Goal: Task Accomplishment & Management: Use online tool/utility

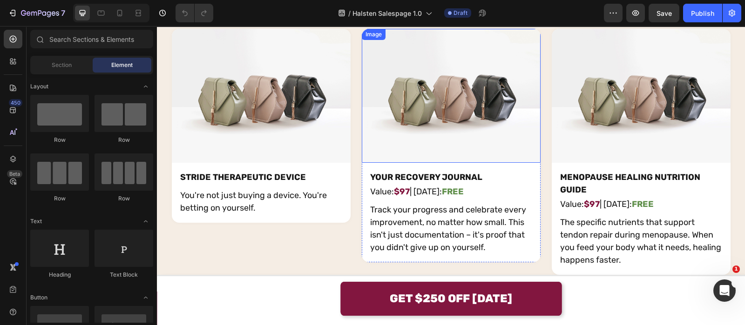
scroll to position [6248, 0]
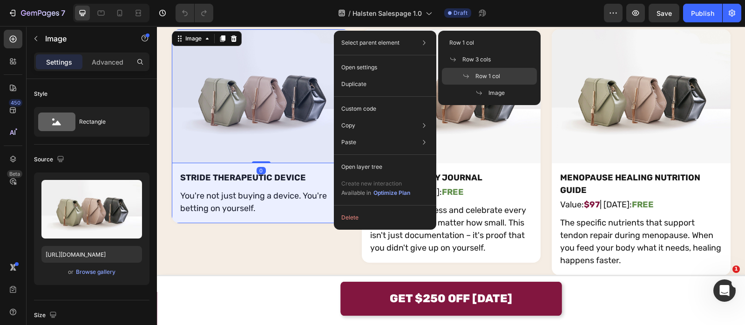
click at [482, 85] on div "Row 1 col" at bounding box center [489, 93] width 95 height 17
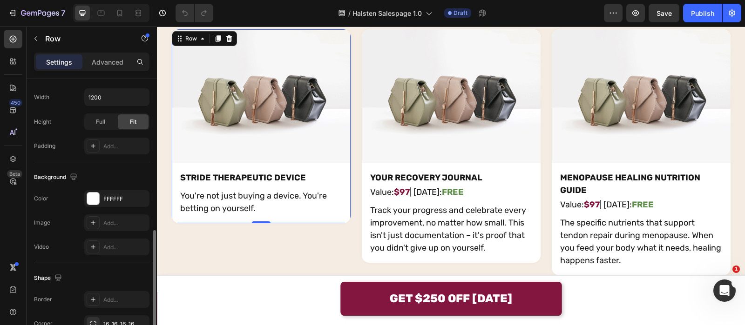
scroll to position [294, 0]
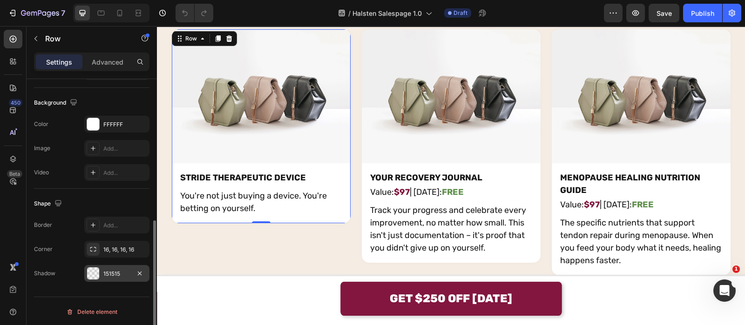
click at [121, 270] on div "151515" at bounding box center [116, 274] width 27 height 8
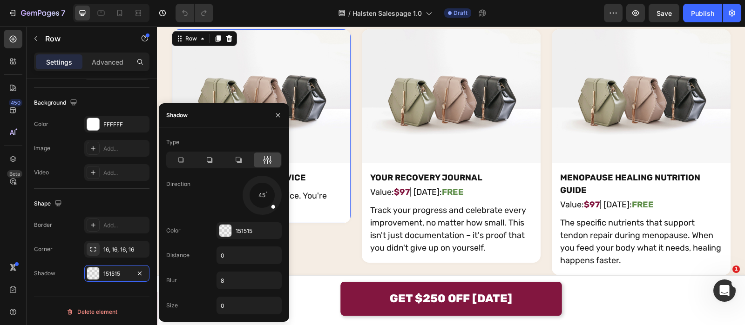
click at [269, 163] on icon at bounding box center [266, 159] width 9 height 9
click at [265, 159] on icon at bounding box center [266, 159] width 9 height 9
click at [253, 227] on div "151515" at bounding box center [248, 231] width 27 height 8
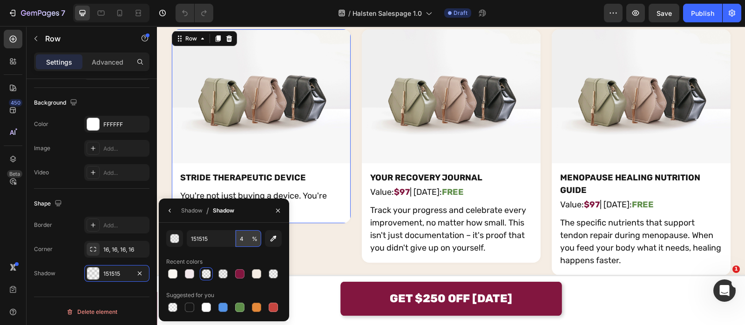
click at [247, 237] on input "4" at bounding box center [248, 238] width 26 height 17
type input "2"
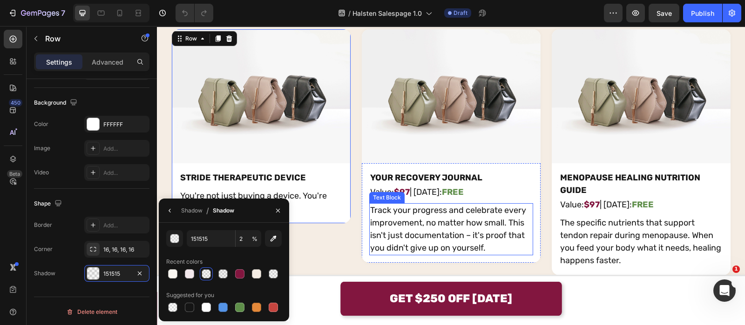
click at [389, 220] on p "Track your progress and celebrate every improvement, no matter how small. This …" at bounding box center [451, 229] width 162 height 50
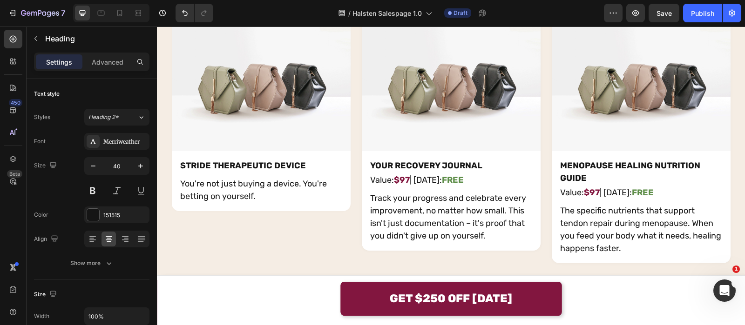
scroll to position [6261, 0]
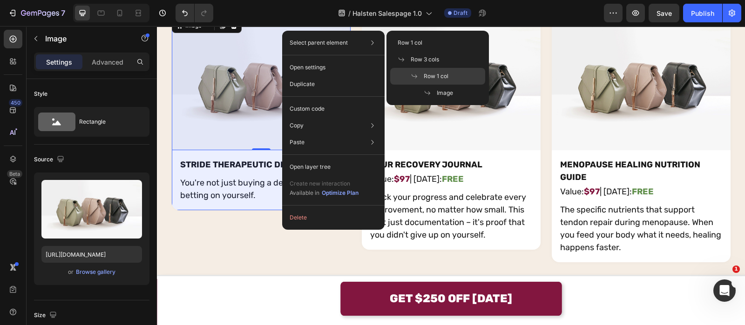
click at [428, 72] on span "Row 1 col" at bounding box center [435, 76] width 25 height 8
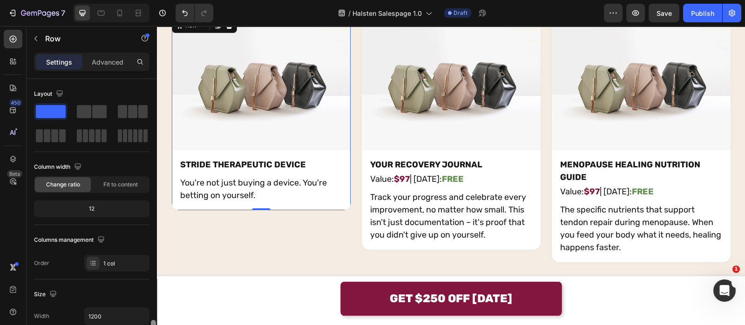
scroll to position [294, 0]
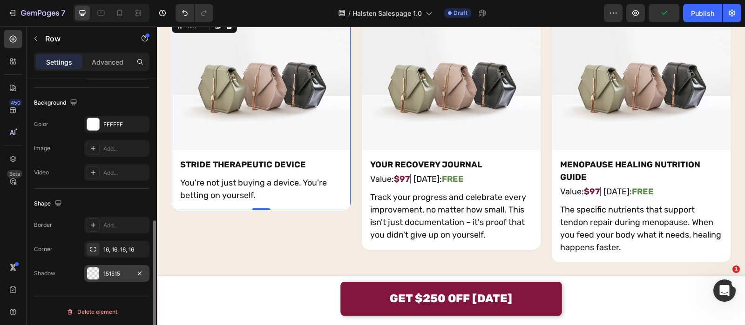
click at [110, 275] on div "151515" at bounding box center [116, 274] width 27 height 8
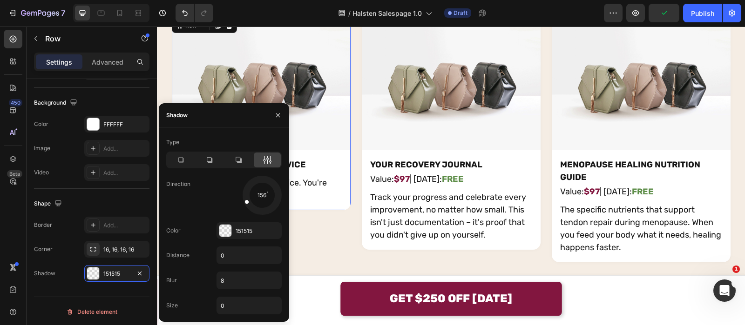
click at [244, 201] on div at bounding box center [261, 195] width 41 height 41
drag, startPoint x: 252, startPoint y: 201, endPoint x: 261, endPoint y: 221, distance: 21.5
click at [261, 221] on div "Type Direction 89 Color 151515 Distance 0 Blur 8 Size 0" at bounding box center [224, 225] width 130 height 180
click at [250, 231] on div "151515" at bounding box center [248, 231] width 27 height 8
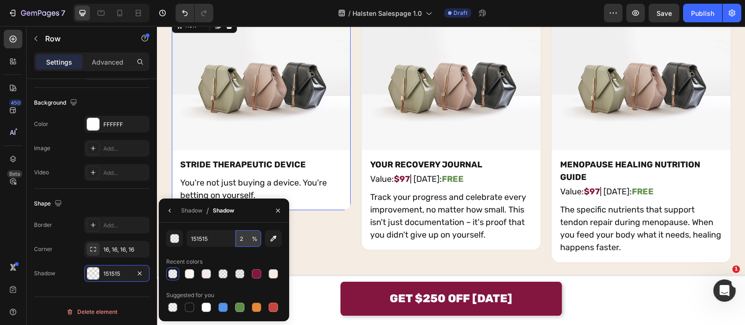
click at [248, 234] on input "2" at bounding box center [248, 238] width 26 height 17
type input "0"
click at [449, 190] on div "Track your progress and celebrate every improvement, no matter how small. This …" at bounding box center [451, 216] width 164 height 52
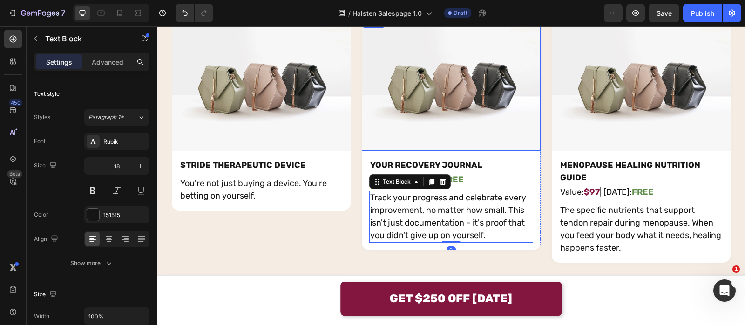
scroll to position [6140, 0]
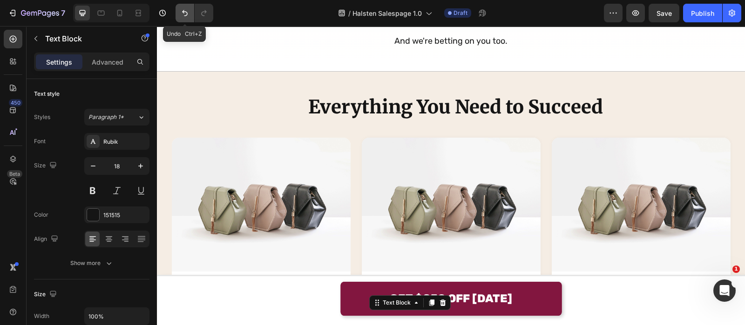
click at [186, 14] on icon "Undo/Redo" at bounding box center [184, 12] width 9 height 9
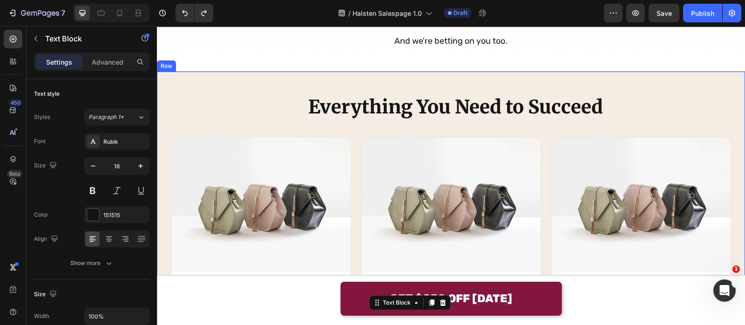
click at [298, 74] on div "Everything You Need to Succeed Heading Image STRIDE THERAPEUTIC DEVICE Text Blo…" at bounding box center [451, 236] width 588 height 329
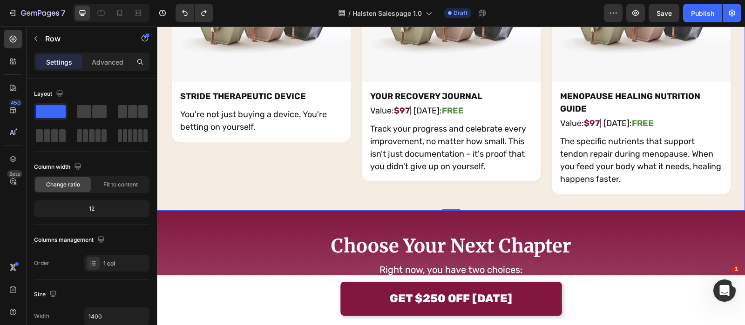
scroll to position [6330, 0]
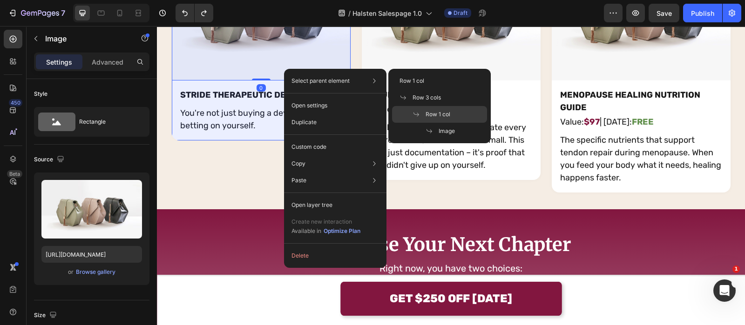
click at [438, 123] on div "Row 1 col" at bounding box center [439, 131] width 95 height 17
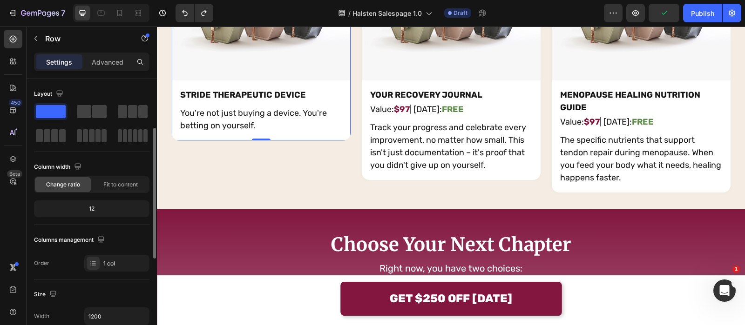
scroll to position [294, 0]
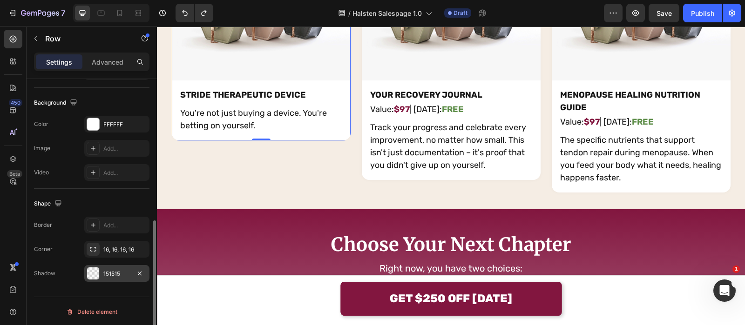
click at [119, 265] on div "151515" at bounding box center [116, 273] width 65 height 17
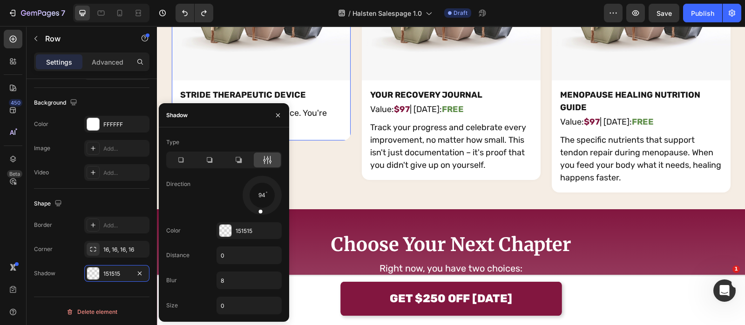
click at [260, 204] on div at bounding box center [260, 205] width 7 height 21
click at [243, 227] on div "151515" at bounding box center [248, 231] width 27 height 8
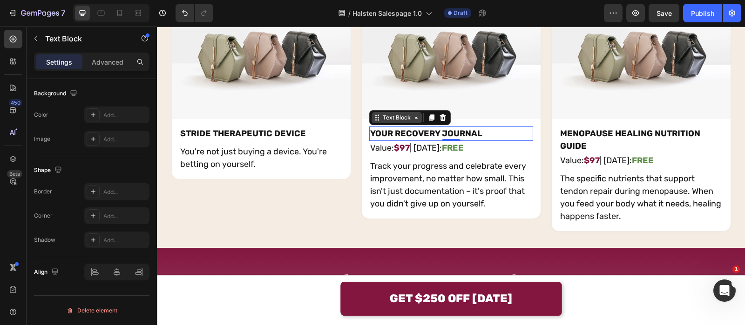
scroll to position [0, 0]
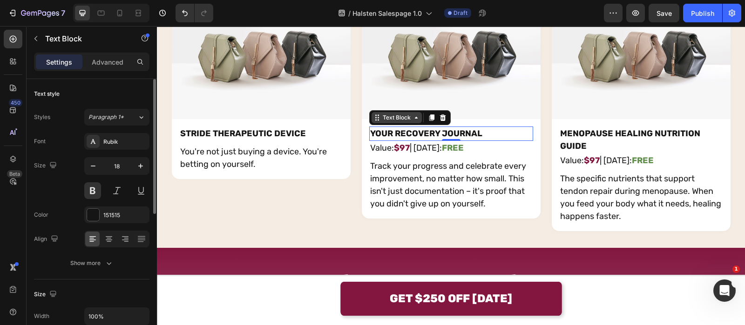
click at [370, 123] on div "Text Block" at bounding box center [409, 117] width 81 height 15
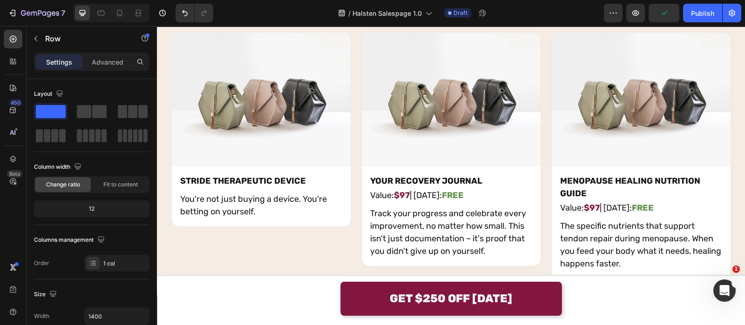
scroll to position [6244, 0]
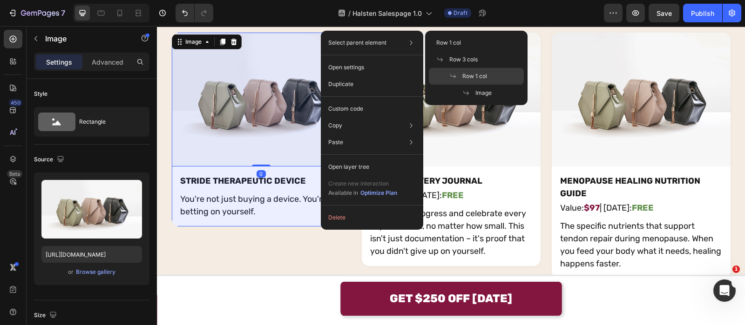
click at [456, 72] on p "Row 1 col" at bounding box center [468, 76] width 38 height 8
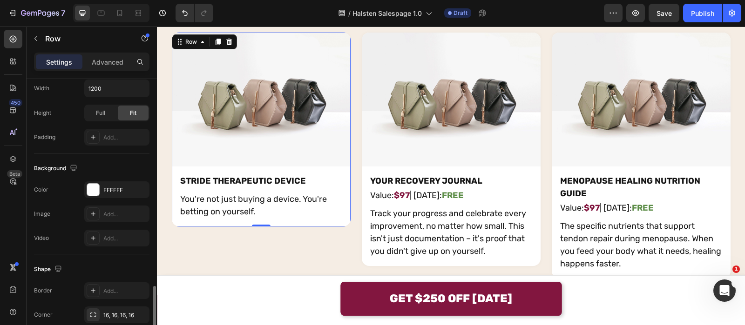
scroll to position [294, 0]
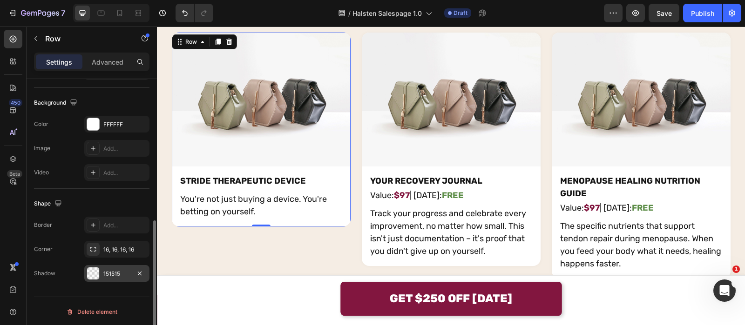
click at [114, 274] on div "151515" at bounding box center [116, 274] width 27 height 8
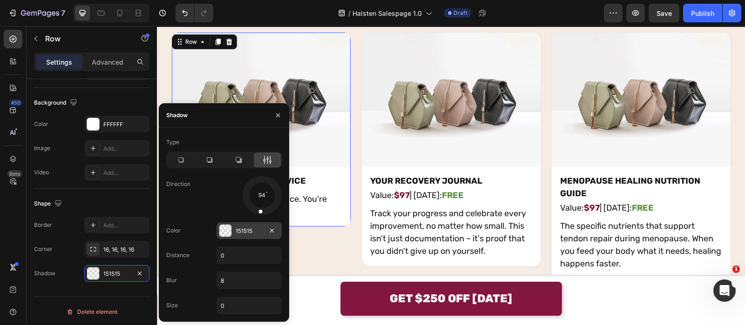
click at [257, 224] on div "151515" at bounding box center [248, 230] width 65 height 17
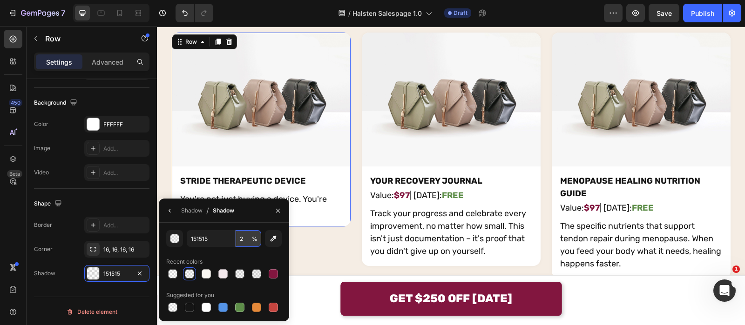
click at [250, 234] on input "2" at bounding box center [248, 238] width 26 height 17
type input "3"
click at [323, 253] on div "Image STRIDE THERAPEUTIC DEVICE Text Block You're not just buying a device. You…" at bounding box center [261, 156] width 179 height 246
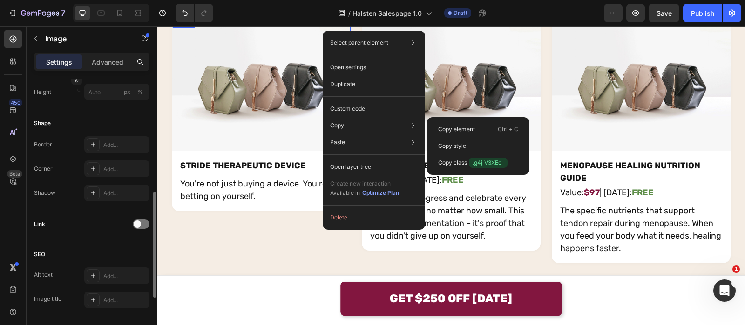
scroll to position [0, 0]
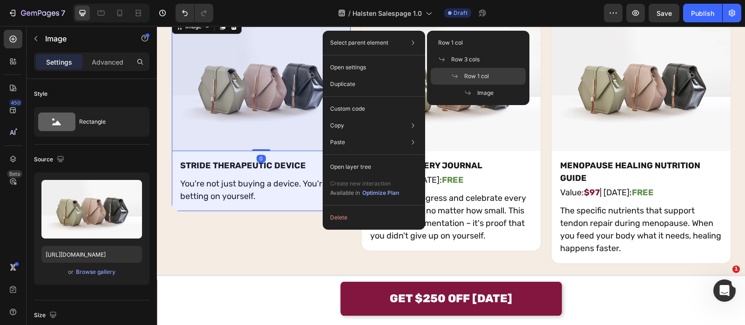
click at [468, 77] on span "Row 1 col" at bounding box center [476, 76] width 25 height 8
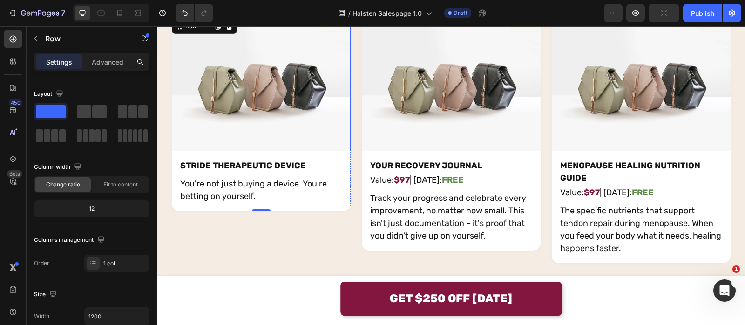
scroll to position [6234, 0]
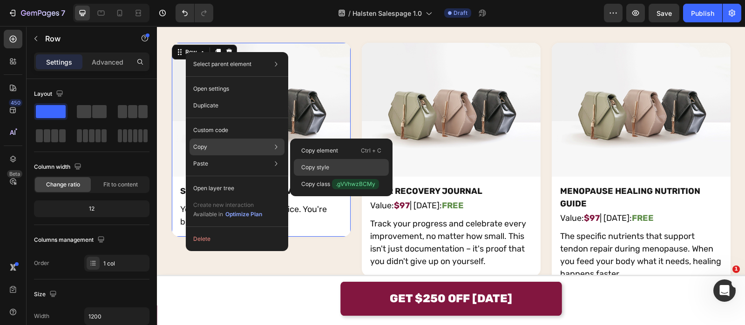
click at [341, 176] on div "Copy style" at bounding box center [341, 184] width 95 height 17
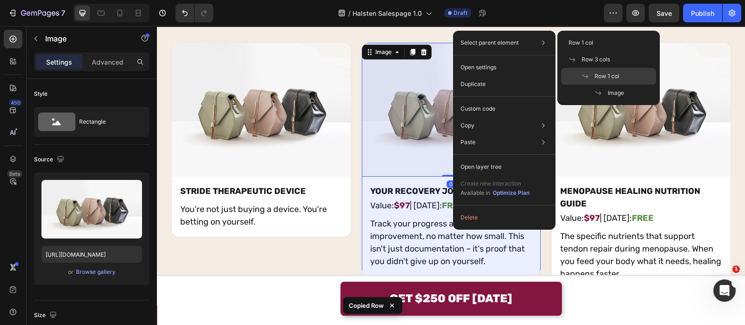
click at [579, 85] on div "Row 1 col" at bounding box center [608, 93] width 95 height 17
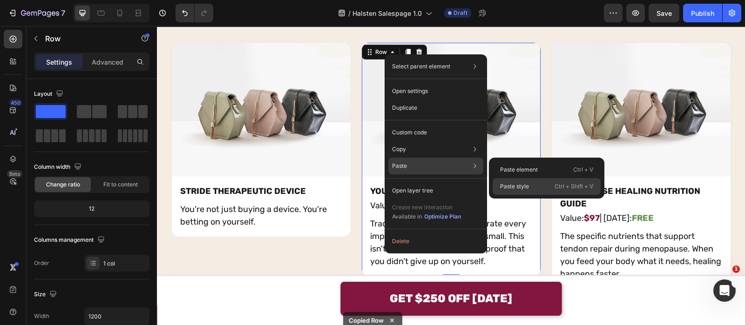
click at [515, 182] on p "Paste style" at bounding box center [514, 186] width 29 height 8
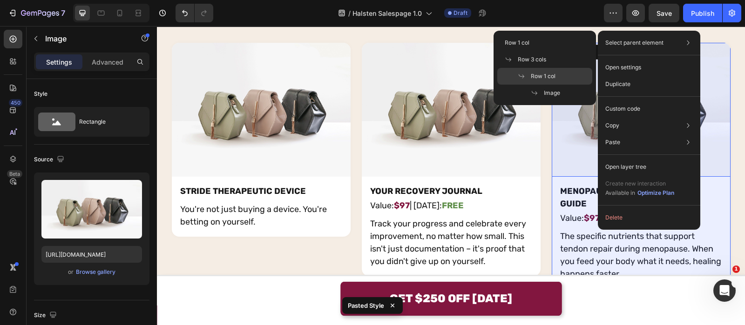
click at [570, 85] on div "Row 1 col" at bounding box center [544, 93] width 95 height 17
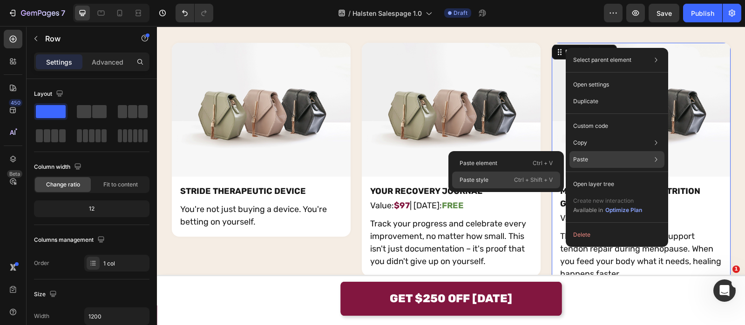
click at [544, 174] on div "Paste style Ctrl + Shift + V" at bounding box center [506, 180] width 108 height 17
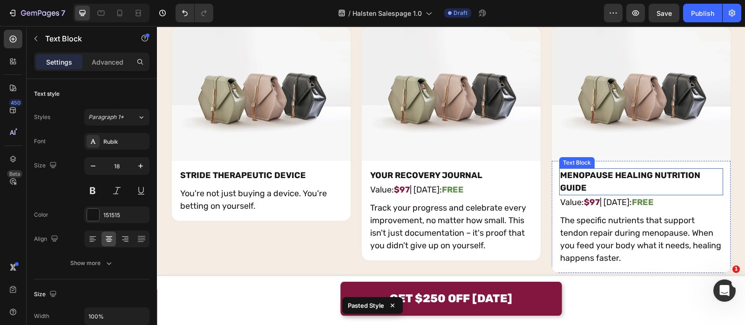
scroll to position [6255, 0]
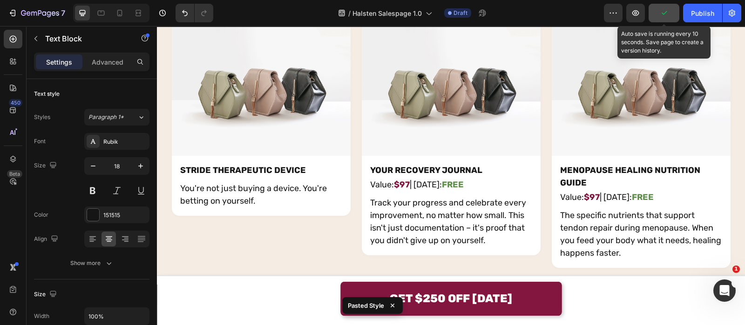
click at [661, 13] on icon "button" at bounding box center [663, 12] width 9 height 9
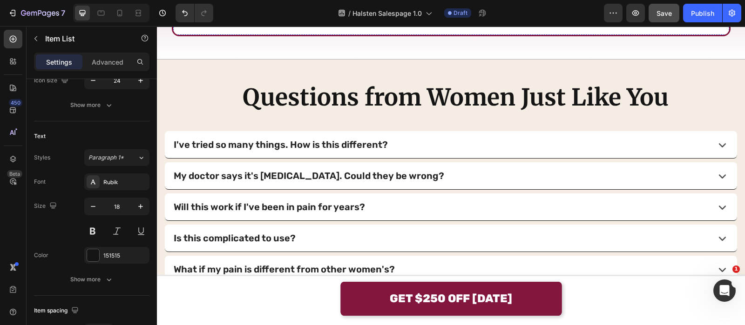
scroll to position [6931, 0]
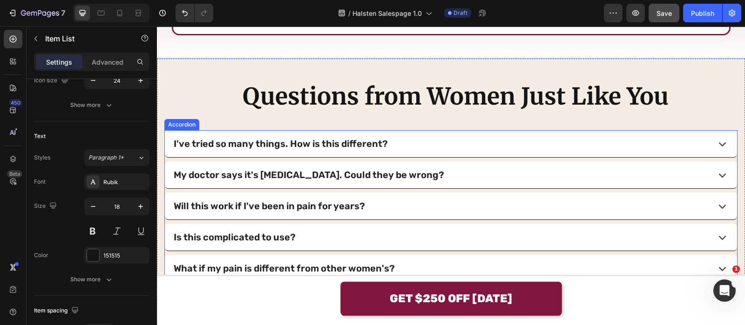
click at [448, 146] on div "I've tried so many things. How is this different?" at bounding box center [439, 144] width 535 height 20
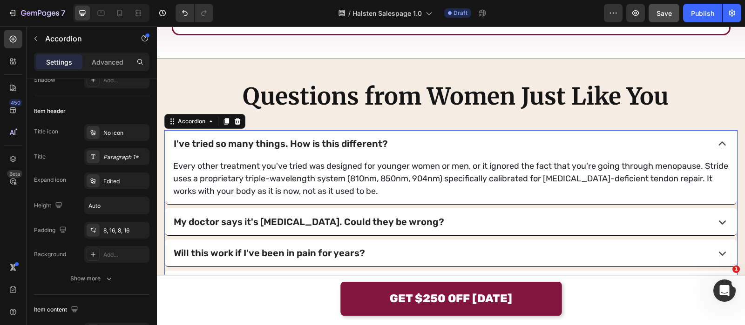
scroll to position [0, 0]
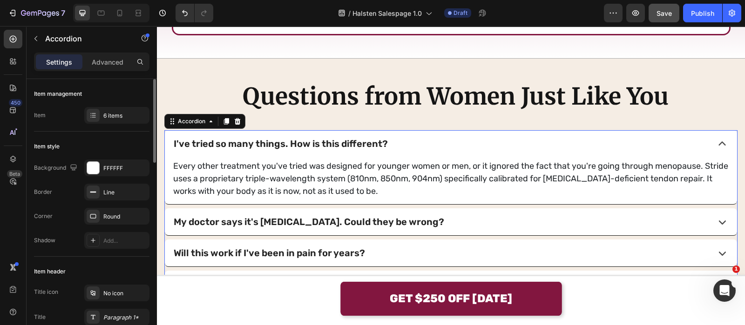
click at [448, 146] on div "I've tried so many things. How is this different?" at bounding box center [439, 144] width 535 height 20
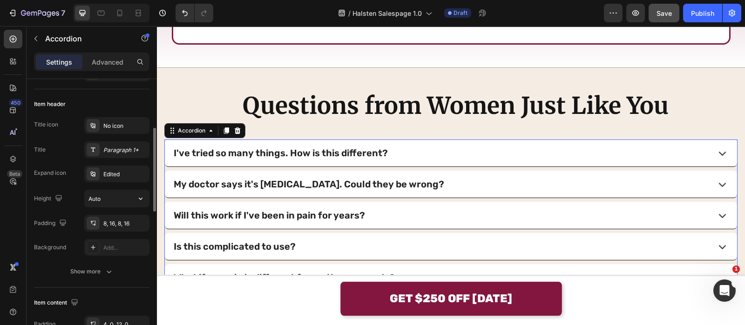
scroll to position [166, 0]
click at [111, 124] on div "No icon" at bounding box center [125, 128] width 44 height 8
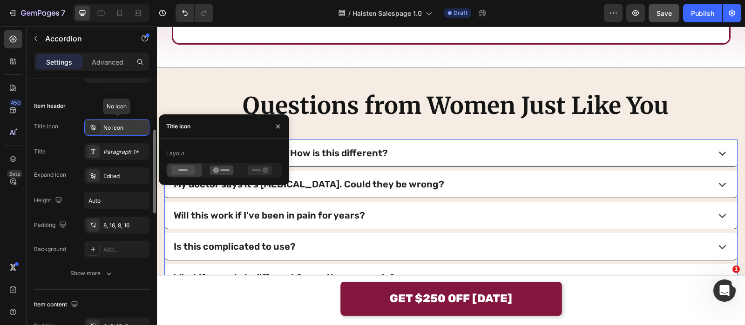
click at [111, 124] on div "No icon" at bounding box center [125, 128] width 44 height 8
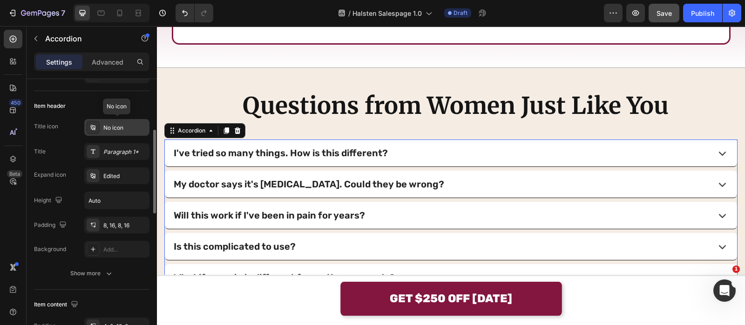
click at [111, 124] on div "No icon" at bounding box center [125, 128] width 44 height 8
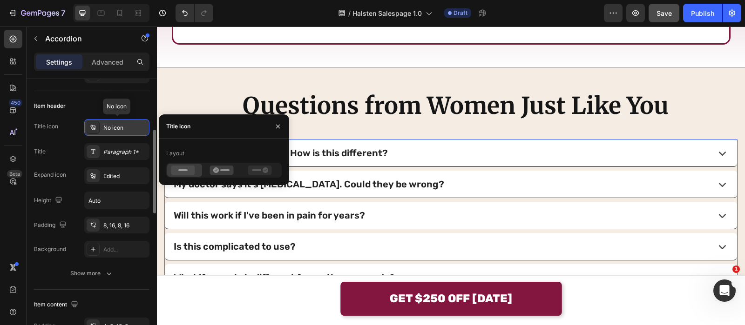
click at [111, 124] on div "No icon" at bounding box center [125, 128] width 44 height 8
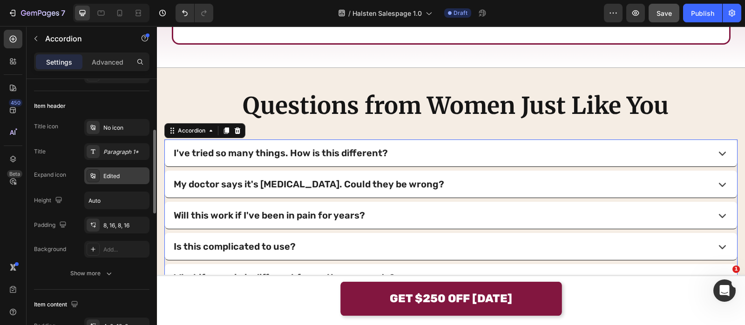
click at [116, 181] on div "Edited" at bounding box center [116, 176] width 65 height 17
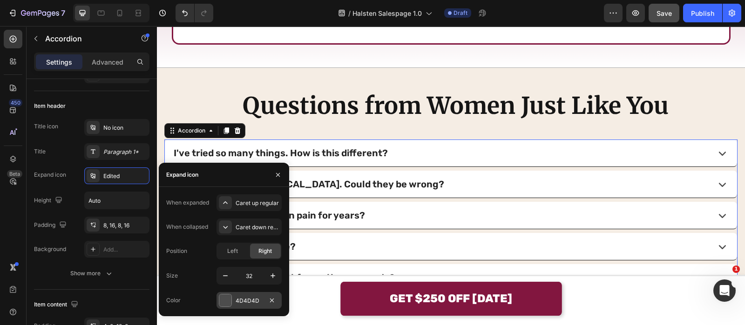
click at [219, 302] on div at bounding box center [225, 301] width 12 height 12
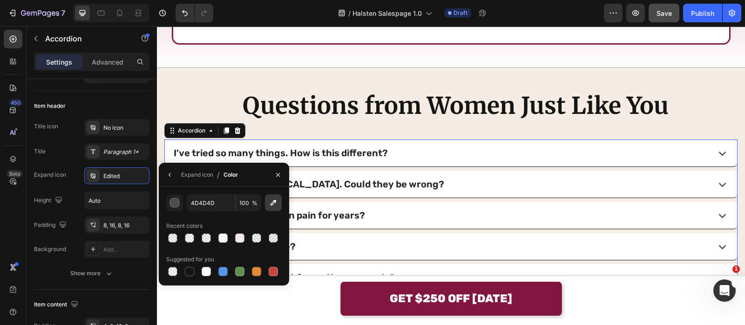
click at [278, 201] on button "button" at bounding box center [273, 203] width 17 height 17
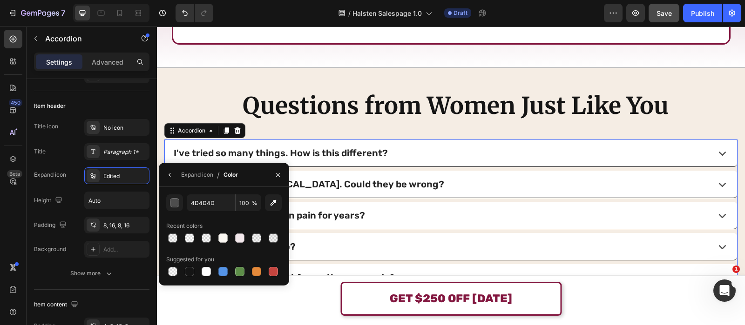
type input "82163F"
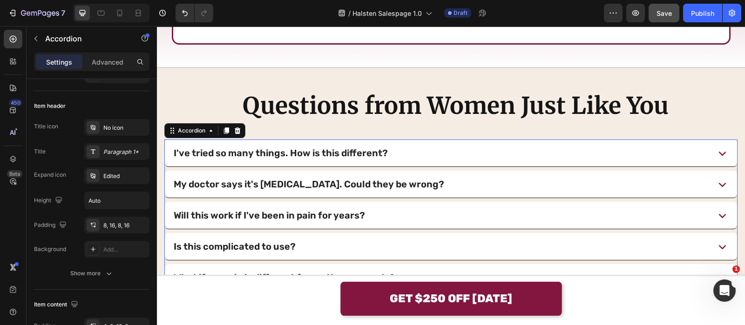
click at [625, 155] on div "I've tried so many things. How is this different?" at bounding box center [439, 153] width 535 height 20
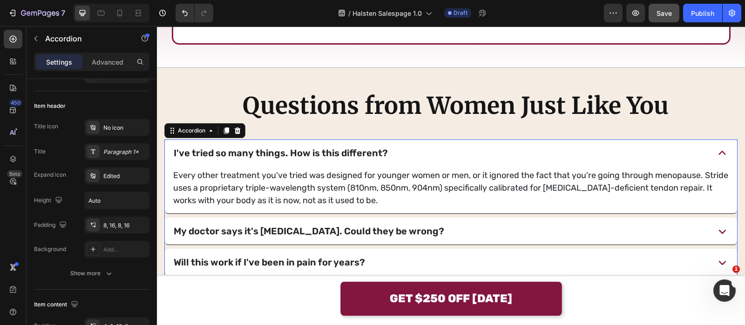
click at [625, 155] on div "I've tried so many things. How is this different?" at bounding box center [439, 153] width 535 height 20
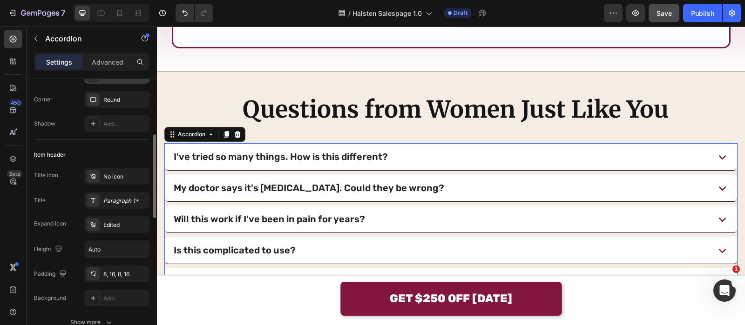
scroll to position [132, 0]
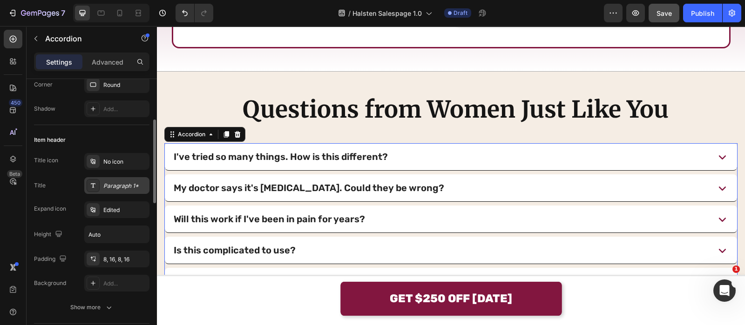
click at [107, 184] on div "Paragraph 1*" at bounding box center [125, 186] width 44 height 8
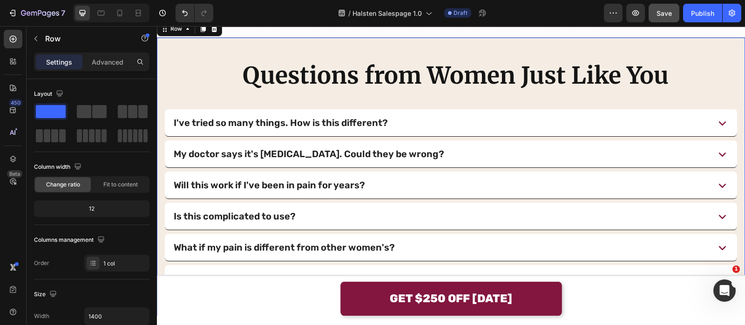
scroll to position [6954, 0]
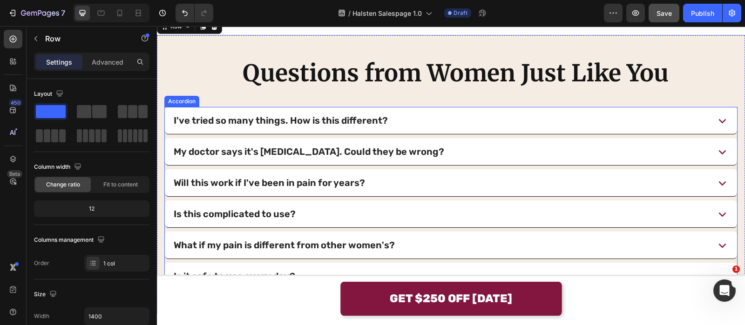
click at [416, 117] on div "I've tried so many things. How is this different?" at bounding box center [439, 121] width 535 height 20
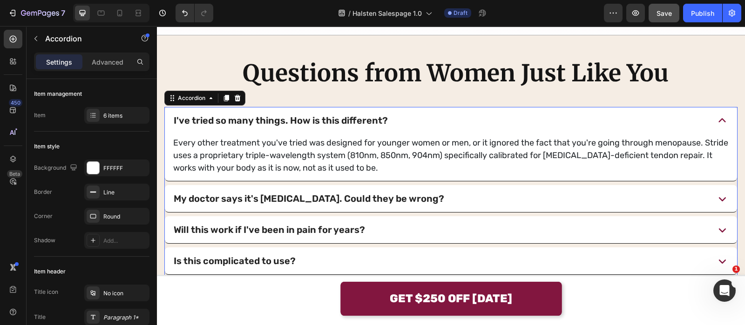
click at [416, 117] on div "I've tried so many things. How is this different?" at bounding box center [439, 121] width 535 height 20
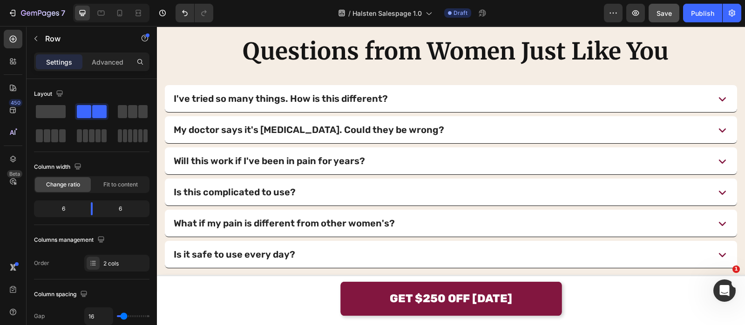
scroll to position [6975, 0]
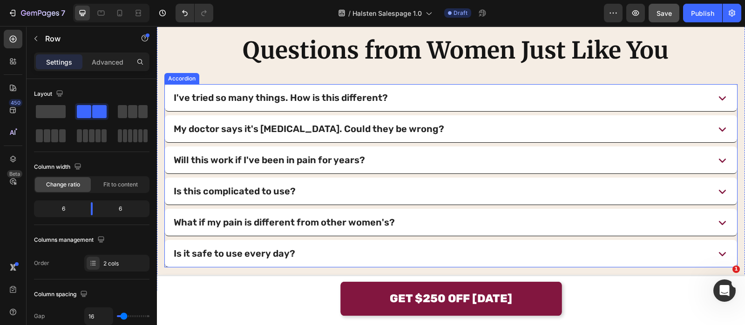
click at [450, 114] on div "I've tried so many things. How is this different? My doctor says it's arthritis…" at bounding box center [450, 175] width 573 height 183
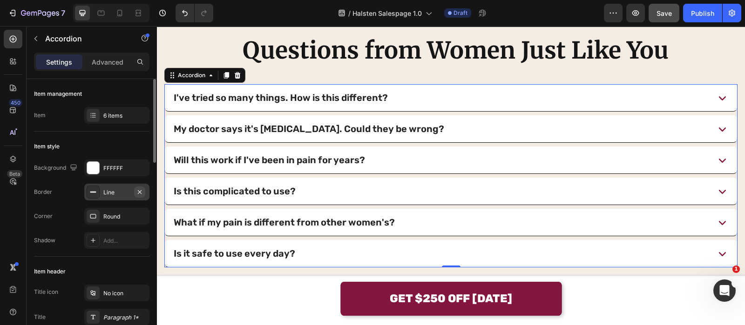
click at [138, 190] on icon "button" at bounding box center [139, 191] width 7 height 7
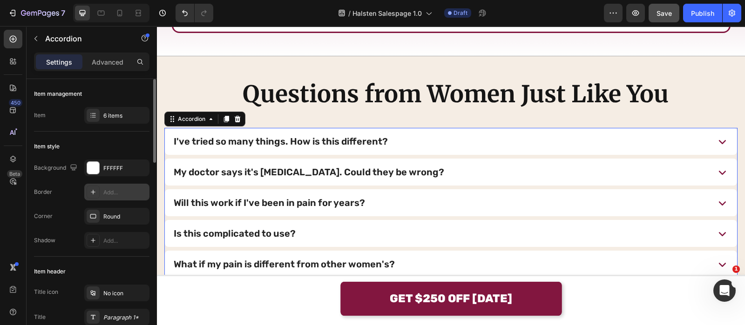
scroll to position [6932, 0]
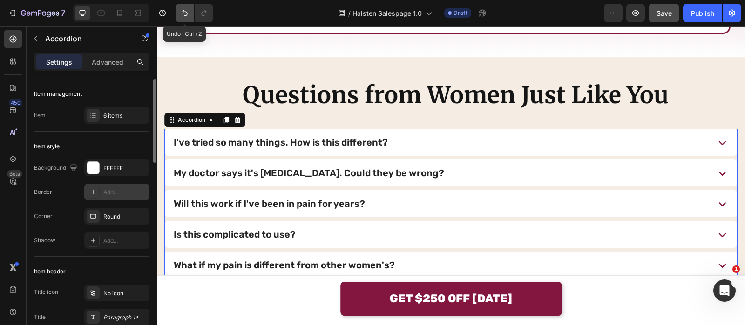
click at [177, 10] on button "Undo/Redo" at bounding box center [184, 13] width 19 height 19
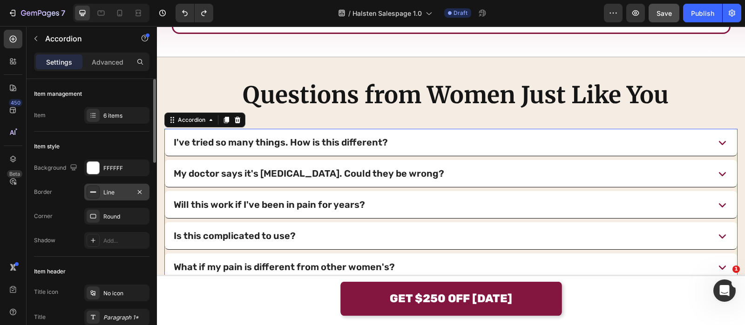
click at [109, 193] on div "Line" at bounding box center [116, 192] width 27 height 8
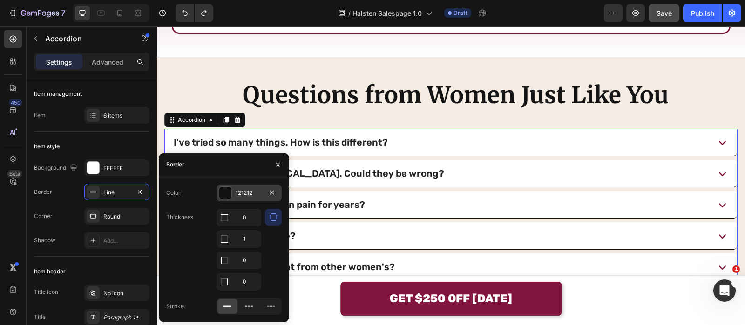
click at [235, 194] on div "121212" at bounding box center [248, 193] width 65 height 17
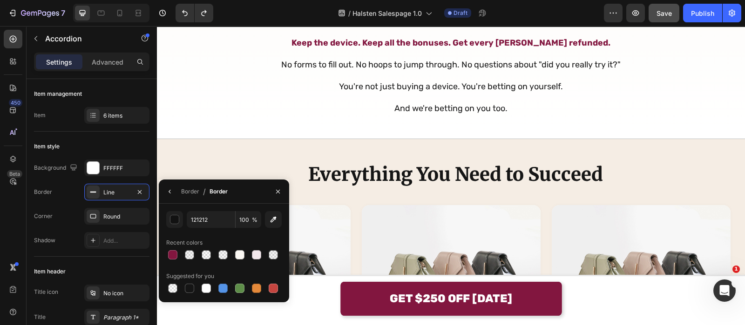
scroll to position [6063, 0]
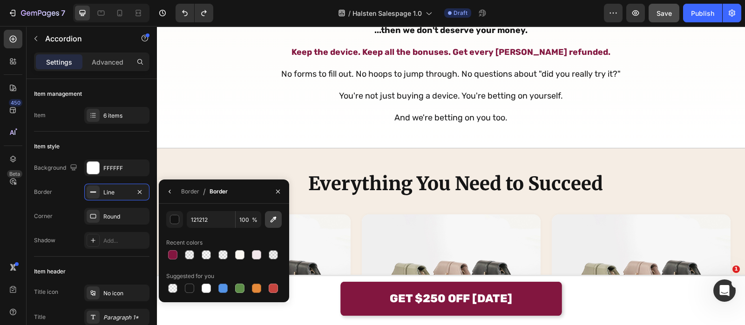
click at [274, 220] on icon "button" at bounding box center [273, 220] width 6 height 6
type input "F5EDE4"
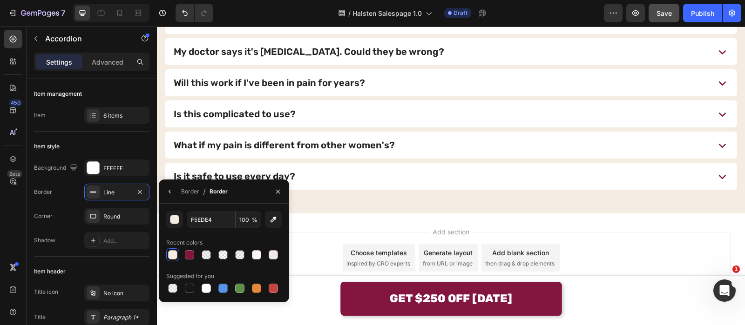
scroll to position [7047, 0]
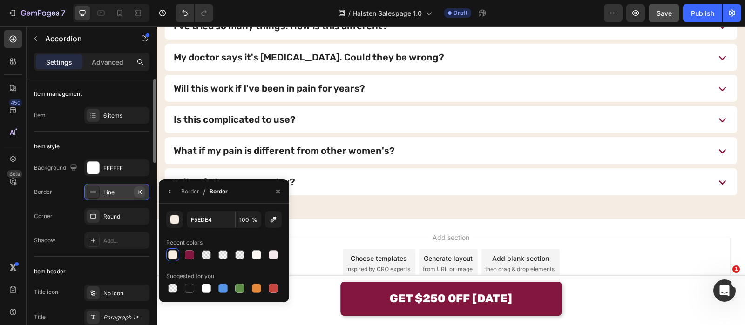
click at [140, 194] on icon "button" at bounding box center [139, 191] width 7 height 7
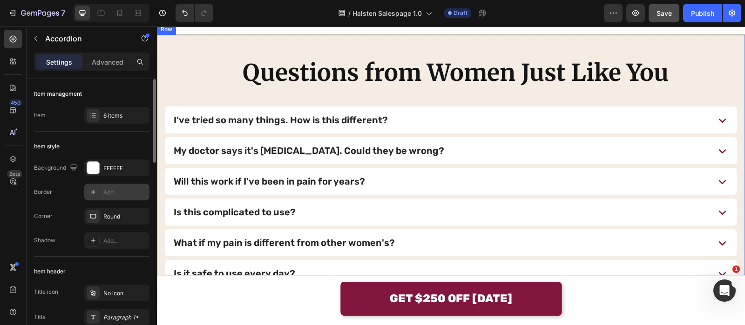
scroll to position [6961, 0]
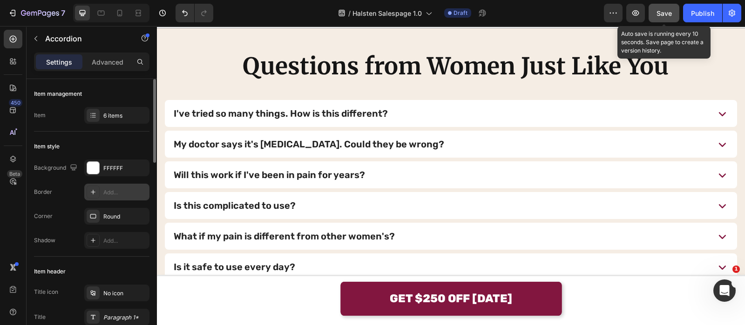
click at [659, 9] on span "Save" at bounding box center [663, 13] width 15 height 8
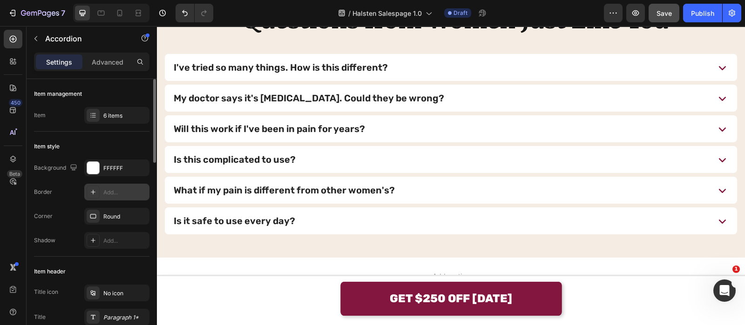
scroll to position [7008, 0]
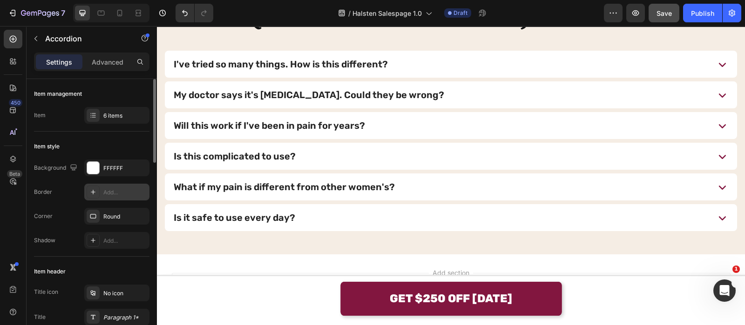
click at [431, 124] on div "Will this work if I've been in pain for years?" at bounding box center [439, 126] width 535 height 20
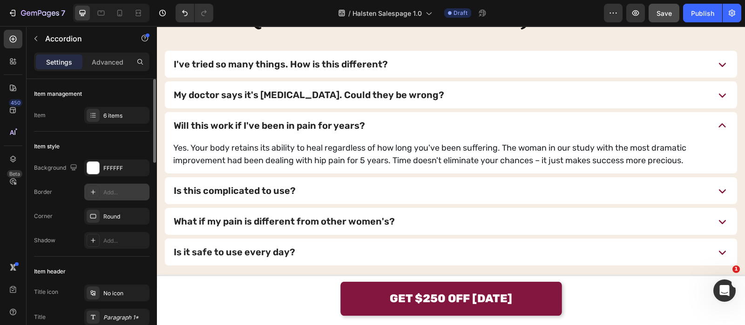
click at [431, 124] on div "Will this work if I've been in pain for years?" at bounding box center [439, 126] width 535 height 20
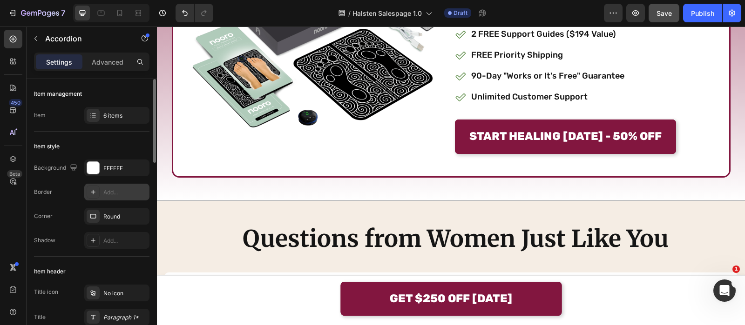
scroll to position [6783, 0]
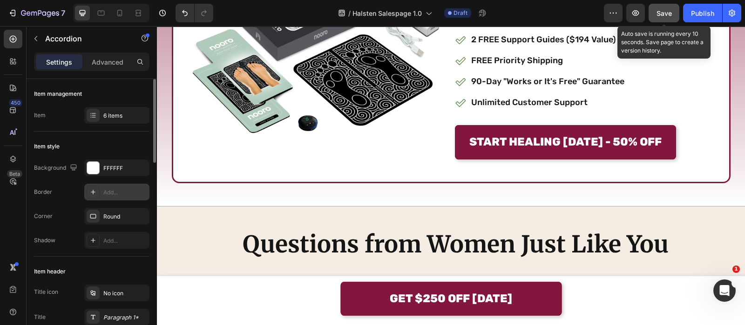
click at [668, 13] on span "Save" at bounding box center [663, 13] width 15 height 8
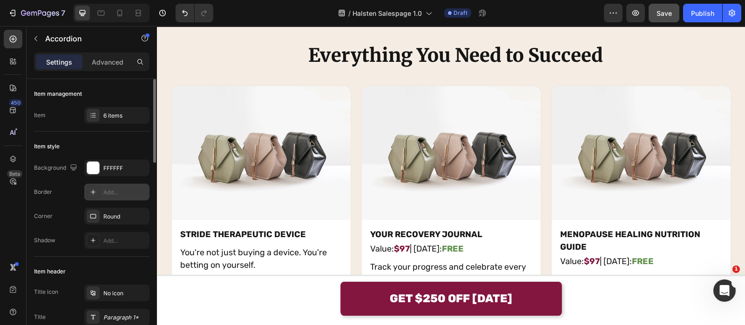
scroll to position [6256, 0]
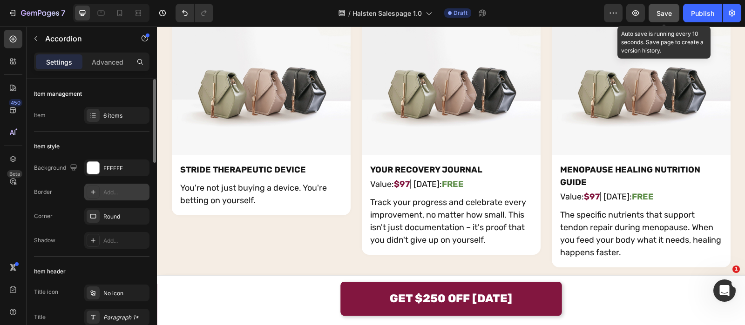
click at [656, 16] on button "Save" at bounding box center [663, 13] width 31 height 19
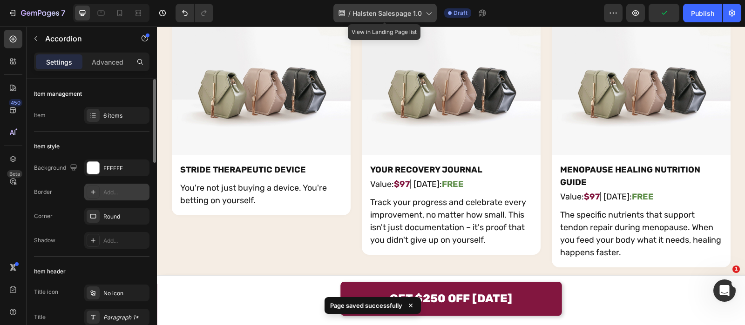
click at [409, 20] on div "/ Halsten Salespage 1.0" at bounding box center [384, 13] width 103 height 19
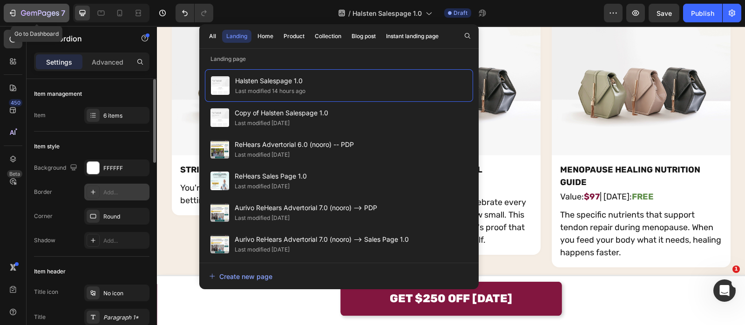
click at [57, 7] on div "7" at bounding box center [43, 12] width 44 height 11
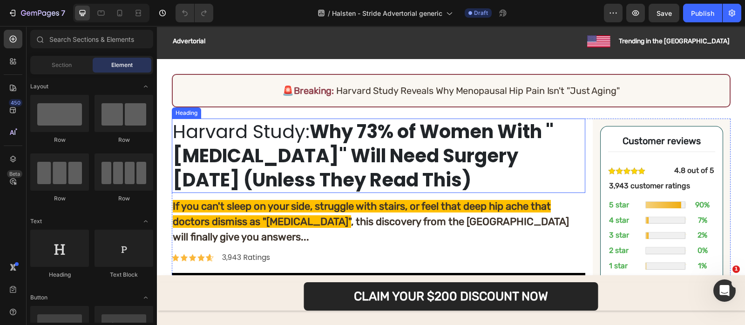
scroll to position [17, 0]
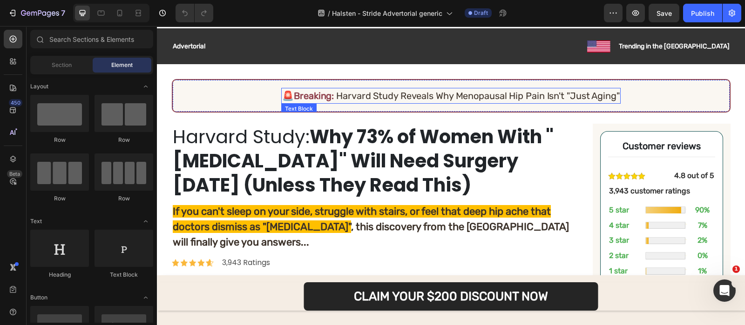
click at [314, 97] on strong "Breaking:" at bounding box center [314, 95] width 40 height 11
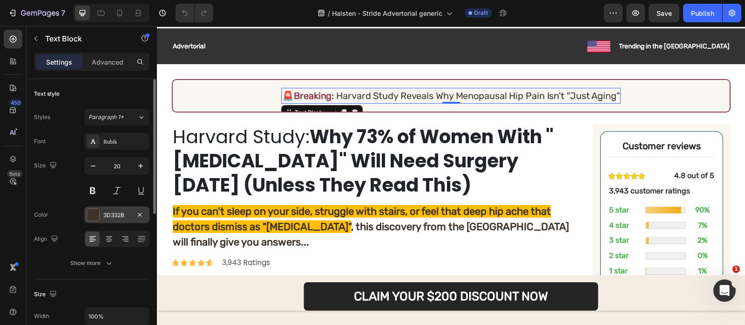
click at [112, 211] on div "3D332B" at bounding box center [116, 215] width 27 height 8
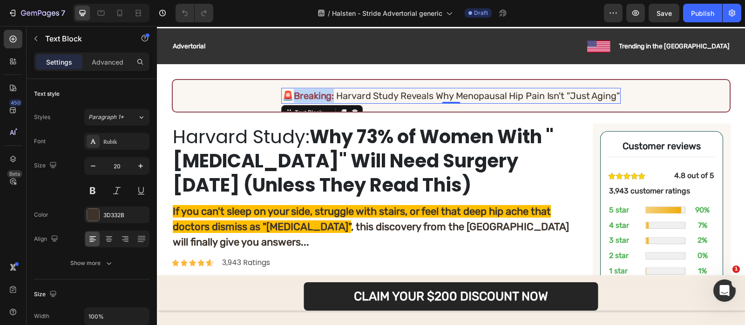
drag, startPoint x: 329, startPoint y: 100, endPoint x: 292, endPoint y: 100, distance: 36.8
click at [294, 100] on strong "Breaking:" at bounding box center [314, 95] width 40 height 11
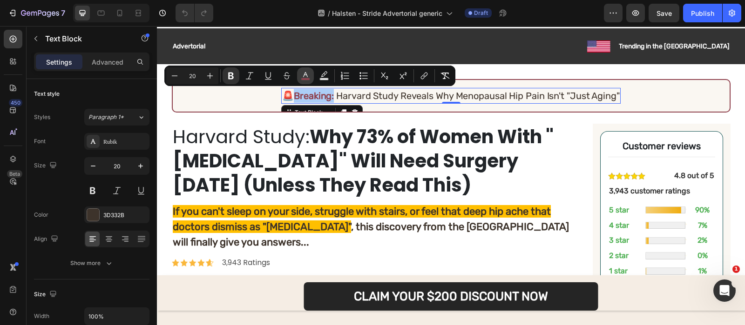
click at [301, 81] on button "color" at bounding box center [305, 75] width 17 height 17
type input "8F414D"
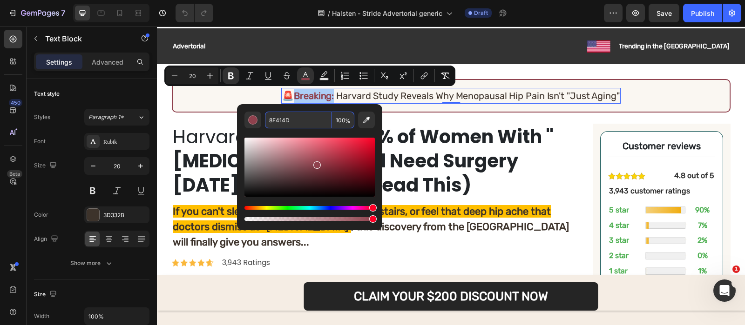
click at [322, 121] on input "8F414D" at bounding box center [298, 120] width 67 height 17
paste input "Copy element from Gempages!"
type input "Copy"
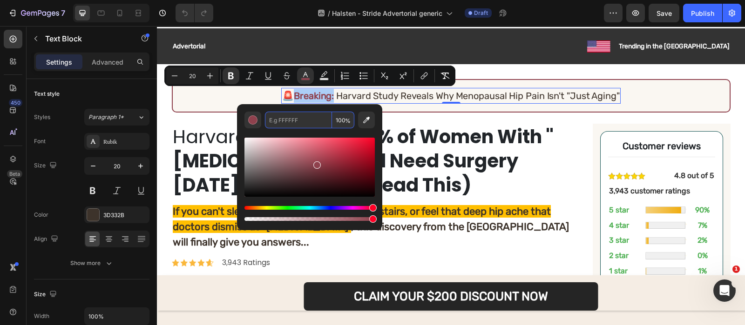
type input "8F414D"
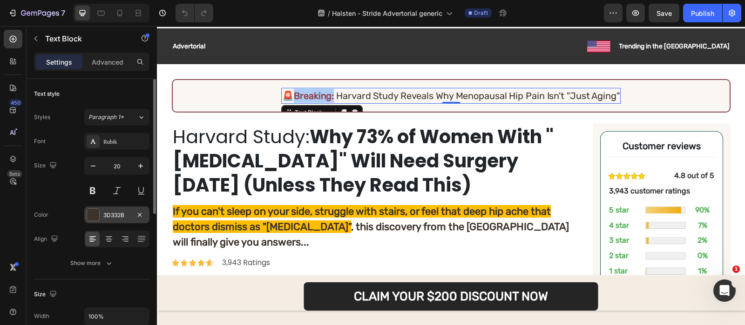
click at [105, 215] on div "3D332B" at bounding box center [116, 215] width 27 height 8
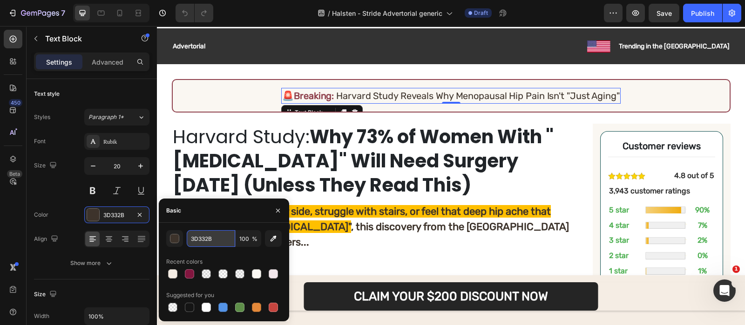
paste input "82163F"
click at [218, 239] on input "3D332B" at bounding box center [211, 238] width 48 height 17
type input "82163F"
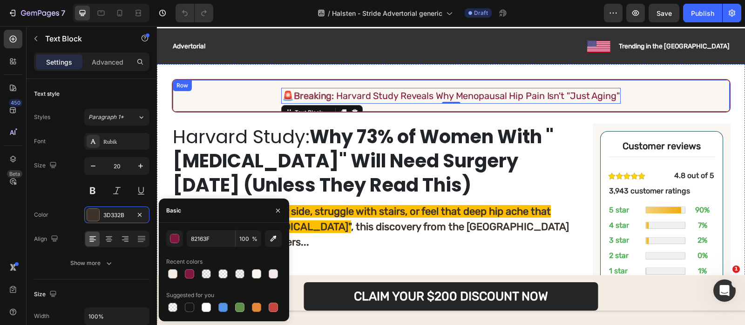
click at [211, 101] on div "🚨 Breaking: Harvard Study Reveals Why Menopausal Hip Pain Isn't "Just Aging" Te…" at bounding box center [451, 96] width 558 height 34
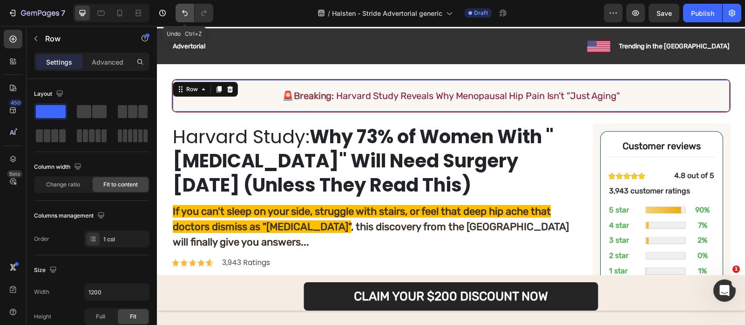
click at [181, 17] on icon "Undo/Redo" at bounding box center [184, 12] width 9 height 9
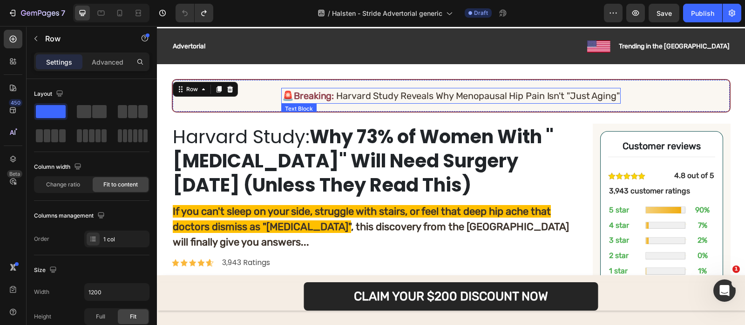
click at [300, 93] on strong "Breaking:" at bounding box center [314, 95] width 40 height 11
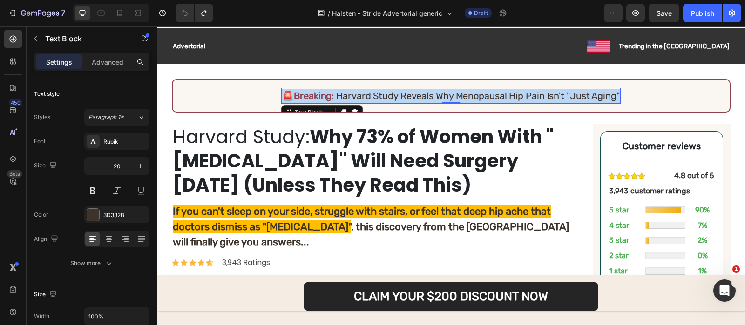
click at [300, 93] on strong "Breaking:" at bounding box center [314, 95] width 40 height 11
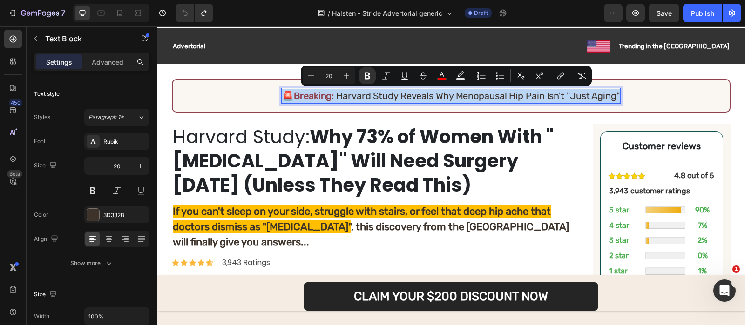
click at [304, 94] on strong "Breaking:" at bounding box center [314, 95] width 40 height 11
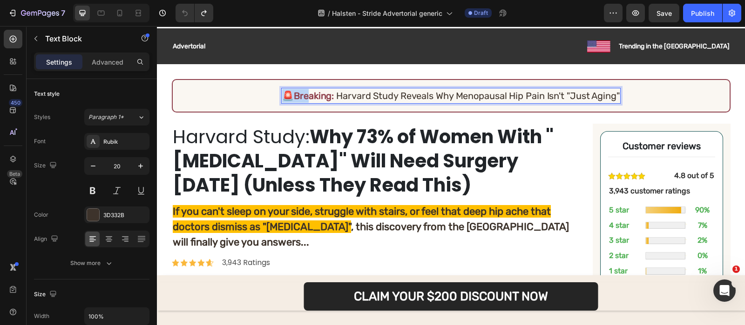
click at [304, 94] on strong "Breaking:" at bounding box center [314, 95] width 40 height 11
click at [312, 94] on strong "Breaking:" at bounding box center [314, 95] width 40 height 11
click at [334, 95] on strong "Rich Text Editor. Editing area: main" at bounding box center [335, 95] width 2 height 11
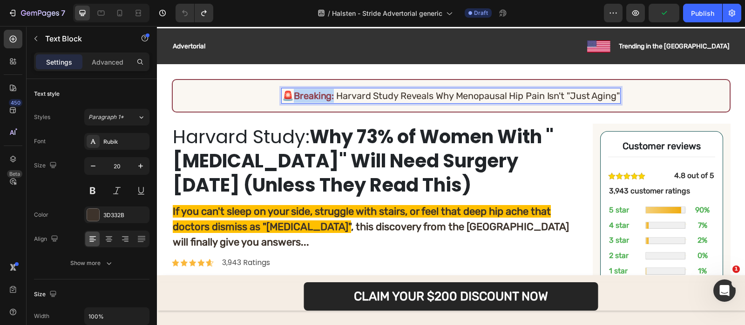
drag, startPoint x: 330, startPoint y: 94, endPoint x: 292, endPoint y: 98, distance: 37.8
click at [292, 98] on p "🚨 Breaking: Harvard Study Reveals Why Menopausal Hip Pain Isn't "Just Aging"" at bounding box center [450, 96] width 337 height 14
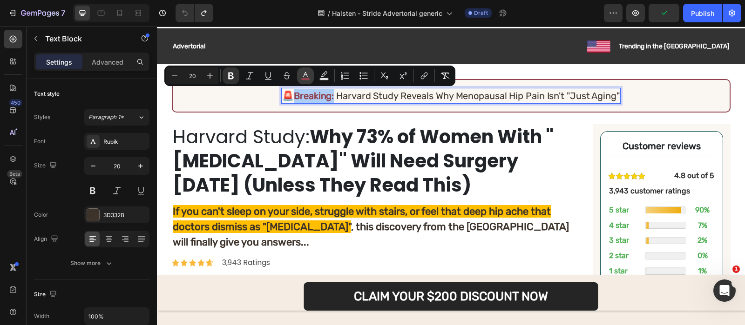
click at [304, 75] on icon "Editor contextual toolbar" at bounding box center [305, 75] width 9 height 9
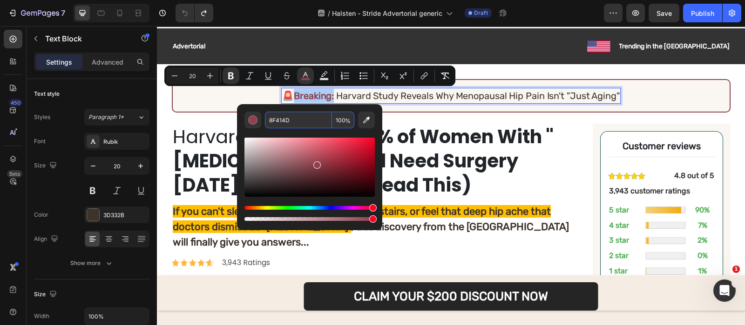
click at [325, 116] on input "8F414D" at bounding box center [298, 120] width 67 height 17
paste input "2163F"
type input "82163F"
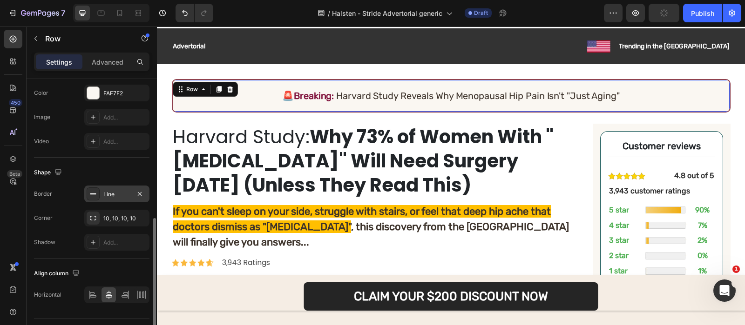
scroll to position [302, 0]
click at [111, 192] on div "Line" at bounding box center [116, 192] width 27 height 8
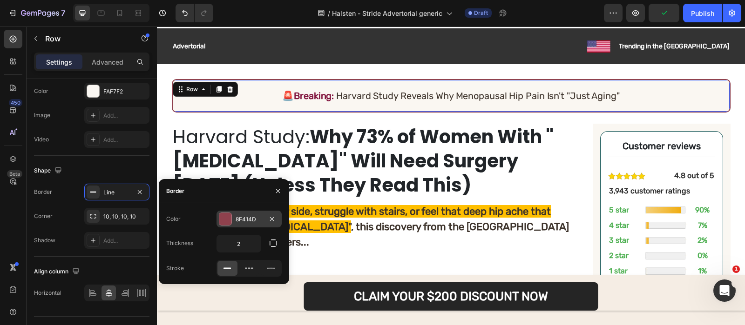
click at [237, 215] on div "8F414D" at bounding box center [248, 219] width 27 height 8
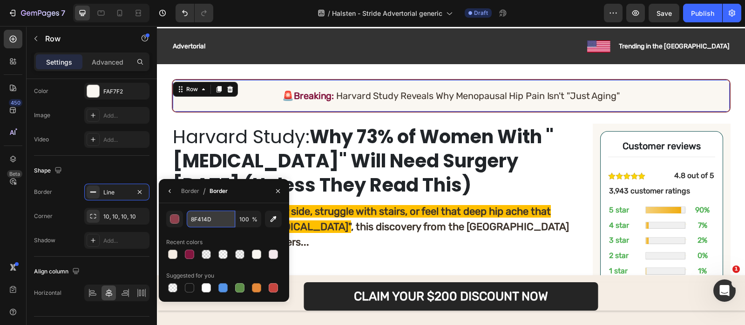
click at [214, 216] on input "8F414D" at bounding box center [211, 219] width 48 height 17
paste input "2163F"
type input "82163F"
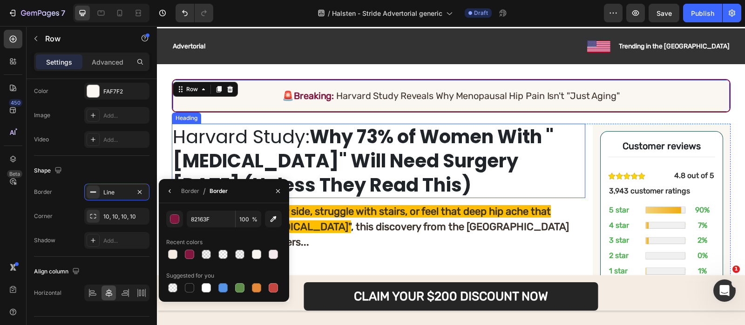
click at [352, 139] on strong "Why 73% of Women With "Hip Arthritis" Will Need Surgery Within 5 Years (Unless …" at bounding box center [363, 161] width 381 height 74
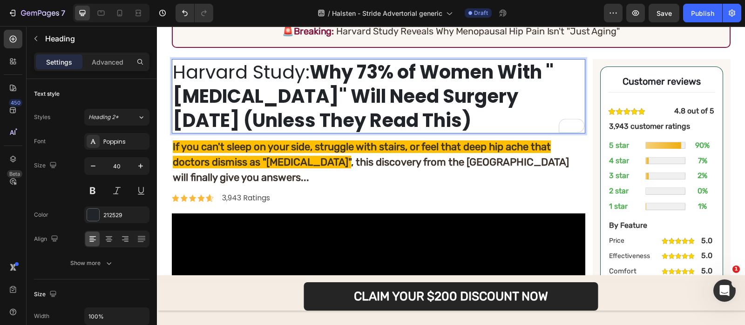
scroll to position [85, 0]
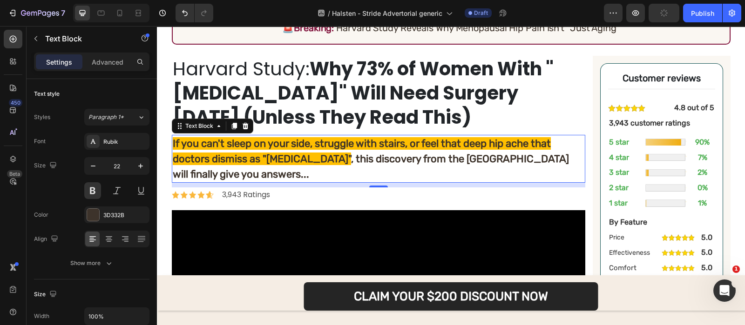
click at [368, 156] on span ", this discovery from the Halsten Institute will finally give you answers..." at bounding box center [371, 167] width 396 height 28
click at [120, 218] on div "3D332B" at bounding box center [116, 215] width 27 height 8
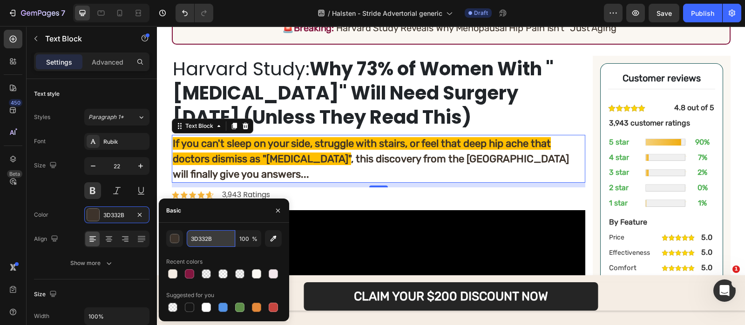
click at [214, 242] on input "3D332B" at bounding box center [211, 238] width 48 height 17
click at [266, 238] on button "button" at bounding box center [273, 238] width 17 height 17
type input "212529"
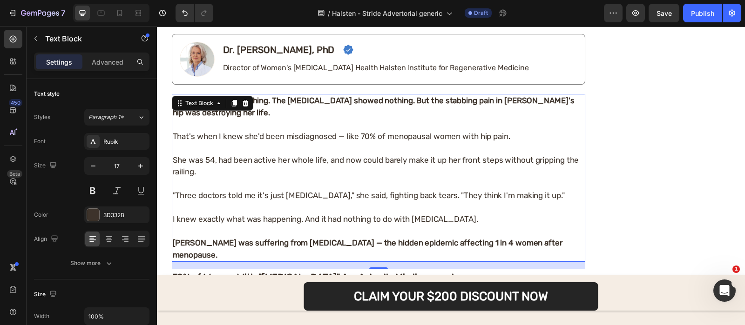
scroll to position [501, 0]
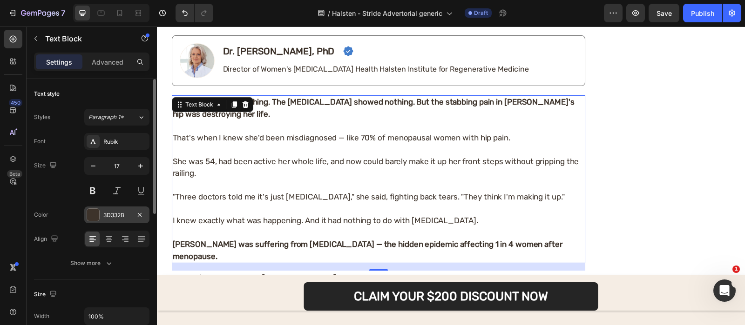
click at [115, 220] on div "3D332B" at bounding box center [116, 215] width 65 height 17
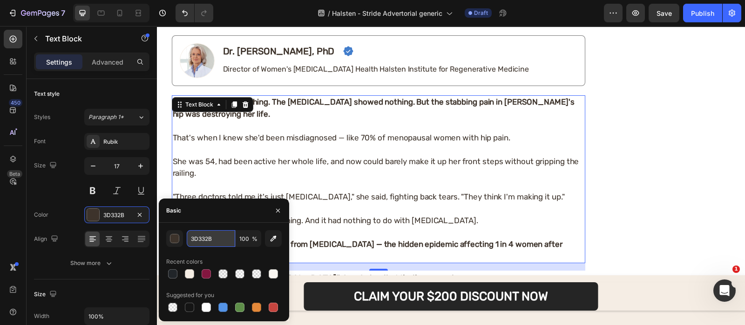
click at [222, 247] on input "3D332B" at bounding box center [211, 238] width 48 height 17
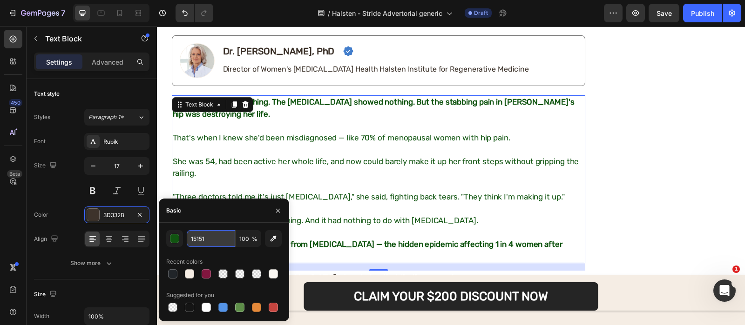
type input "151515"
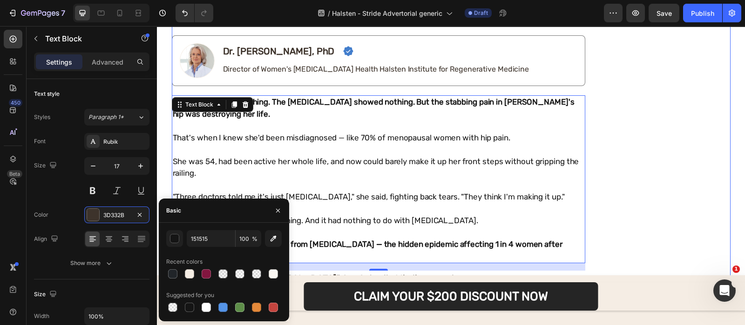
click at [604, 147] on div "Customer reviews Heading Row Image 4.8 out of 5 Text Block Row 3,943 customer r…" at bounding box center [661, 5] width 138 height 732
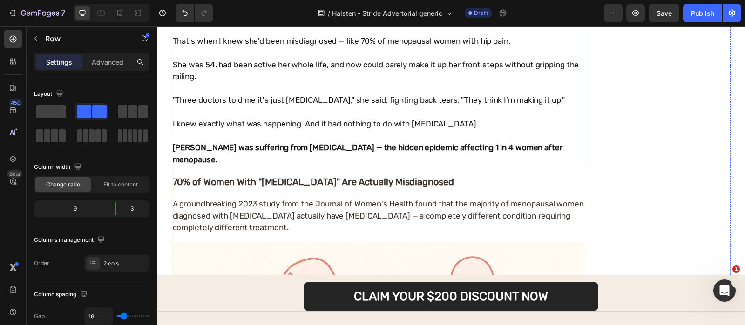
scroll to position [605, 0]
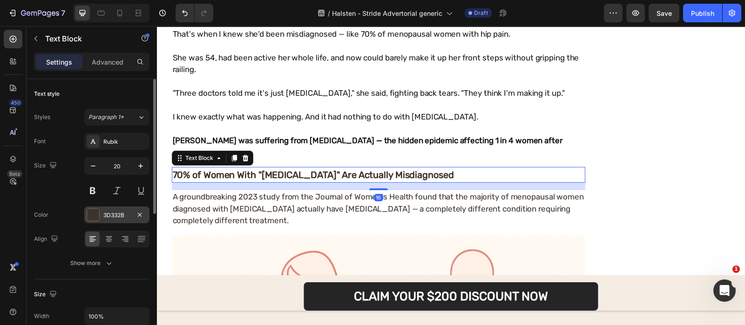
click at [98, 218] on div at bounding box center [93, 215] width 12 height 12
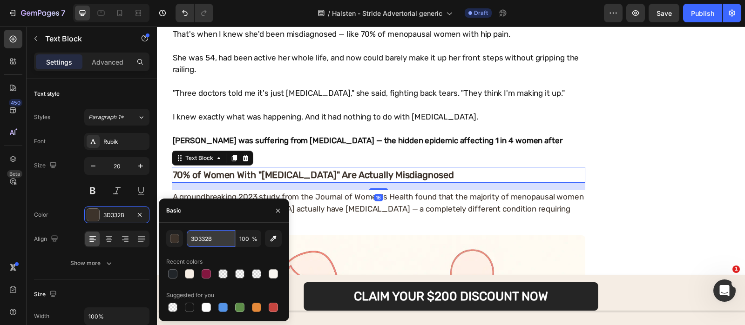
click at [220, 241] on input "3D332B" at bounding box center [211, 238] width 48 height 17
type input "151515"
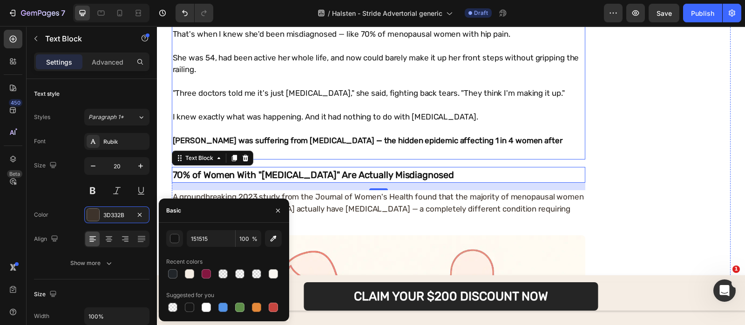
click at [347, 105] on p at bounding box center [378, 106] width 411 height 12
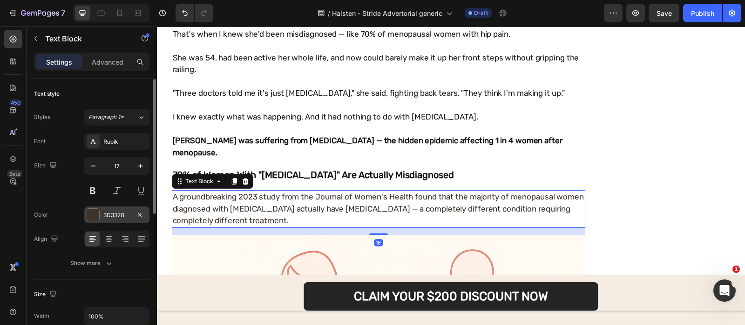
click at [123, 221] on div "3D332B" at bounding box center [116, 215] width 65 height 17
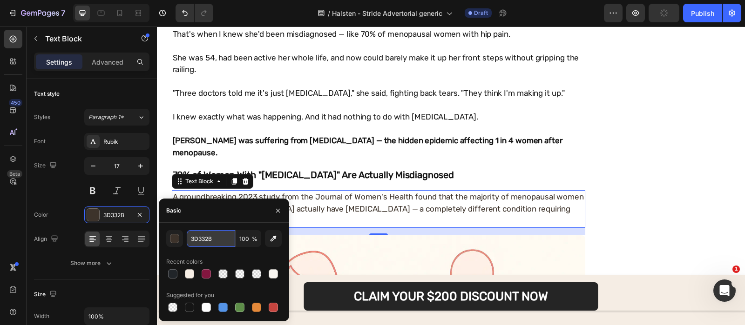
click at [214, 239] on input "3D332B" at bounding box center [211, 238] width 48 height 17
type input "151515"
drag, startPoint x: 220, startPoint y: 229, endPoint x: 219, endPoint y: 234, distance: 4.7
click at [219, 234] on div "151515 100 % Recent colors Suggested for you" at bounding box center [224, 272] width 130 height 99
click at [219, 234] on input "151515" at bounding box center [211, 238] width 48 height 17
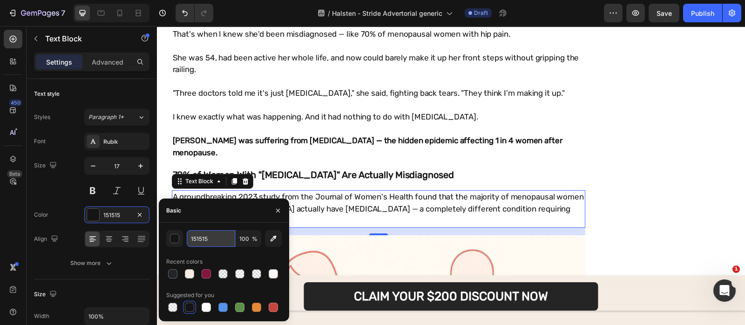
click at [219, 234] on input "151515" at bounding box center [211, 238] width 48 height 17
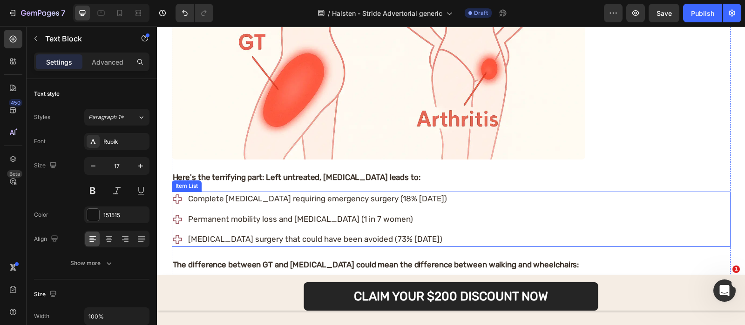
scroll to position [1064, 0]
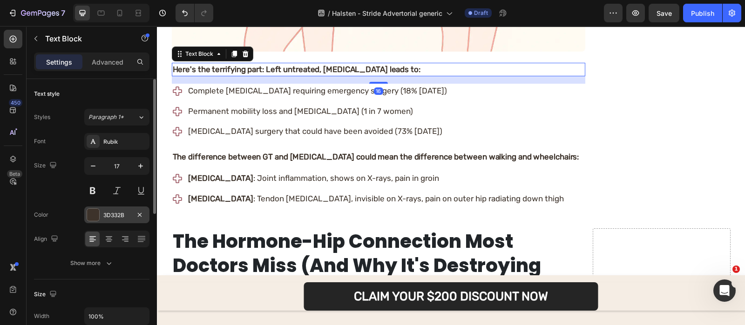
click at [107, 222] on div "3D332B" at bounding box center [116, 215] width 65 height 17
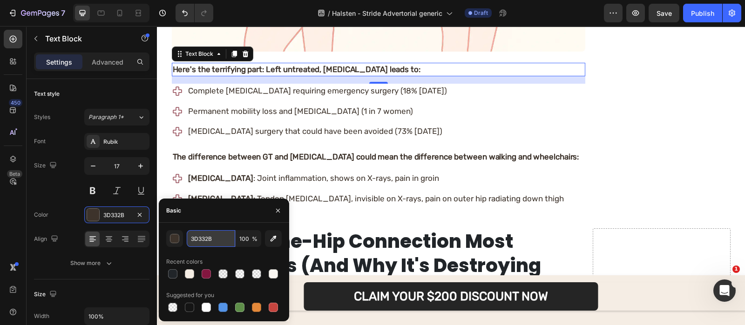
click at [214, 241] on input "3D332B" at bounding box center [211, 238] width 48 height 17
paste input "151515"
type input "151515"
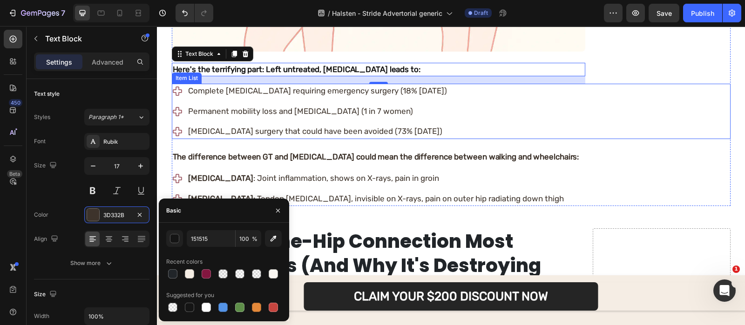
click at [254, 126] on p "Hip replacement surgery that could have been avoided (73% within 5 years)" at bounding box center [317, 132] width 259 height 12
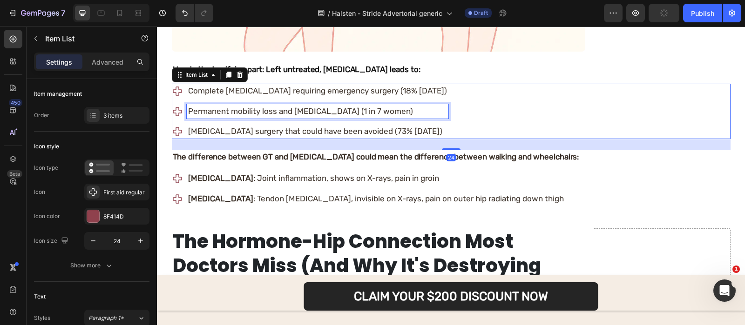
click at [254, 116] on div "Permanent mobility loss and wheelchair dependence (1 in 7 women)" at bounding box center [318, 111] width 262 height 15
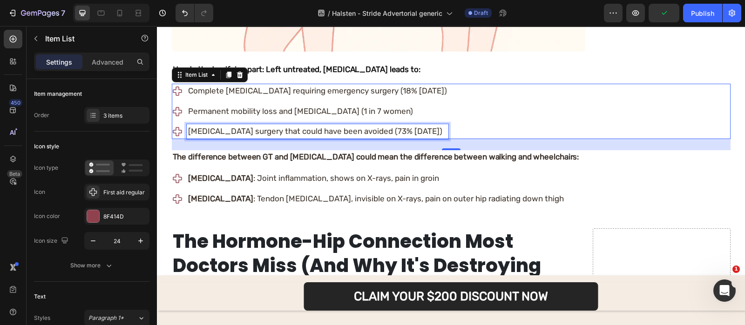
click at [246, 126] on p "Hip replacement surgery that could have been avoided (73% within 5 years)" at bounding box center [317, 132] width 259 height 12
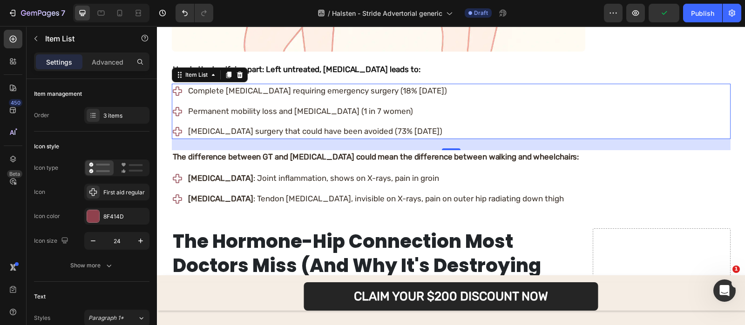
click at [250, 120] on div "Complete tendon rupture requiring emergency surgery (18% within 3 years) Perman…" at bounding box center [310, 111] width 276 height 55
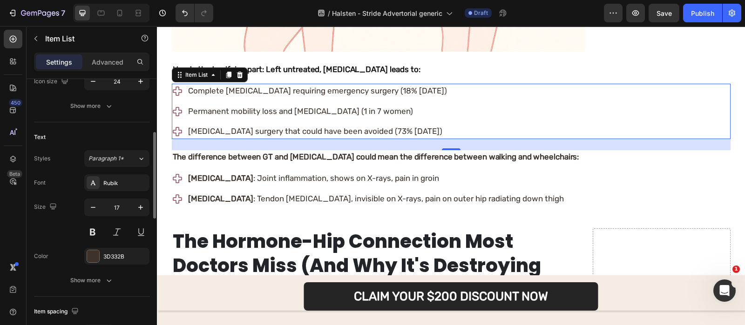
scroll to position [161, 0]
click at [116, 258] on div "3D332B" at bounding box center [116, 254] width 65 height 17
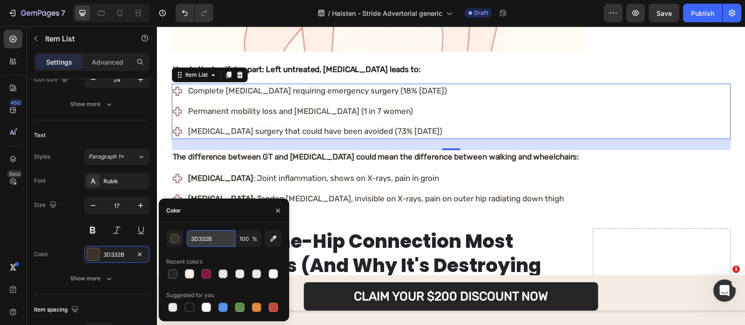
click at [207, 232] on input "3D332B" at bounding box center [211, 238] width 48 height 17
paste input "151515"
type input "151515"
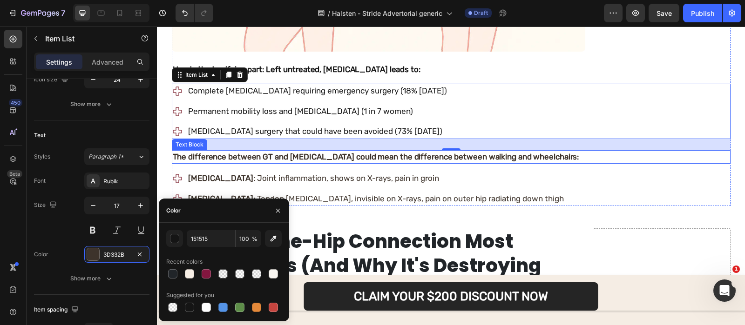
click at [269, 154] on strong "The difference between GT and arthritis could mean the difference between walki…" at bounding box center [376, 156] width 406 height 9
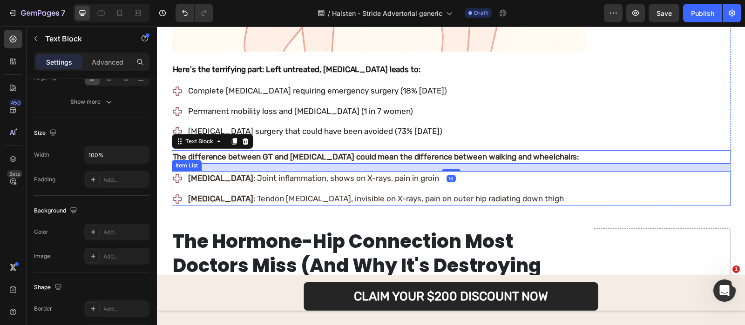
scroll to position [0, 0]
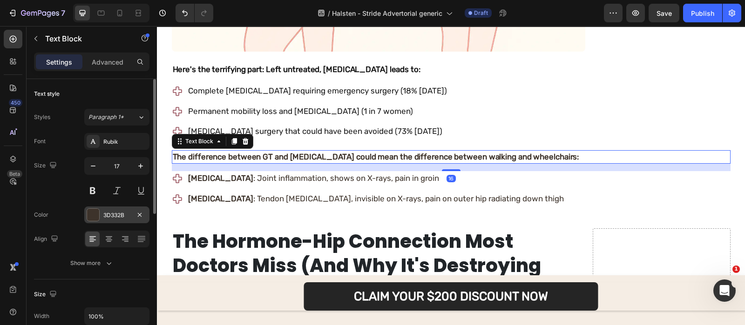
click at [116, 220] on div "3D332B" at bounding box center [116, 215] width 65 height 17
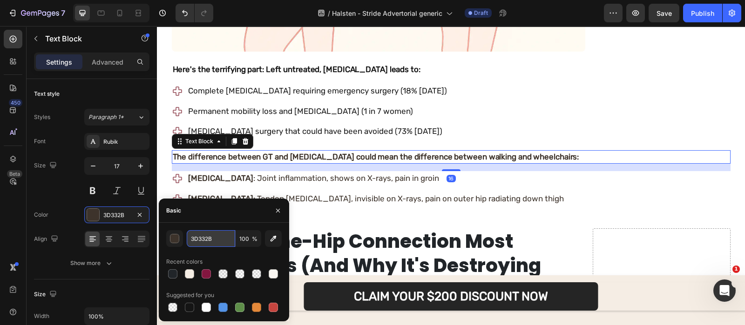
click at [221, 231] on input "3D332B" at bounding box center [211, 238] width 48 height 17
paste input "151515"
type input "151515"
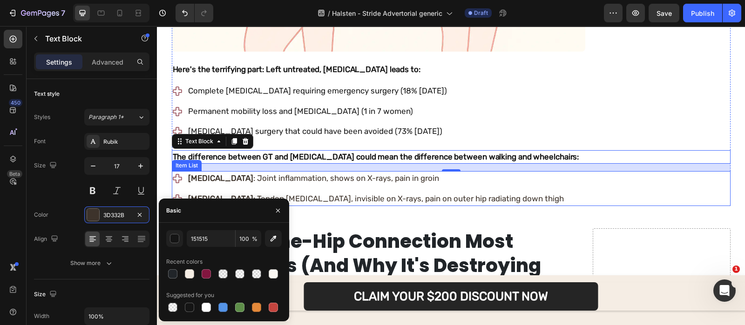
click at [252, 186] on div "Arthritis : Joint inflammation, shows on X-rays, pain in groin Gluteal Tendinop…" at bounding box center [368, 188] width 393 height 35
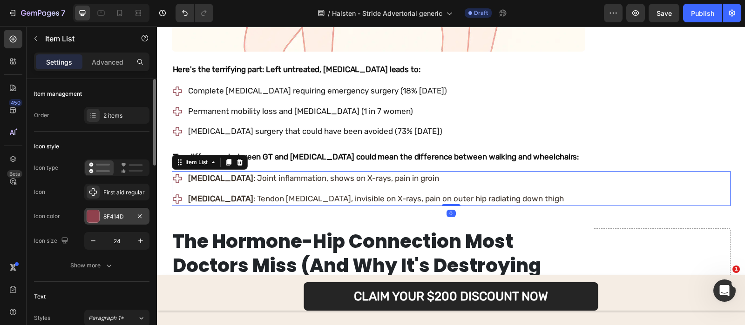
click at [107, 215] on div "8F414D" at bounding box center [116, 217] width 27 height 8
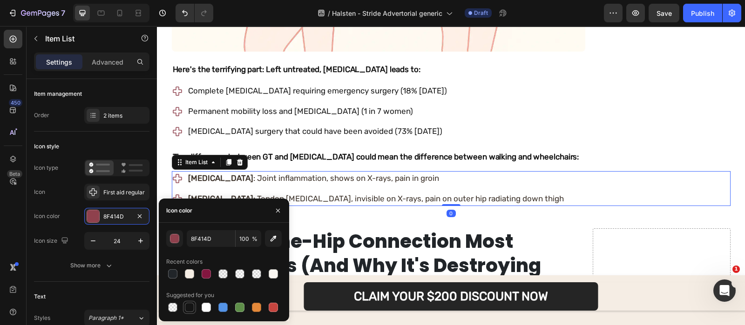
click at [188, 306] on div at bounding box center [189, 307] width 9 height 9
type input "151515"
click at [275, 205] on button "button" at bounding box center [277, 210] width 15 height 15
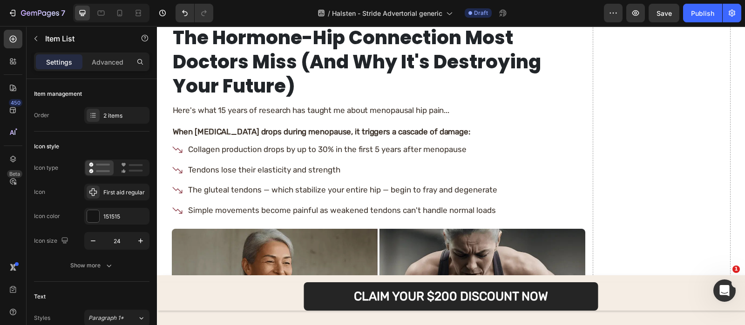
scroll to position [1269, 0]
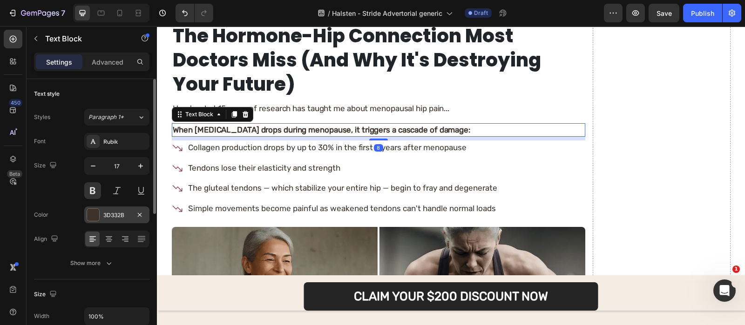
click at [112, 211] on div "3D332B" at bounding box center [116, 215] width 27 height 8
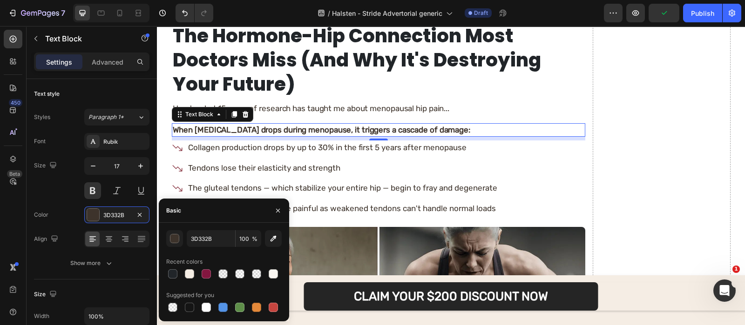
click at [191, 301] on div "Suggested for you" at bounding box center [223, 295] width 115 height 15
click at [191, 303] on div at bounding box center [189, 307] width 9 height 9
type input "151515"
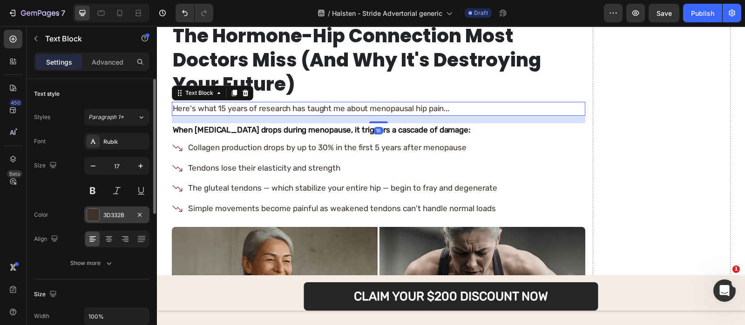
click at [118, 221] on div "3D332B" at bounding box center [116, 215] width 65 height 17
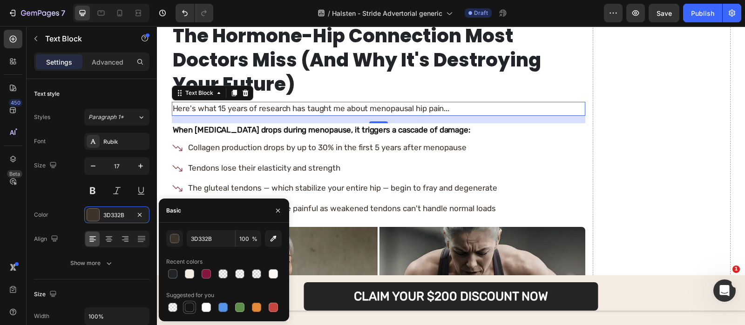
click at [193, 305] on div at bounding box center [189, 307] width 9 height 9
type input "151515"
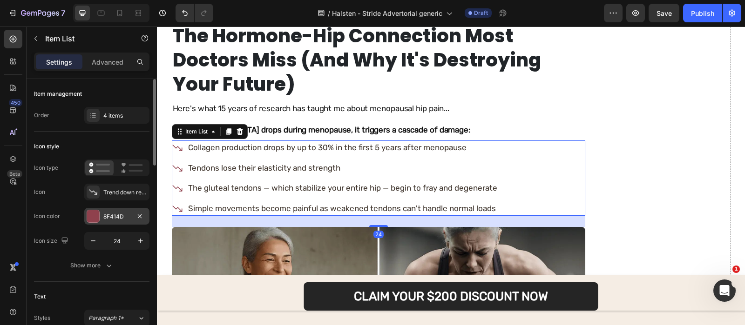
click at [112, 220] on div "8F414D" at bounding box center [116, 217] width 27 height 8
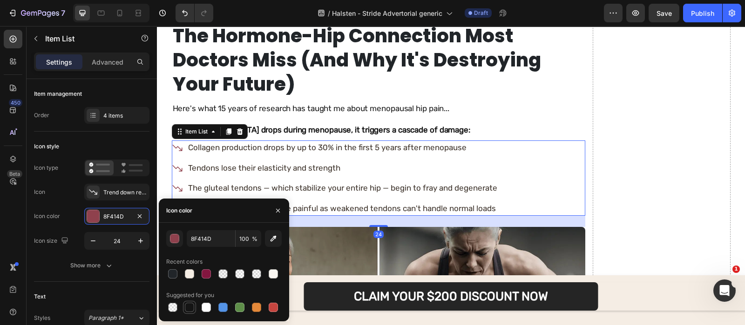
click at [191, 305] on div at bounding box center [189, 307] width 9 height 9
type input "151515"
click at [277, 210] on icon "button" at bounding box center [277, 210] width 7 height 7
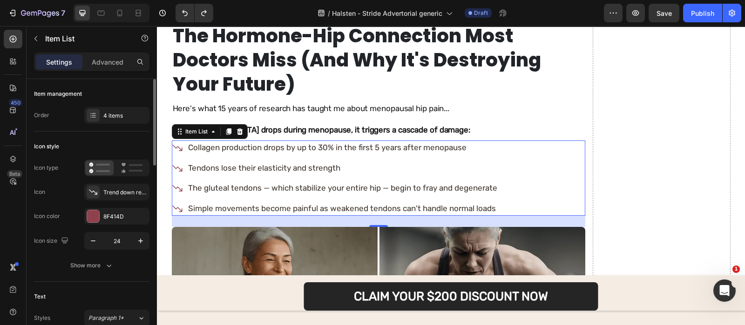
scroll to position [232, 0]
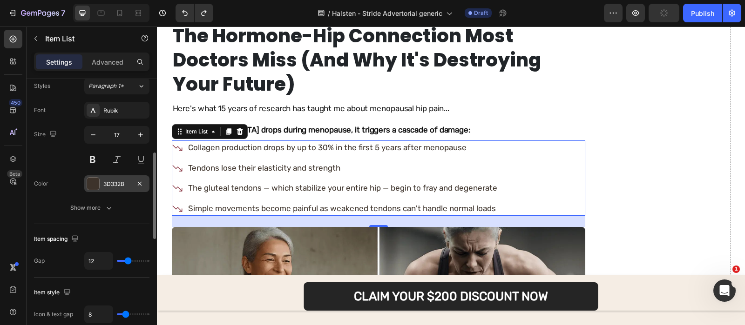
click at [107, 180] on div "3D332B" at bounding box center [116, 184] width 27 height 8
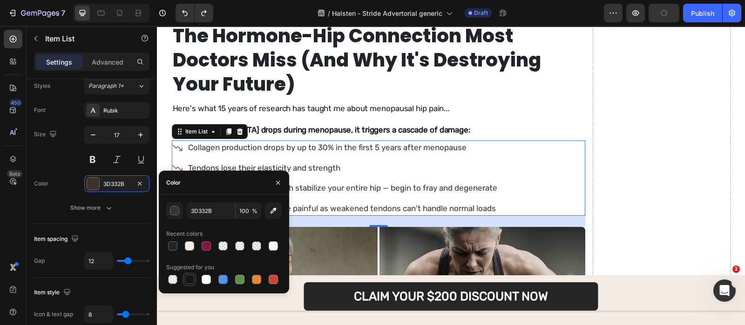
click at [184, 275] on div at bounding box center [189, 279] width 11 height 11
type input "151515"
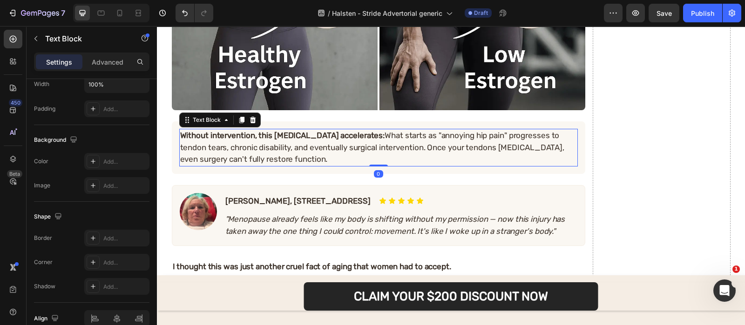
scroll to position [0, 0]
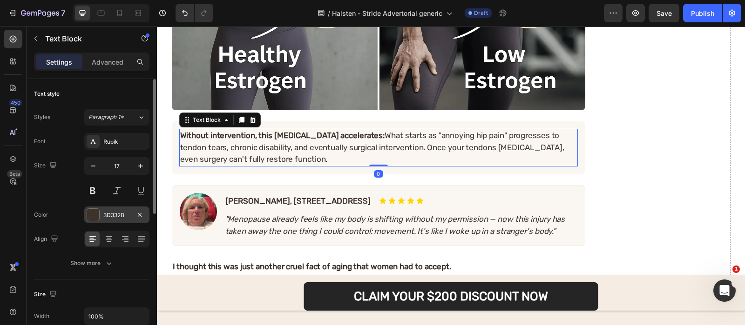
click at [114, 215] on div "3D332B" at bounding box center [116, 215] width 27 height 8
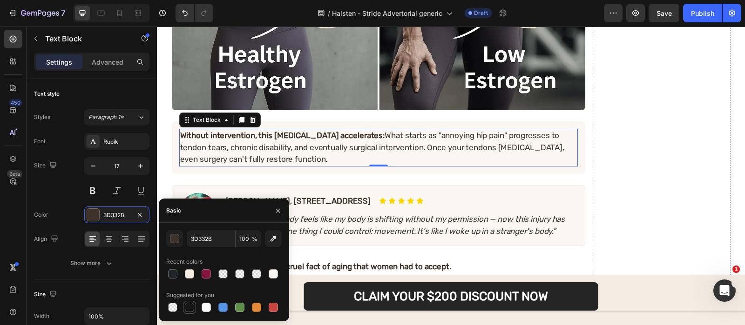
click at [188, 305] on div at bounding box center [189, 307] width 9 height 9
type input "151515"
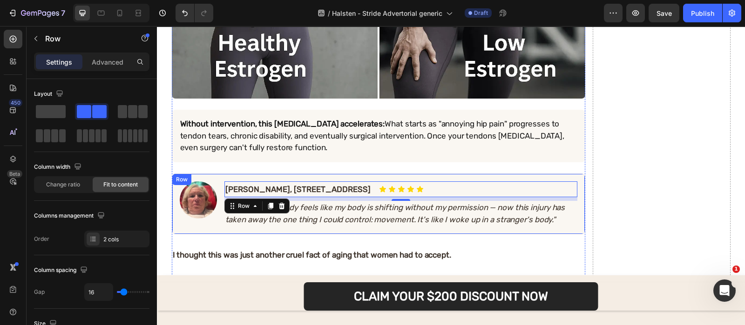
scroll to position [1703, 0]
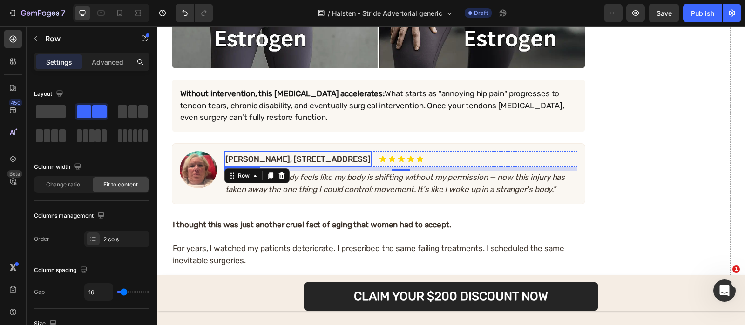
click at [257, 159] on p "[PERSON_NAME], [STREET_ADDRESS]" at bounding box center [297, 159] width 145 height 14
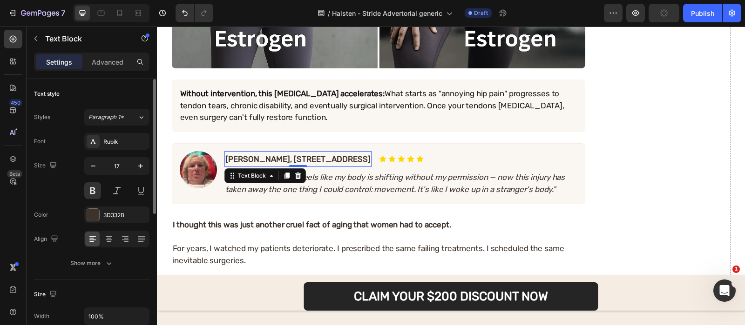
click at [101, 206] on div "Font Rubik Size 17 Color 3D332B Align Show more" at bounding box center [91, 202] width 115 height 139
click at [106, 211] on div "3D332B" at bounding box center [116, 215] width 27 height 8
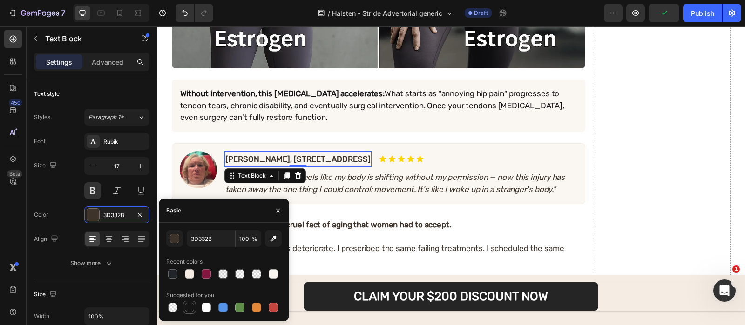
click at [188, 306] on div at bounding box center [189, 307] width 9 height 9
type input "151515"
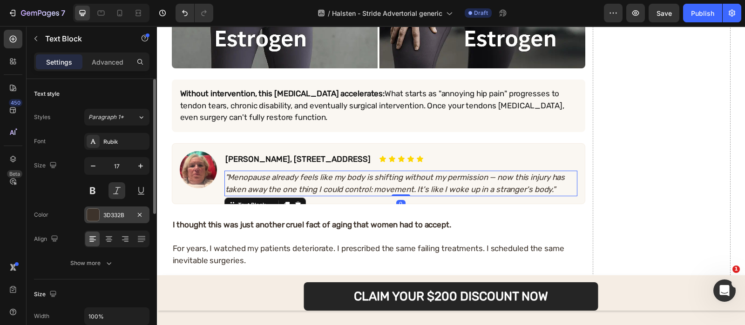
click at [101, 211] on div "3D332B" at bounding box center [116, 215] width 65 height 17
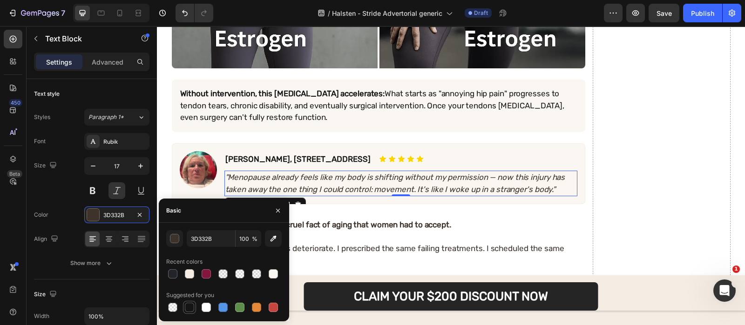
click at [183, 302] on div at bounding box center [189, 307] width 13 height 13
type input "151515"
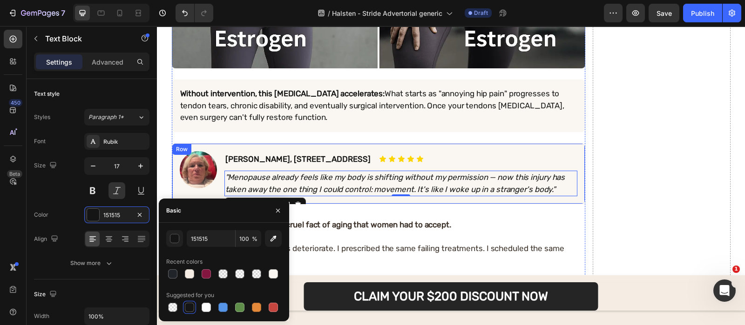
scroll to position [1803, 0]
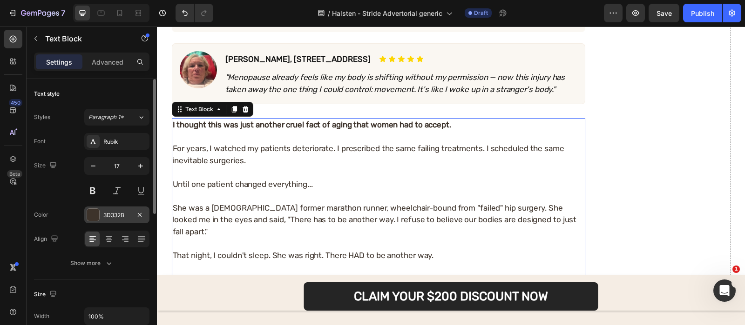
click at [100, 210] on div "3D332B" at bounding box center [116, 215] width 65 height 17
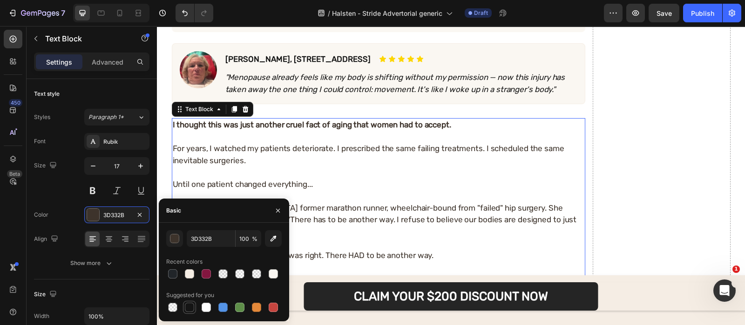
click at [185, 302] on div at bounding box center [189, 307] width 11 height 11
type input "151515"
click at [275, 206] on button "button" at bounding box center [277, 210] width 15 height 15
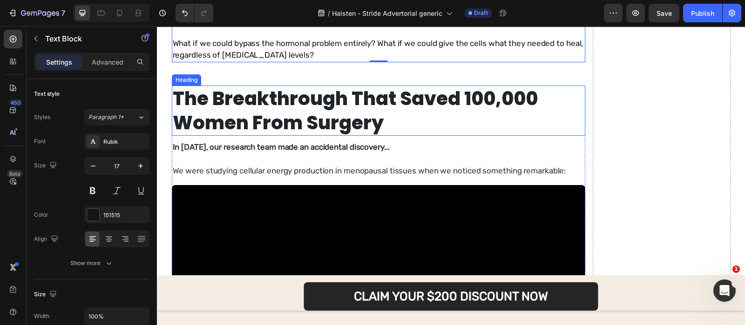
scroll to position [2040, 0]
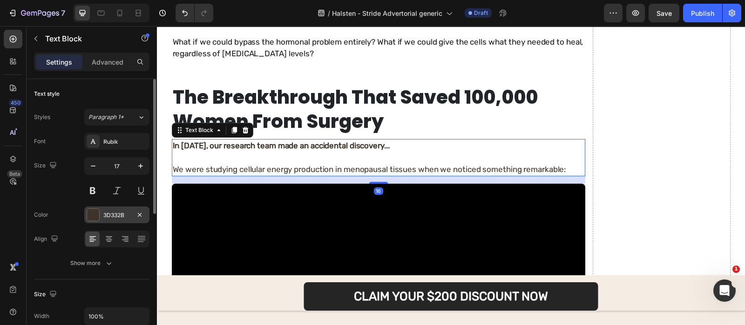
click at [107, 216] on div "3D332B" at bounding box center [116, 215] width 27 height 8
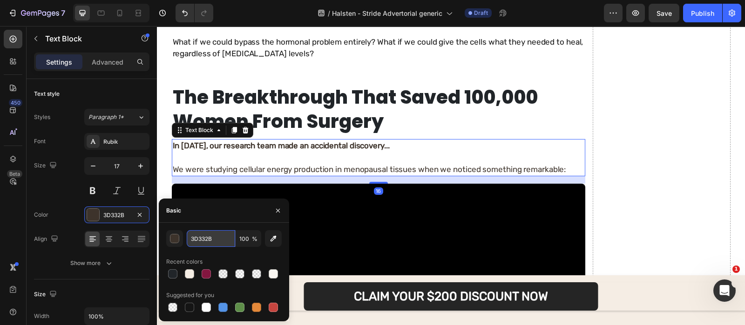
click at [224, 232] on input "3D332B" at bounding box center [211, 238] width 48 height 17
paste input "151515"
type input "151515"
click at [307, 141] on strong "In [DATE], our research team made an accidental discovery..." at bounding box center [281, 145] width 217 height 9
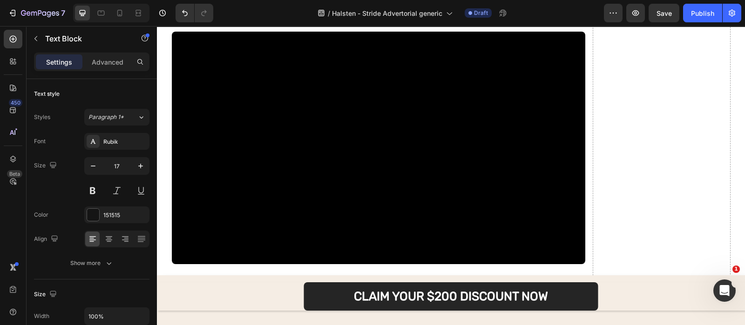
scroll to position [2382, 0]
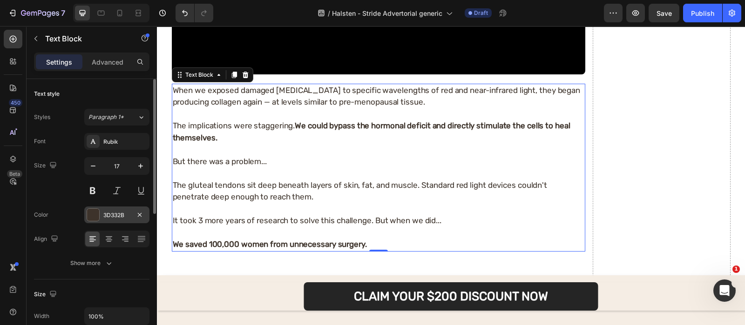
click at [101, 215] on div "3D332B" at bounding box center [116, 215] width 65 height 17
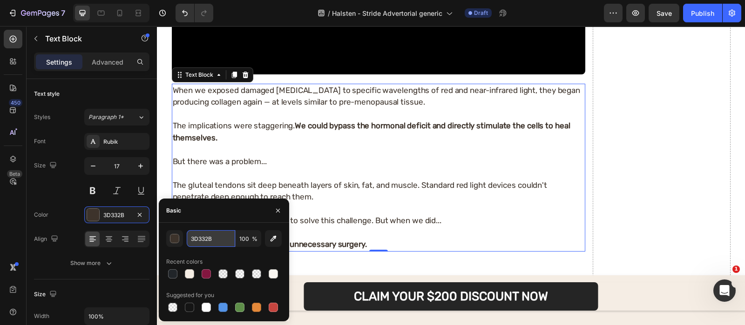
click at [210, 232] on input "3D332B" at bounding box center [211, 238] width 48 height 17
paste input "151515"
type input "151515"
click at [291, 203] on p at bounding box center [378, 209] width 411 height 12
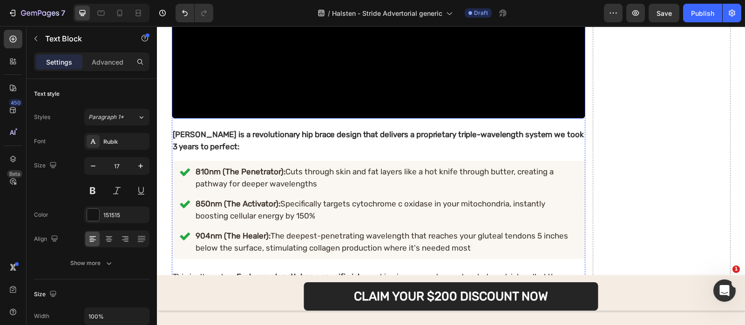
scroll to position [2831, 0]
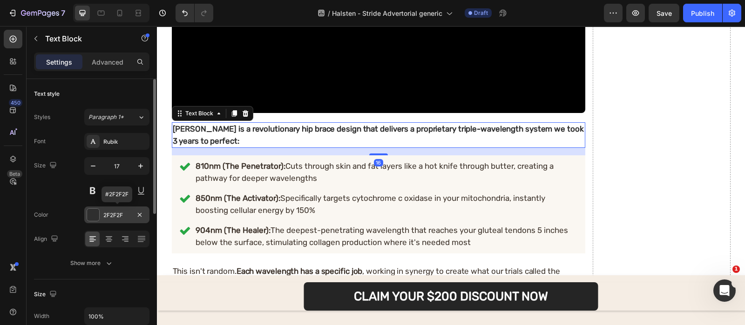
click at [114, 217] on div "2F2F2F" at bounding box center [116, 215] width 27 height 8
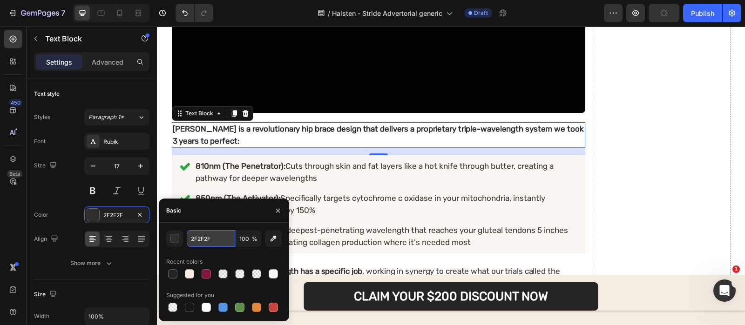
click at [214, 236] on input "2F2F2F" at bounding box center [211, 238] width 48 height 17
paste input "151515"
type input "151515"
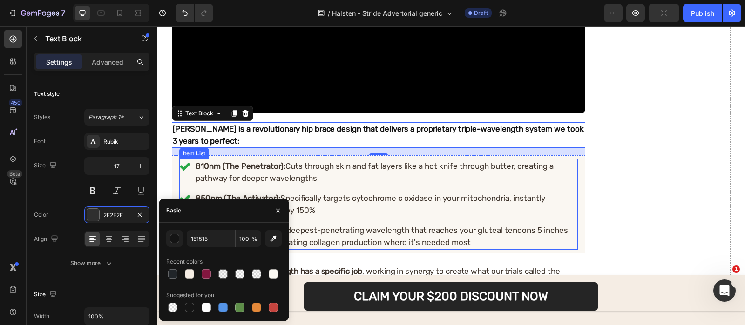
click at [300, 193] on p "850nm (The Activator): Specifically targets cytochrome c oxidase in your mitoch…" at bounding box center [385, 205] width 381 height 24
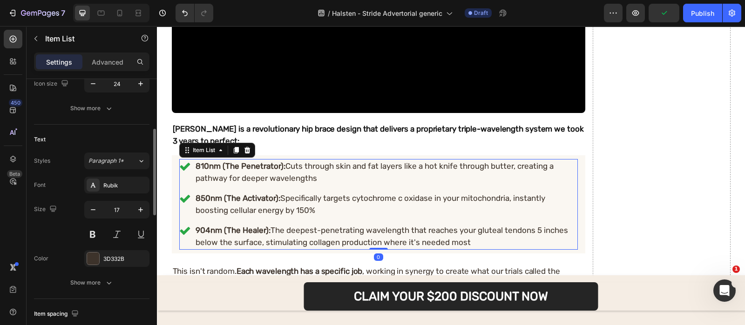
scroll to position [161, 0]
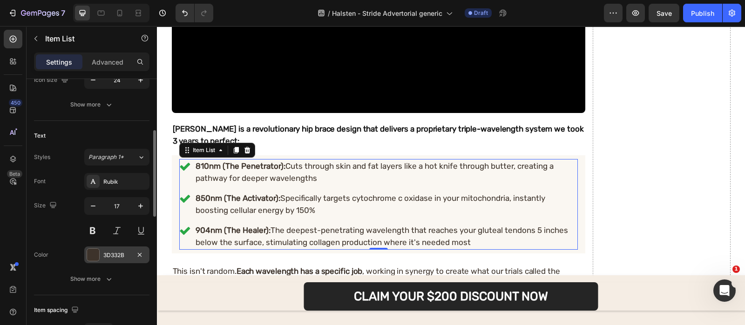
click at [99, 261] on div "3D332B" at bounding box center [116, 255] width 65 height 17
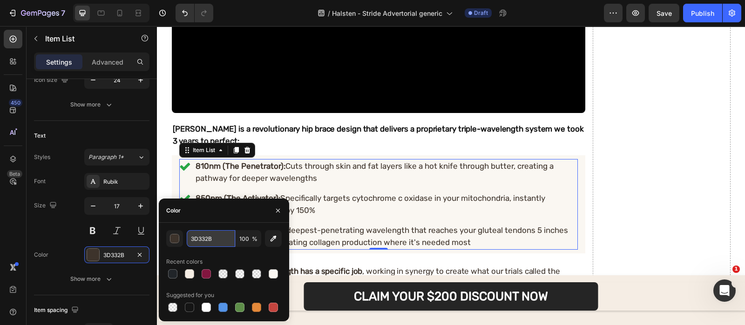
click at [221, 237] on input "3D332B" at bounding box center [211, 238] width 48 height 17
paste input "151515"
type input "151515"
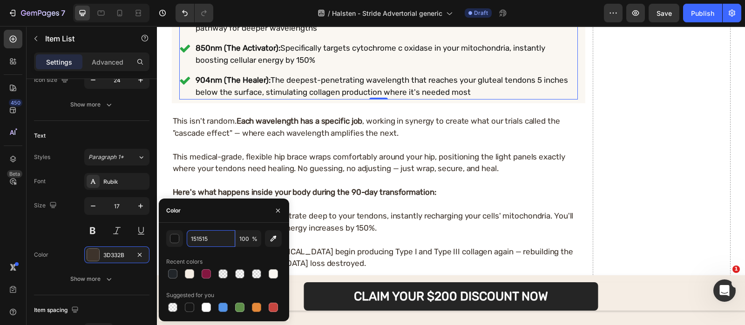
scroll to position [2984, 0]
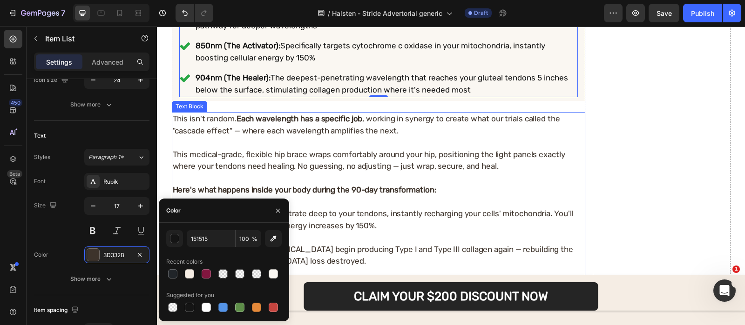
click at [293, 137] on p at bounding box center [378, 143] width 411 height 12
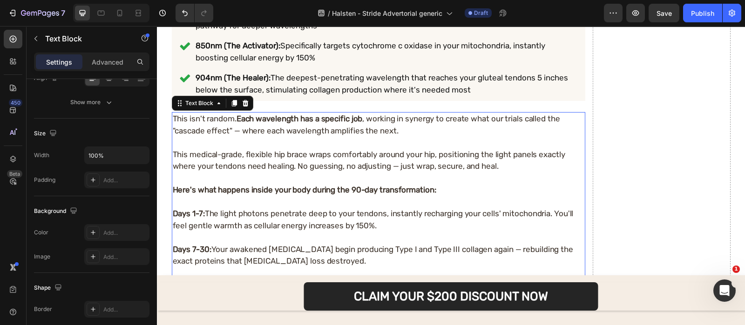
scroll to position [0, 0]
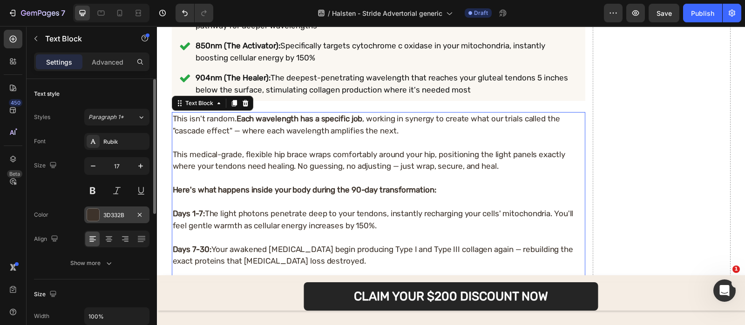
click at [106, 221] on div "3D332B" at bounding box center [116, 215] width 65 height 17
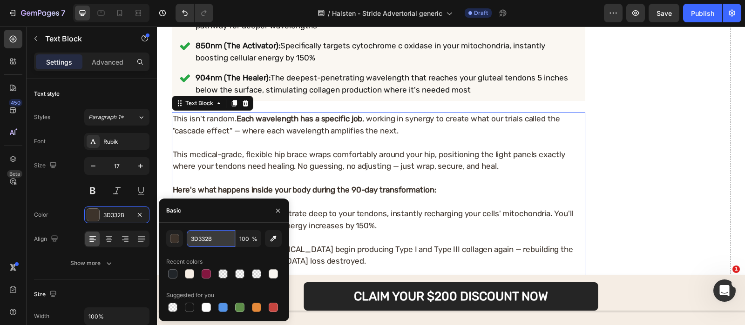
click at [220, 240] on input "3D332B" at bounding box center [211, 238] width 48 height 17
paste input "151515"
type input "151515"
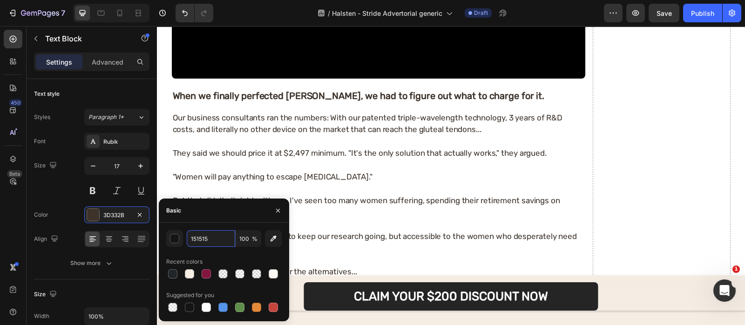
scroll to position [3475, 0]
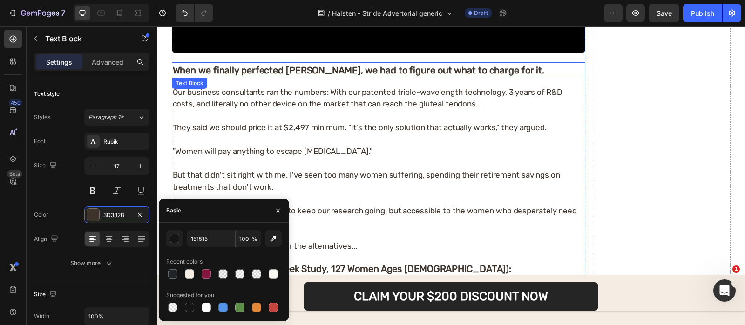
click at [259, 63] on p "When we finally perfected [PERSON_NAME], we had to figure out what to charge fo…" at bounding box center [378, 70] width 411 height 14
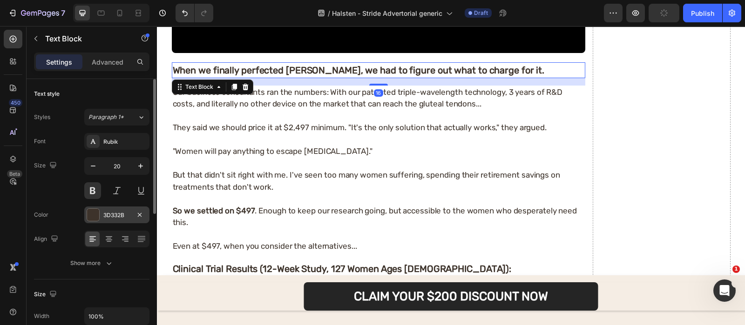
click at [113, 221] on div "3D332B" at bounding box center [116, 215] width 65 height 17
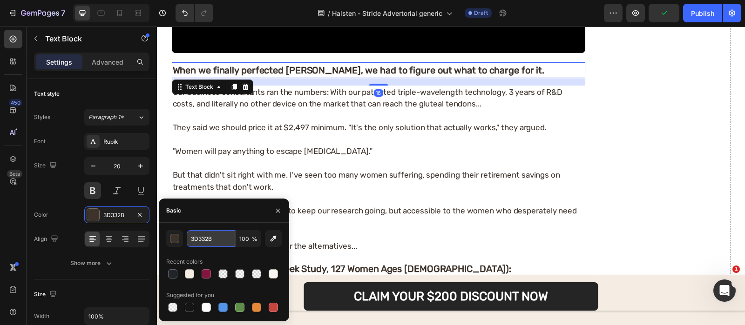
paste input "151515"
click at [217, 238] on input "3D332B" at bounding box center [211, 238] width 48 height 17
type input "151515"
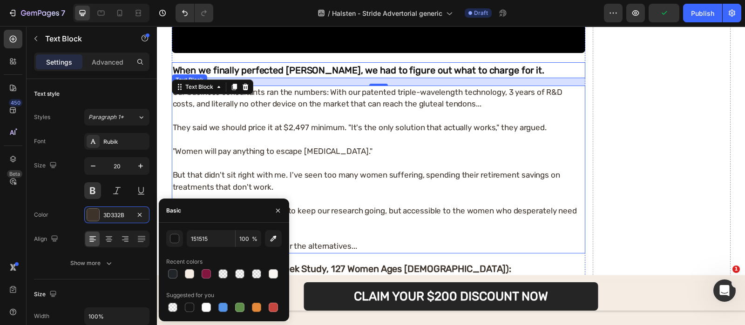
click at [262, 169] on p "But that didn't sit right with me. I've seen too many women suffering, spending…" at bounding box center [378, 181] width 411 height 24
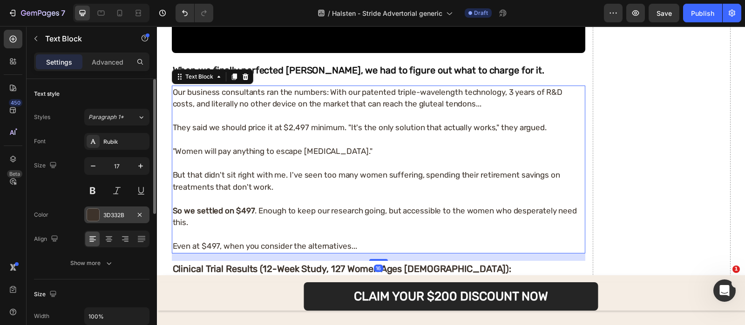
click at [114, 215] on div "3D332B" at bounding box center [116, 215] width 27 height 8
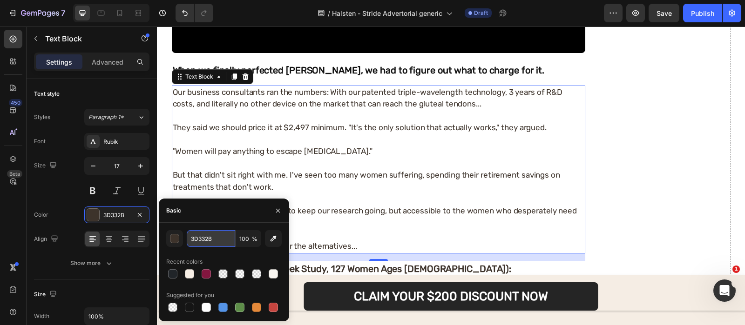
paste input "151515"
type input "151515"
click at [222, 238] on input "151515" at bounding box center [211, 238] width 48 height 17
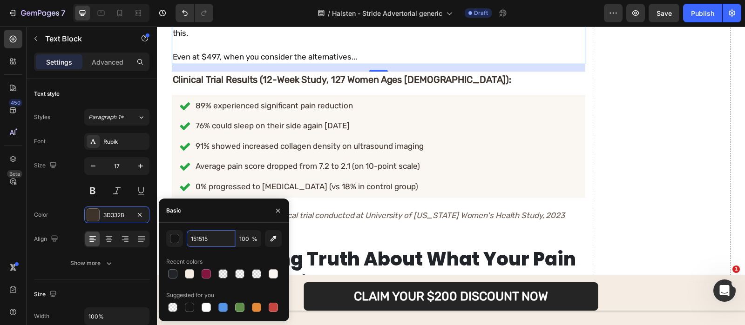
scroll to position [3664, 0]
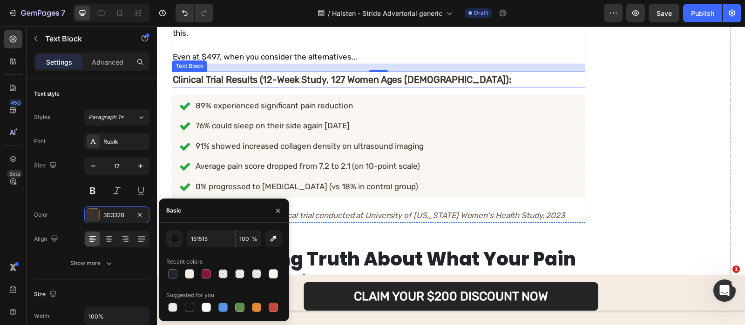
click at [280, 73] on p "Clinical Trial Results (12-Week Study, 127 Women Ages [DEMOGRAPHIC_DATA]):" at bounding box center [378, 80] width 411 height 14
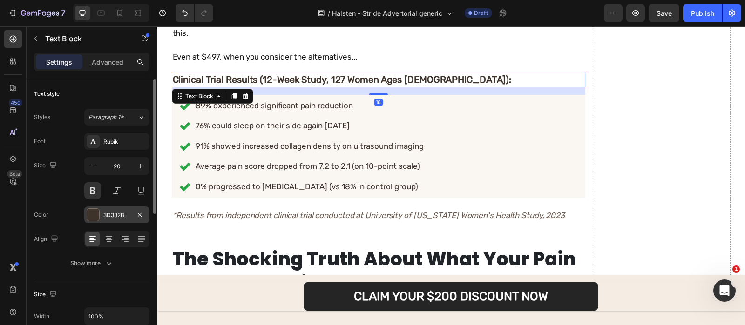
click at [112, 218] on div "3D332B" at bounding box center [116, 215] width 27 height 8
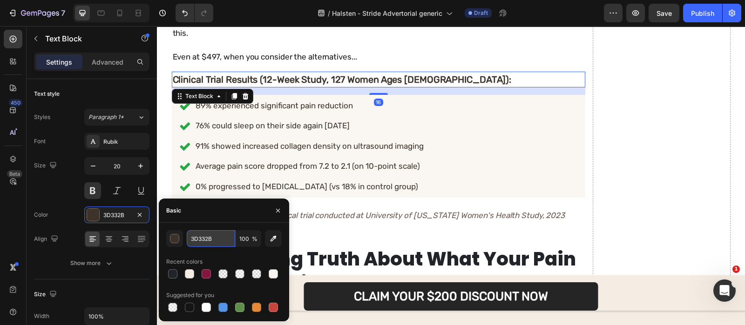
click at [228, 245] on input "3D332B" at bounding box center [211, 238] width 48 height 17
paste input "151515"
type input "151515"
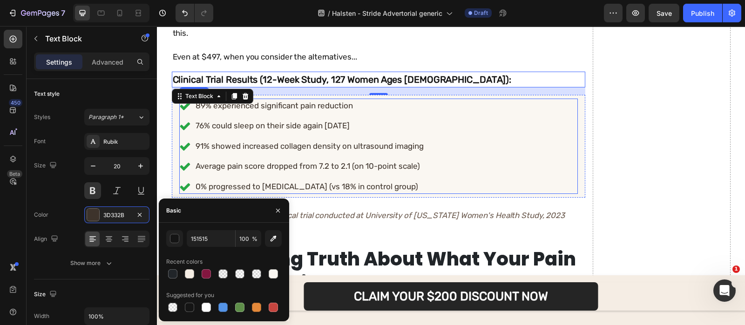
click at [306, 161] on p "Average pain score dropped from 7.2 to 2.1 (on 10-point scale)" at bounding box center [309, 167] width 228 height 12
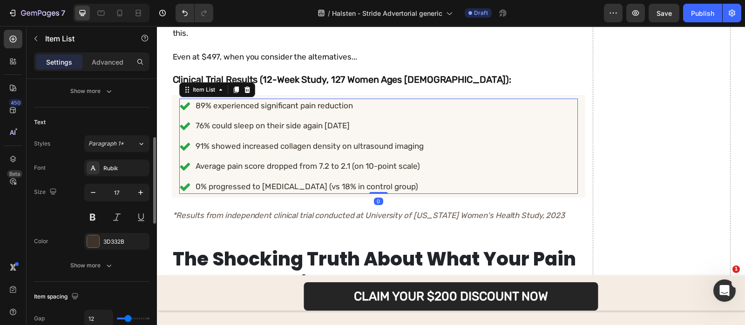
scroll to position [177, 0]
click at [121, 241] on div "3D332B" at bounding box center [116, 239] width 27 height 8
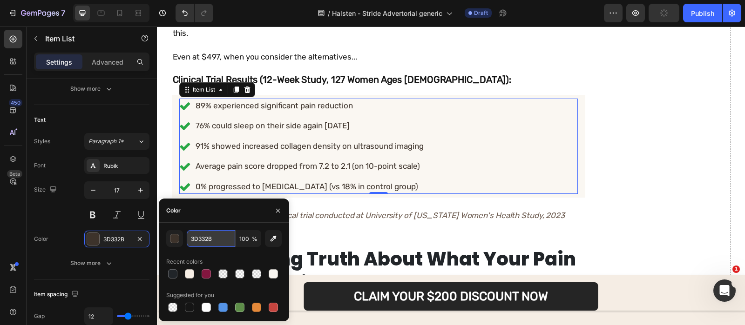
click at [205, 241] on input "3D332B" at bounding box center [211, 238] width 48 height 17
paste input "151515"
type input "151515"
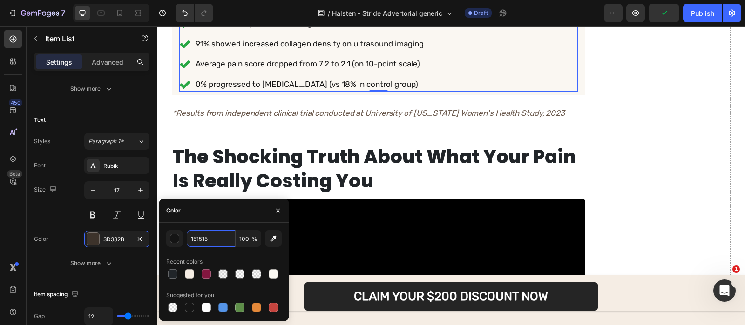
scroll to position [3766, 0]
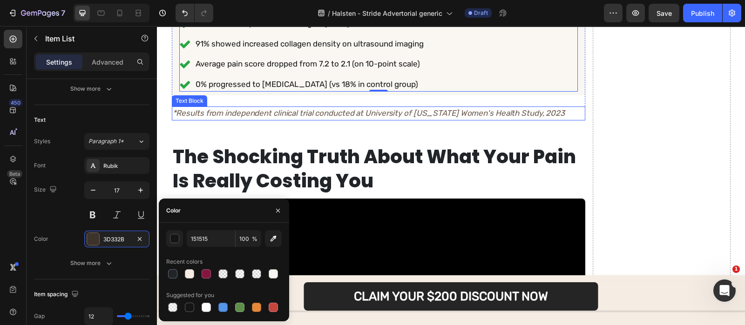
click at [254, 107] on p "*Results from independent clinical trial conducted at University of [US_STATE] …" at bounding box center [378, 113] width 411 height 12
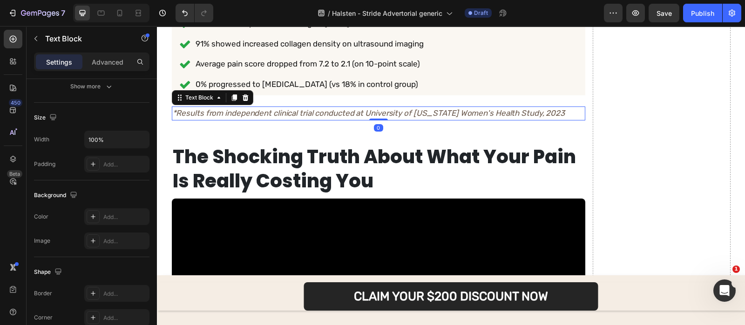
scroll to position [0, 0]
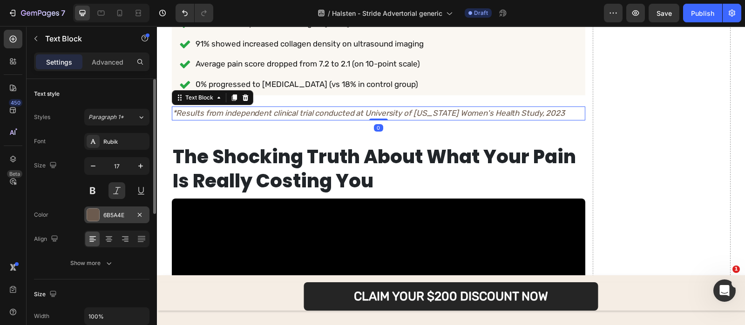
click at [114, 217] on div "6B5A4E" at bounding box center [116, 215] width 27 height 8
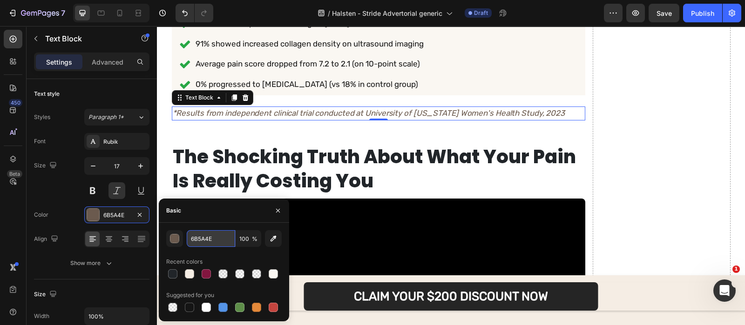
click at [220, 237] on input "6B5A4E" at bounding box center [211, 238] width 48 height 17
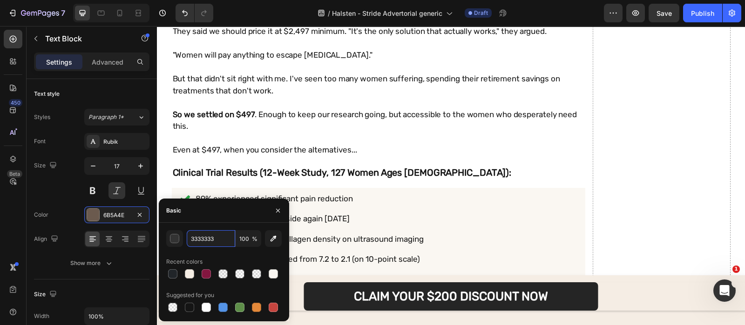
scroll to position [3566, 0]
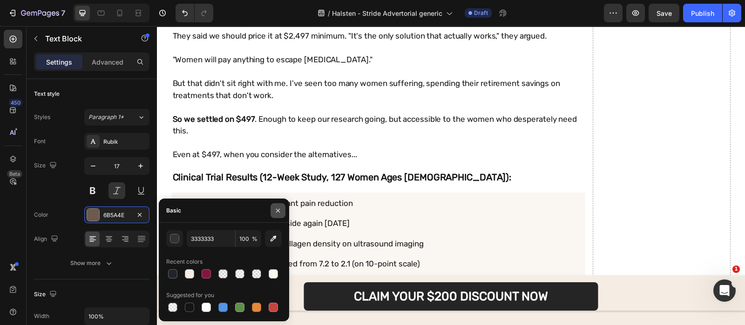
type input "333333"
click at [277, 209] on icon "button" at bounding box center [277, 210] width 7 height 7
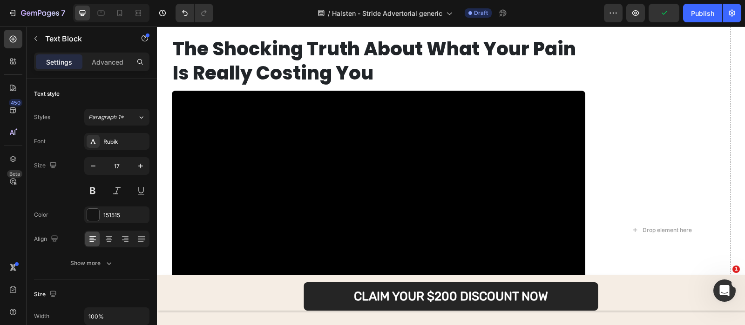
scroll to position [4114, 0]
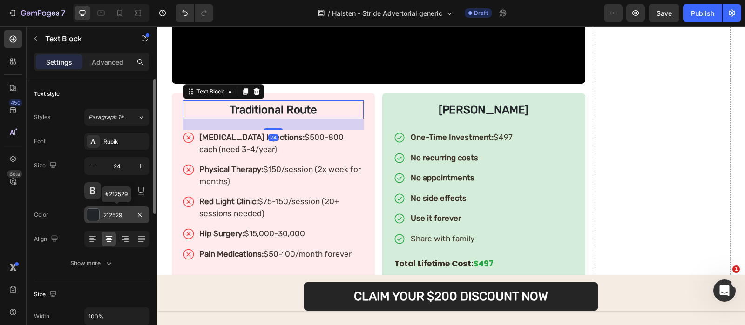
click at [107, 216] on div "212529" at bounding box center [116, 215] width 27 height 8
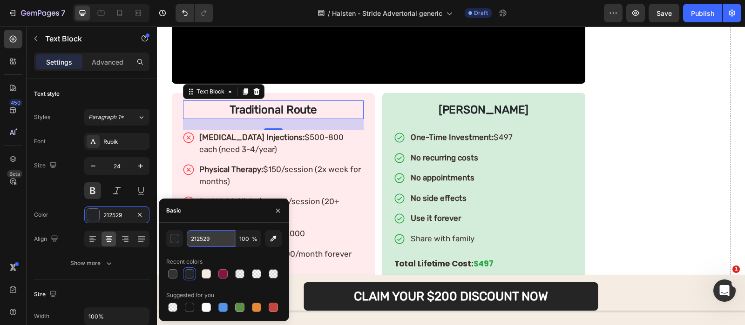
click at [226, 243] on input "212529" at bounding box center [211, 238] width 48 height 17
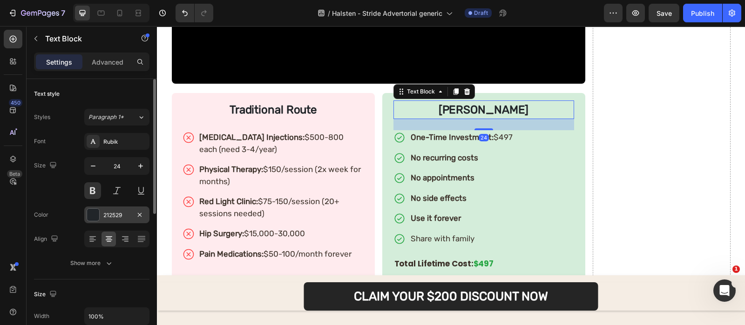
click at [105, 220] on div "212529" at bounding box center [116, 215] width 65 height 17
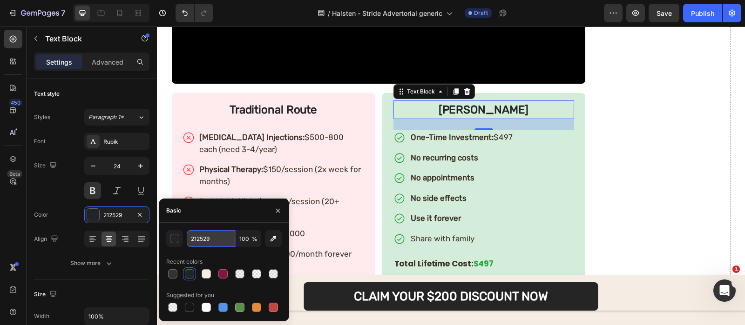
click at [224, 237] on input "212529" at bounding box center [211, 238] width 48 height 17
click at [265, 164] on p "Physical Therapy: $150/session (2x week for months)" at bounding box center [280, 176] width 163 height 24
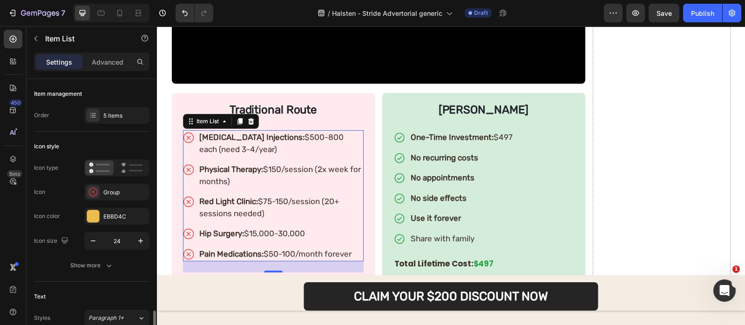
scroll to position [229, 0]
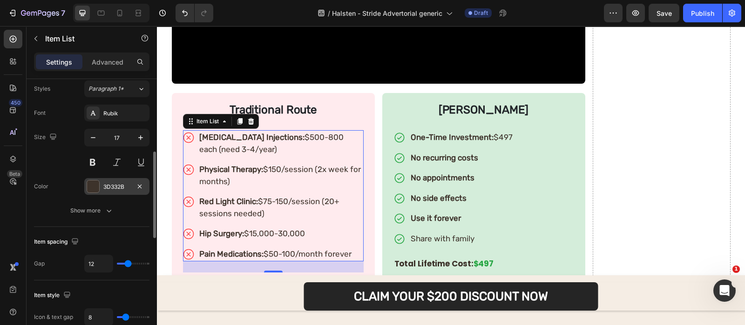
click at [130, 188] on div "3D332B" at bounding box center [116, 187] width 27 height 8
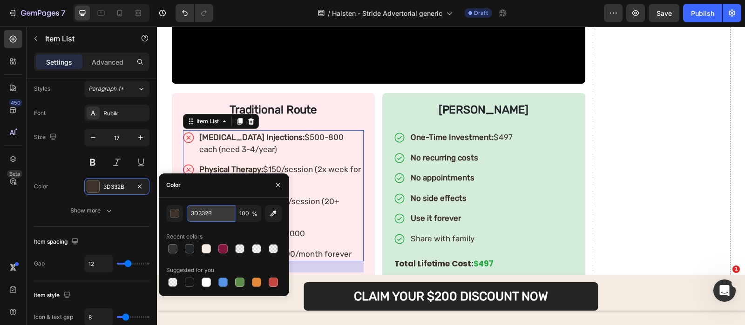
click at [229, 209] on input "3D332B" at bounding box center [211, 213] width 48 height 17
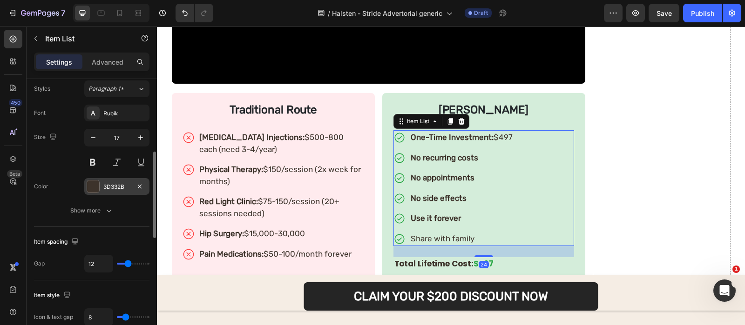
click at [98, 184] on div at bounding box center [93, 187] width 12 height 12
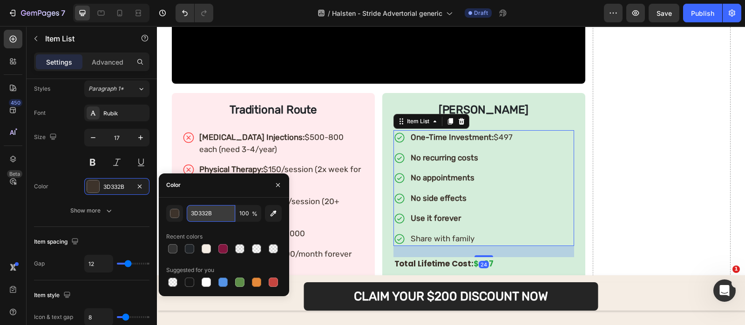
click at [195, 212] on input "3D332B" at bounding box center [211, 213] width 48 height 17
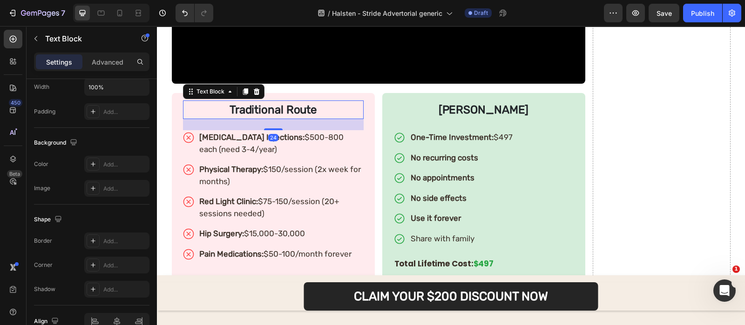
scroll to position [0, 0]
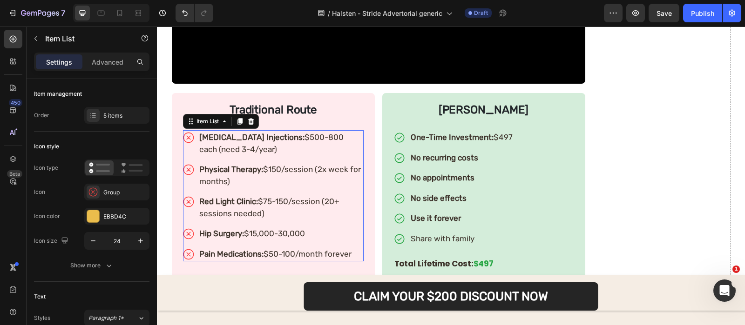
click at [284, 164] on p "Physical Therapy: $150/session (2x week for months)" at bounding box center [280, 176] width 163 height 24
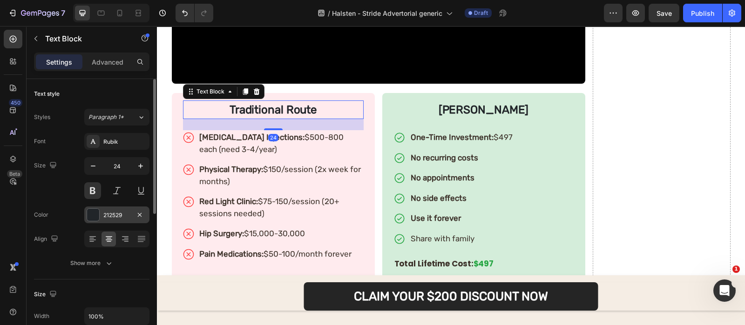
click at [102, 213] on div "212529" at bounding box center [116, 215] width 65 height 17
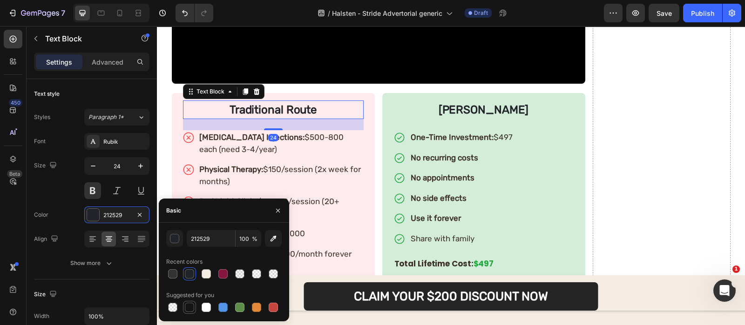
click at [188, 301] on div at bounding box center [189, 307] width 13 height 13
type input "151515"
click at [216, 239] on input "151515" at bounding box center [211, 238] width 48 height 17
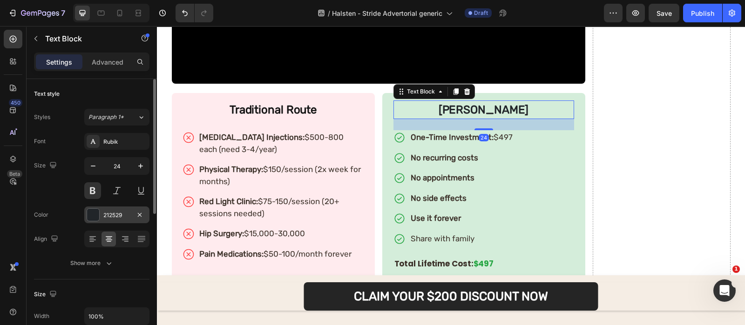
click at [93, 213] on div at bounding box center [93, 215] width 12 height 12
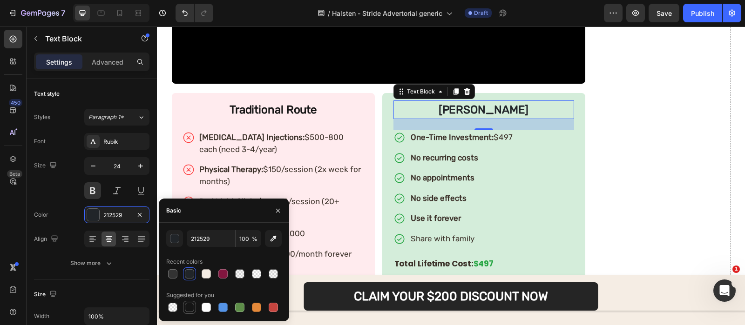
click at [191, 304] on div at bounding box center [189, 307] width 9 height 9
type input "151515"
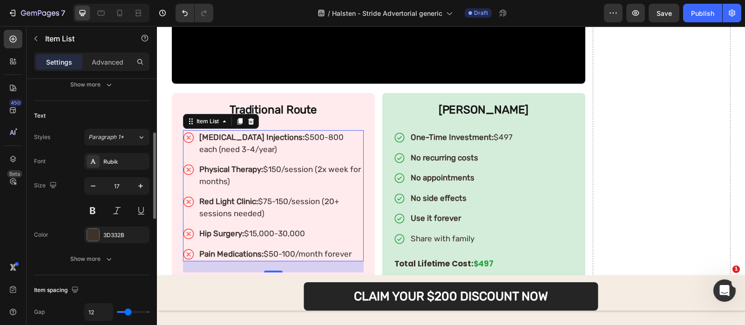
scroll to position [181, 0]
drag, startPoint x: 126, startPoint y: 245, endPoint x: 121, endPoint y: 239, distance: 7.6
click at [121, 239] on div "Font Rubik Size 17 Color 3D332B Show more" at bounding box center [91, 210] width 115 height 114
click at [121, 239] on div "3D332B" at bounding box center [116, 234] width 65 height 17
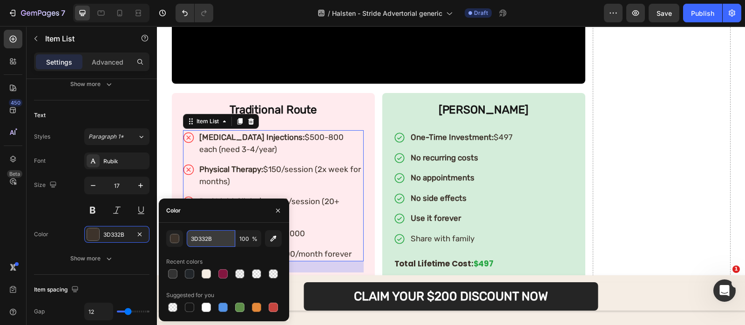
click at [225, 233] on input "3D332B" at bounding box center [211, 238] width 48 height 17
paste input "151515"
type input "151515"
click at [428, 194] on strong "No side effects" at bounding box center [438, 198] width 56 height 9
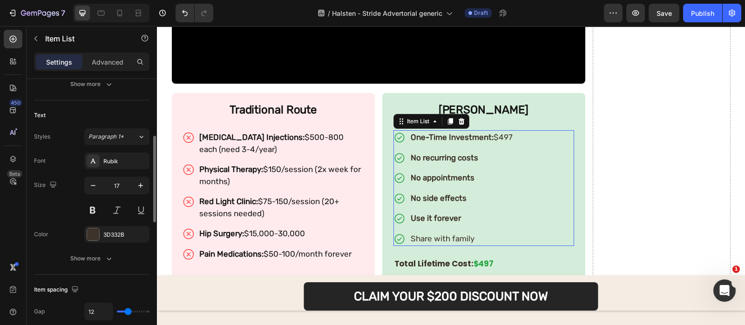
scroll to position [181, 0]
click at [124, 236] on div "3D332B" at bounding box center [116, 235] width 27 height 8
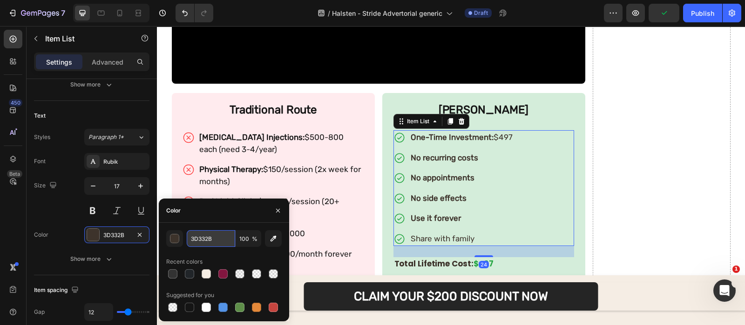
click at [227, 237] on input "3D332B" at bounding box center [211, 238] width 48 height 17
paste input "151515"
type input "151515"
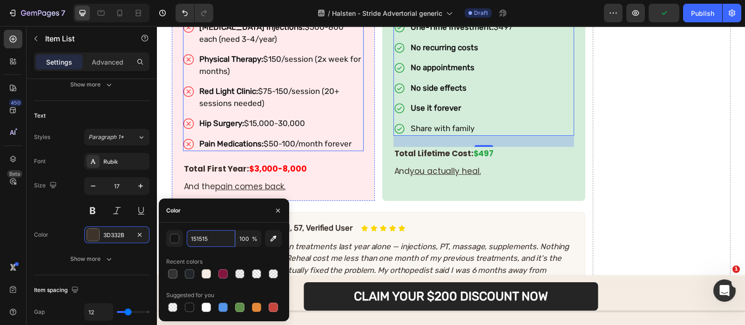
scroll to position [4227, 0]
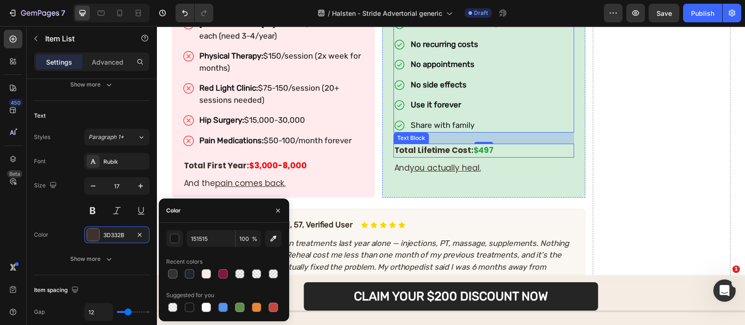
click at [398, 145] on strong "Total Lifetime Cost:" at bounding box center [433, 150] width 79 height 11
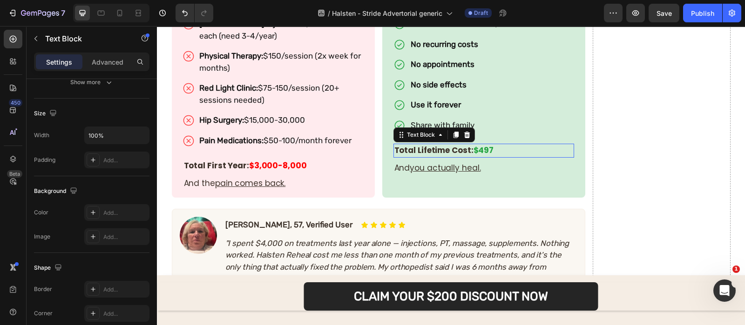
scroll to position [0, 0]
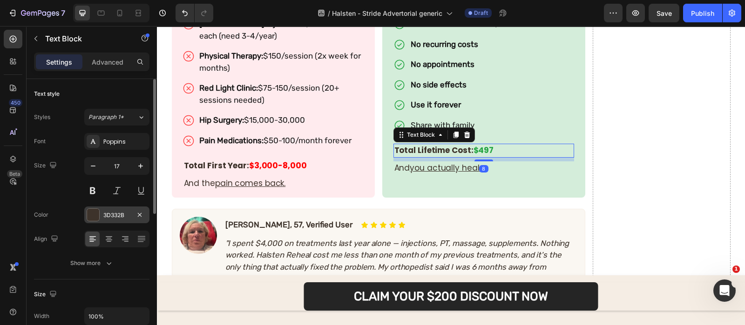
click at [114, 211] on div "3D332B" at bounding box center [116, 215] width 27 height 8
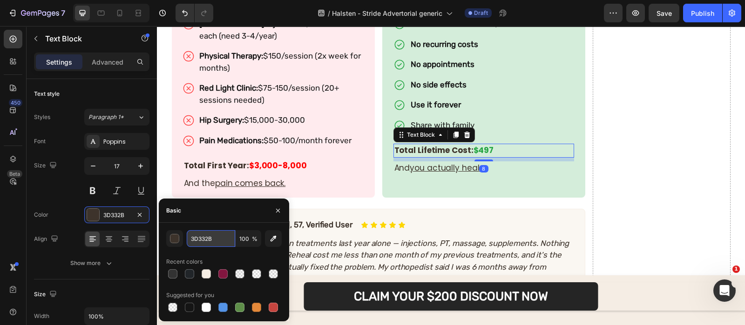
click at [228, 237] on input "3D332B" at bounding box center [211, 238] width 48 height 17
paste input "151515"
type input "151515"
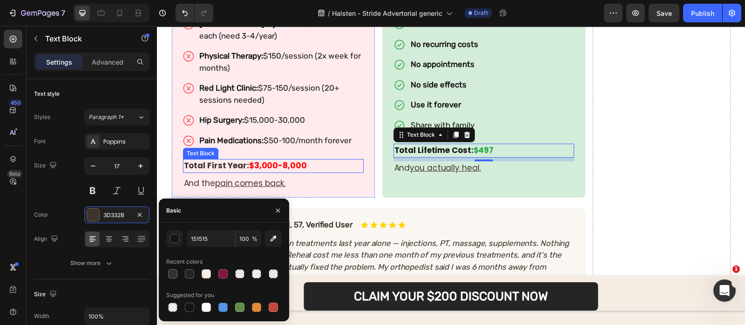
click at [220, 160] on strong "Total First Year:" at bounding box center [216, 165] width 65 height 11
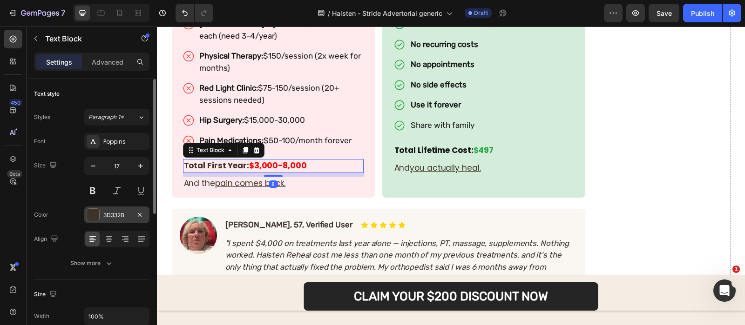
click at [95, 216] on div at bounding box center [93, 215] width 12 height 12
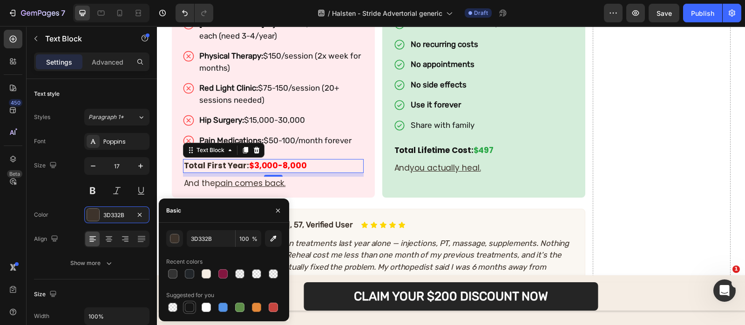
click at [189, 302] on div at bounding box center [189, 307] width 11 height 11
type input "151515"
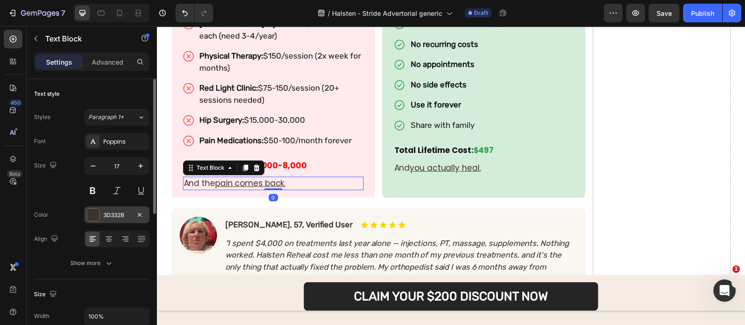
click at [128, 211] on div "3D332B" at bounding box center [116, 215] width 27 height 8
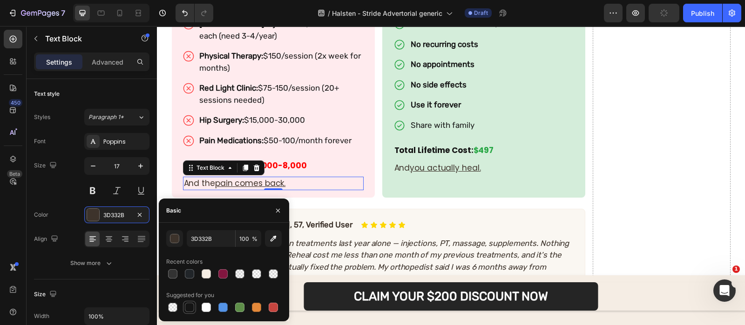
click at [192, 304] on div at bounding box center [189, 307] width 9 height 9
type input "151515"
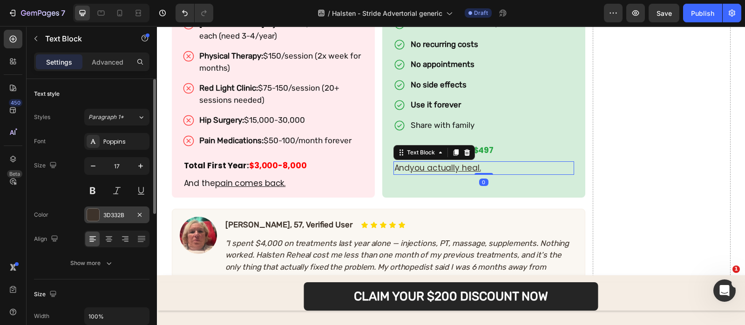
click at [112, 217] on div "3D332B" at bounding box center [116, 215] width 27 height 8
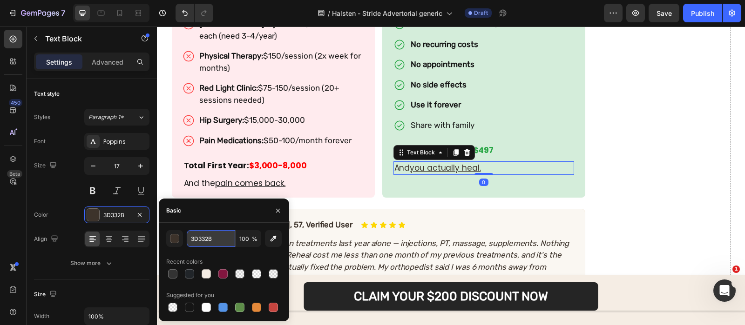
click at [204, 235] on input "3D332B" at bounding box center [211, 238] width 48 height 17
paste input "151515"
type input "151515"
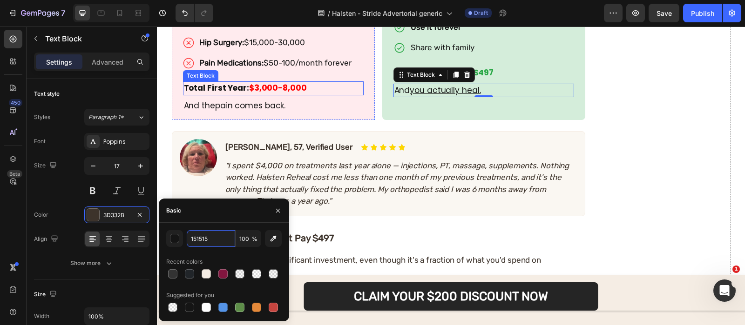
scroll to position [4307, 0]
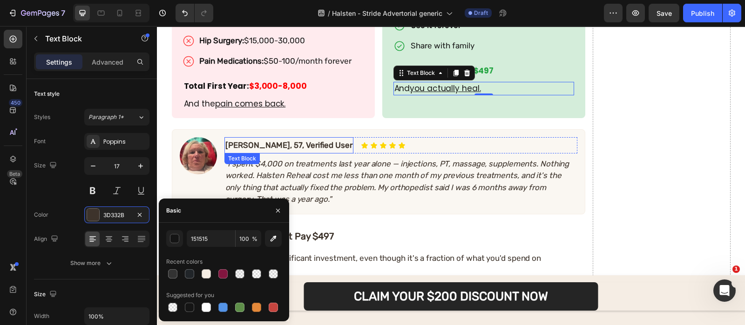
click at [275, 138] on p "[PERSON_NAME], 57, Verified User" at bounding box center [288, 145] width 127 height 14
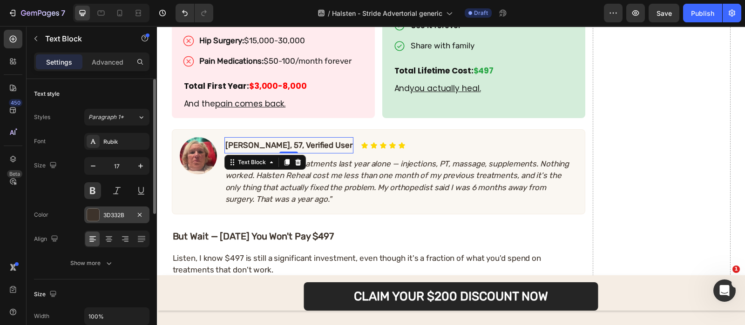
click at [118, 218] on div "3D332B" at bounding box center [116, 215] width 27 height 8
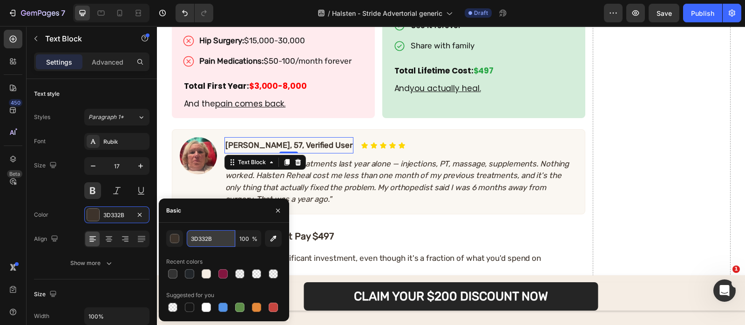
click at [226, 237] on input "3D332B" at bounding box center [211, 238] width 48 height 17
paste input "151515"
type input "151515"
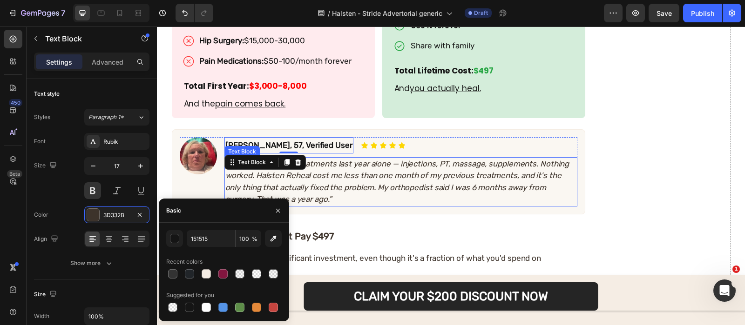
click at [315, 176] on p ""I spent $4,000 on treatments last year alone — injections, PT, massage, supple…" at bounding box center [400, 181] width 351 height 47
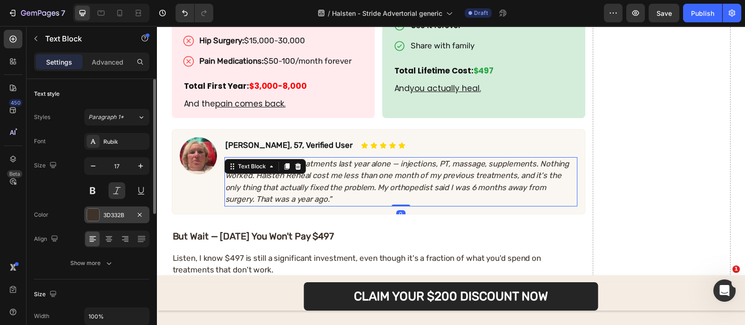
click at [111, 217] on div "3D332B" at bounding box center [116, 215] width 27 height 8
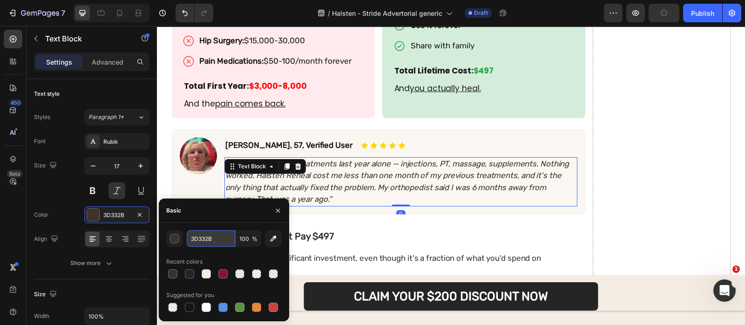
click at [209, 243] on input "3D332B" at bounding box center [211, 238] width 48 height 17
paste input "151515"
type input "151515"
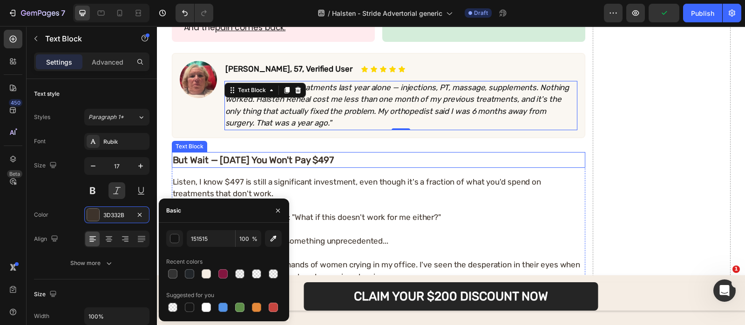
click at [267, 153] on p "But Wait — [DATE] You Won't Pay $497" at bounding box center [378, 160] width 411 height 14
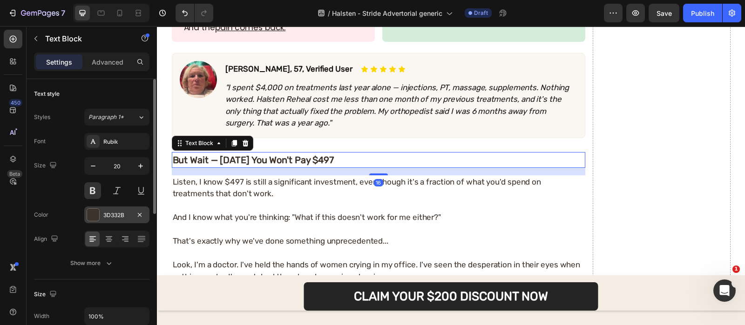
click at [104, 208] on div "3D332B" at bounding box center [116, 215] width 65 height 17
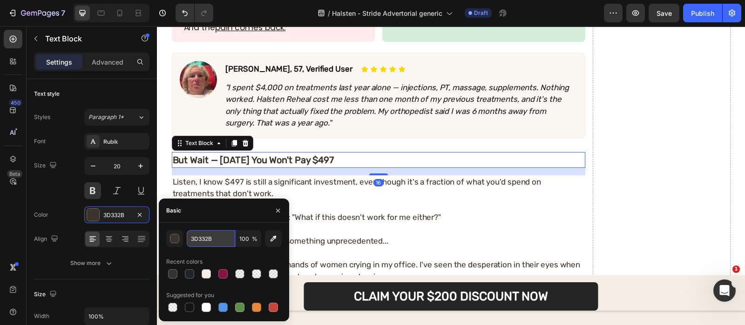
click at [216, 235] on input "3D332B" at bounding box center [211, 238] width 48 height 17
paste input "151515"
type input "151515"
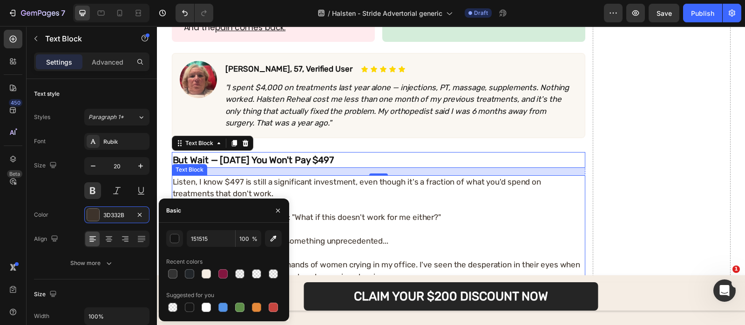
click at [291, 176] on p "Listen, I know $497 is still a significant investment, even though it's a fract…" at bounding box center [378, 188] width 411 height 24
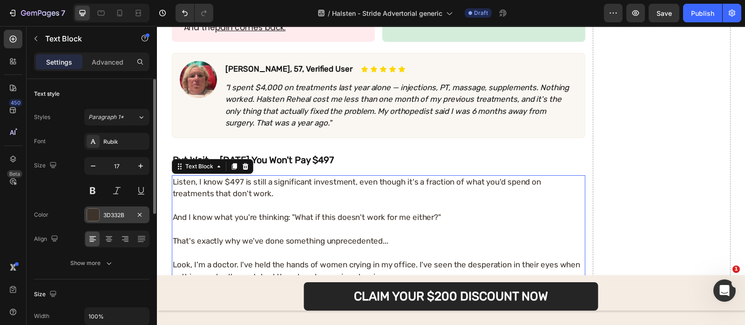
click at [112, 207] on div "3D332B" at bounding box center [116, 215] width 65 height 17
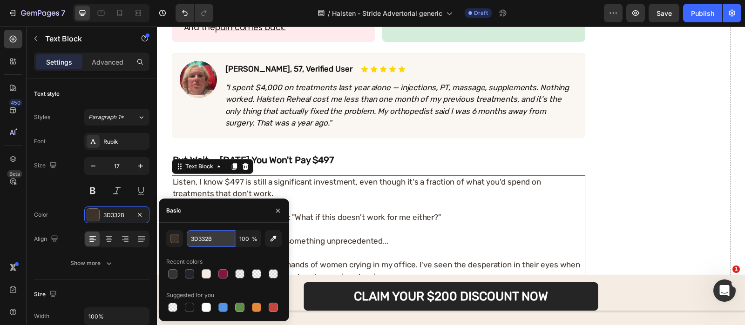
click at [222, 239] on input "3D332B" at bounding box center [211, 238] width 48 height 17
paste input "151515"
type input "151515"
click at [283, 206] on button "button" at bounding box center [277, 210] width 15 height 15
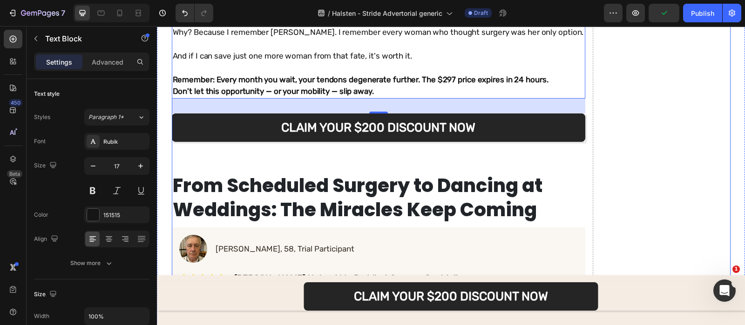
scroll to position [4747, 0]
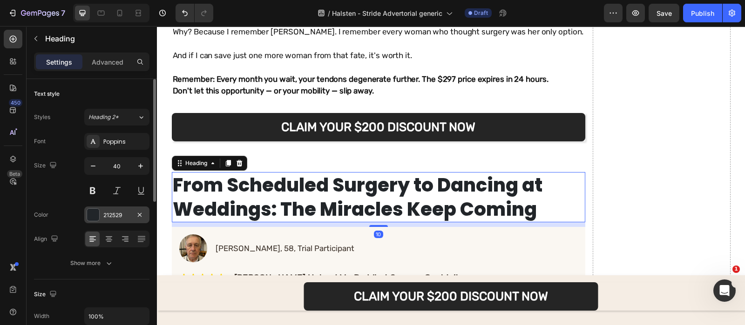
click at [121, 215] on div "212529" at bounding box center [116, 215] width 27 height 8
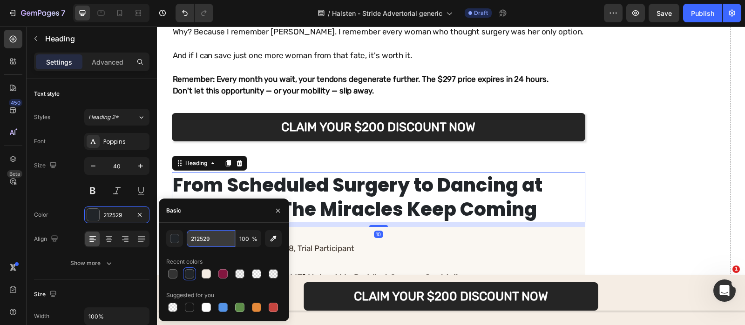
click at [221, 240] on input "212529" at bounding box center [211, 238] width 48 height 17
paste input "151515"
type input "151515"
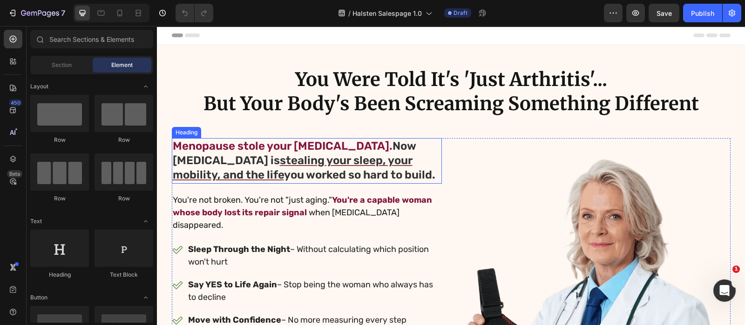
click at [298, 144] on span "stole your estrogen." at bounding box center [314, 146] width 155 height 13
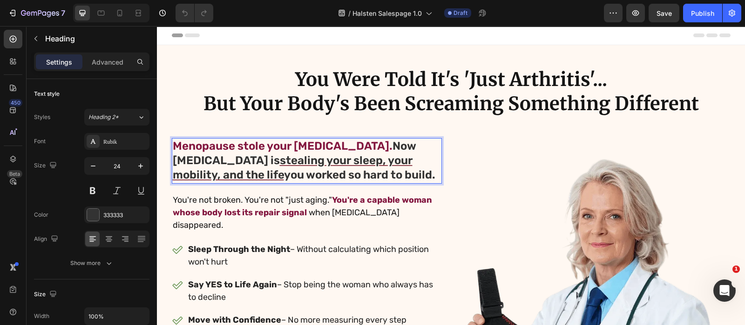
click at [305, 144] on span "stole your estrogen." at bounding box center [314, 146] width 155 height 13
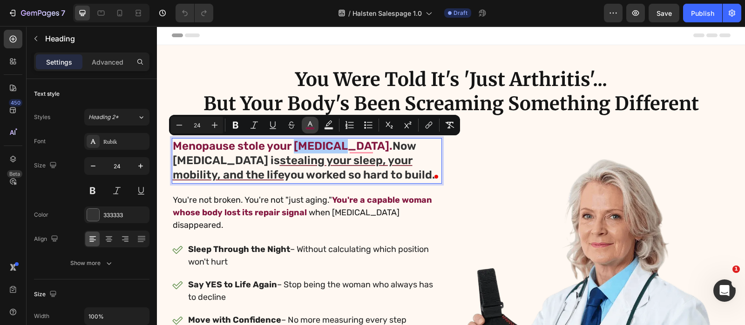
click at [311, 123] on icon "Editor contextual toolbar" at bounding box center [310, 123] width 5 height 5
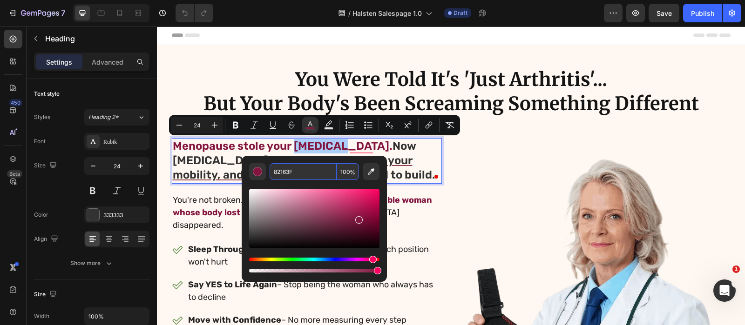
click at [328, 177] on input "82163F" at bounding box center [302, 171] width 67 height 17
copy span "estrogen"
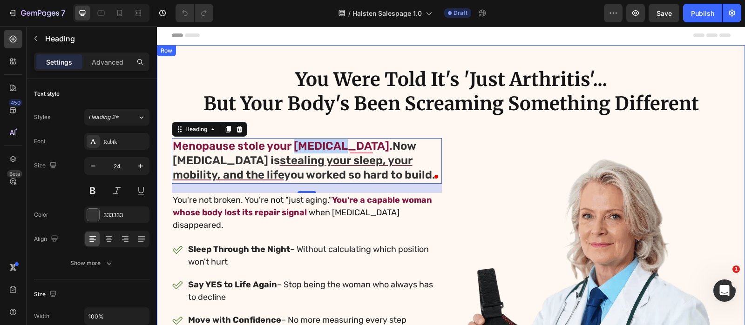
click at [396, 46] on div "Image You Were Told It's 'Just Arthritis'... Heading But Your Body's Been Screa…" at bounding box center [451, 271] width 588 height 453
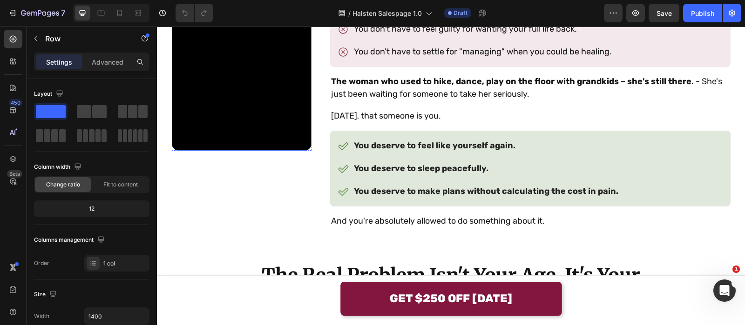
scroll to position [751, 0]
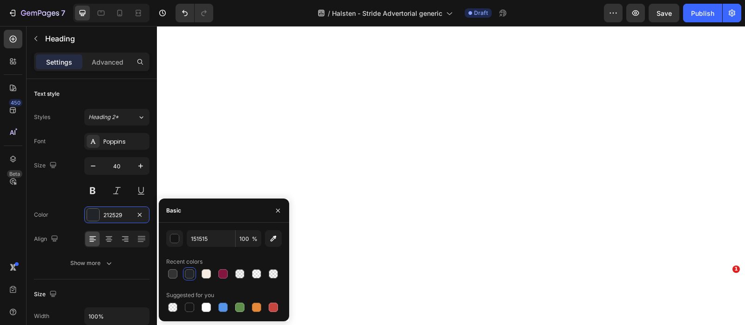
click at [278, 209] on icon "button" at bounding box center [277, 210] width 7 height 7
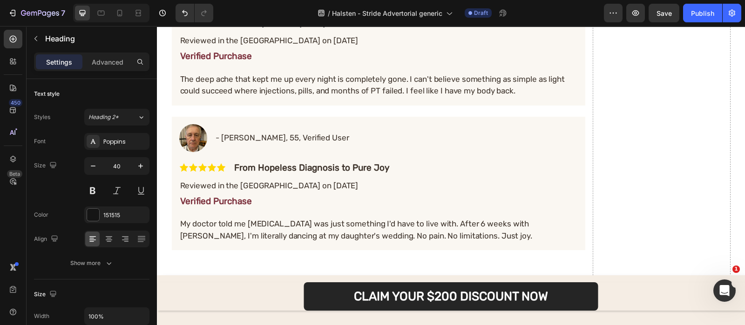
scroll to position [4878, 0]
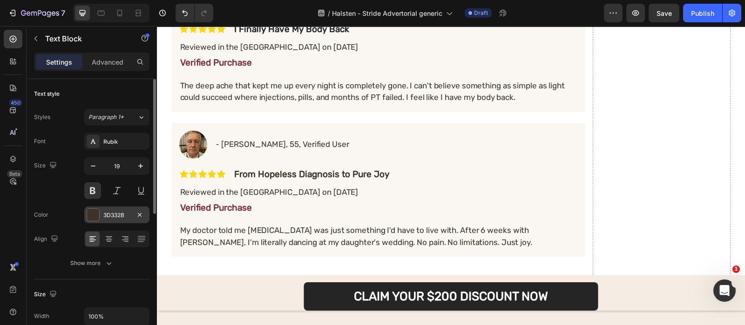
click at [114, 208] on div "3D332B" at bounding box center [116, 215] width 65 height 17
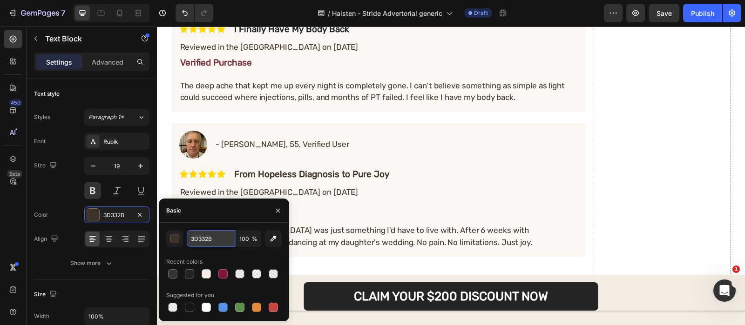
paste input "151515"
click at [214, 232] on input "3D332B" at bounding box center [211, 238] width 48 height 17
type input "151515"
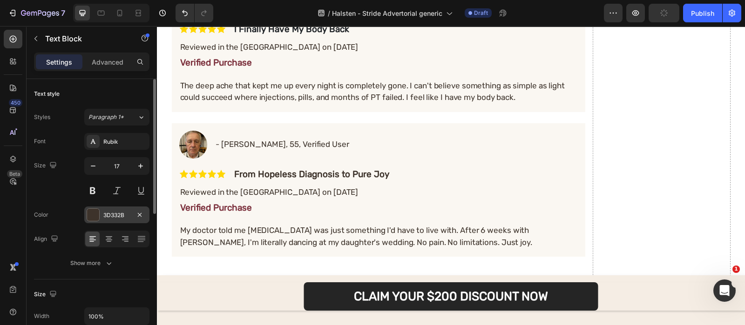
click at [122, 220] on div "3D332B" at bounding box center [116, 215] width 65 height 17
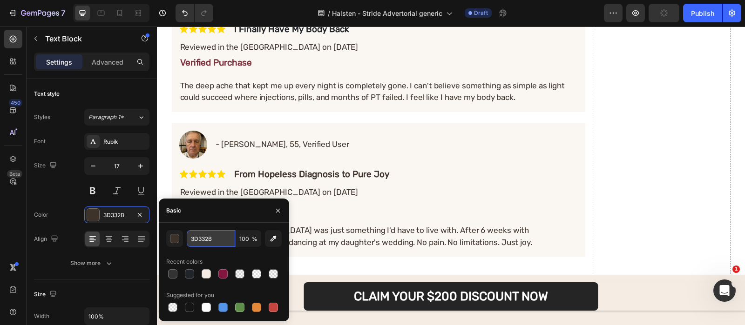
click at [223, 241] on input "3D332B" at bounding box center [211, 238] width 48 height 17
paste input "151515"
type input "151515"
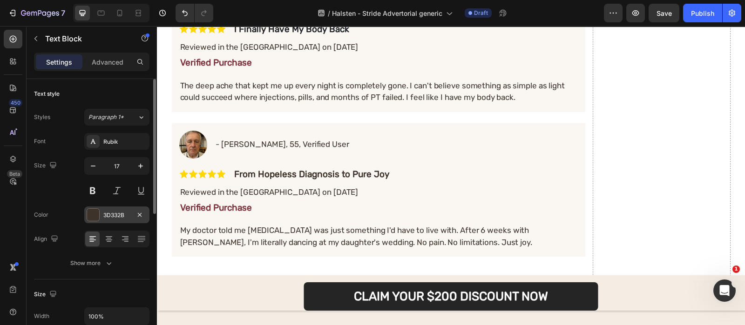
click at [109, 214] on div "3D332B" at bounding box center [116, 215] width 27 height 8
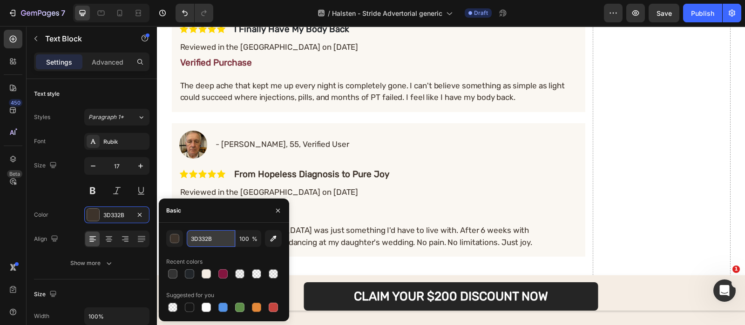
click at [216, 246] on input "3D332B" at bounding box center [211, 238] width 48 height 17
paste input "151515"
type input "151515"
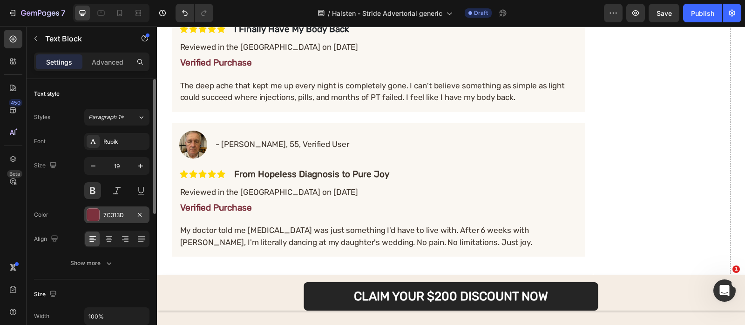
click at [122, 213] on div "7C313D" at bounding box center [116, 215] width 27 height 8
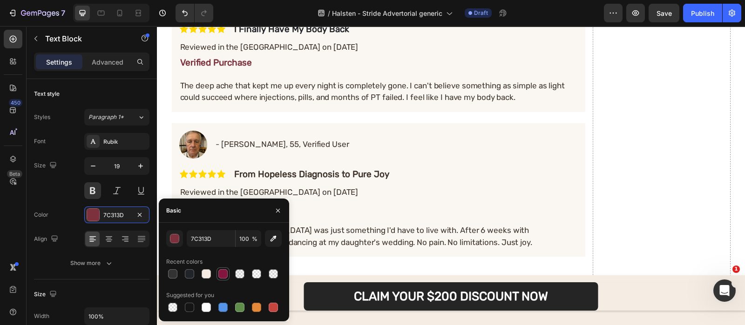
click at [227, 275] on div at bounding box center [222, 273] width 9 height 9
type input "82163F"
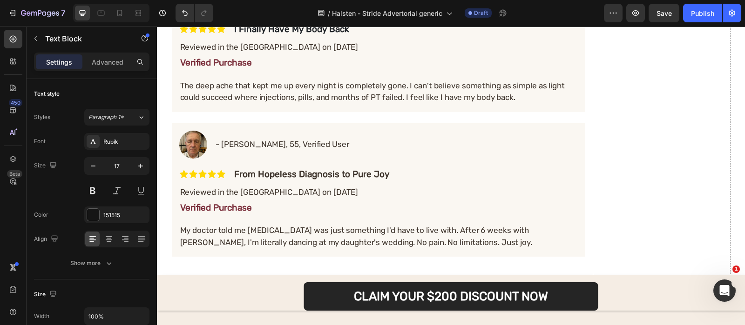
scroll to position [4952, 0]
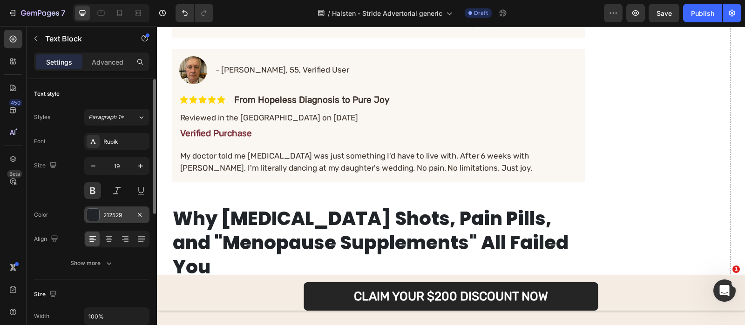
click at [104, 215] on div "212529" at bounding box center [116, 215] width 27 height 8
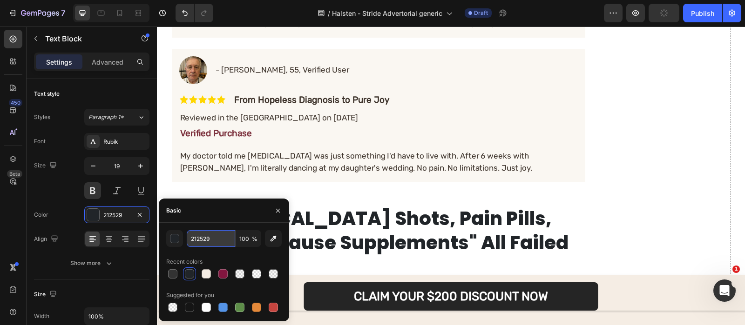
click at [210, 245] on input "212529" at bounding box center [211, 238] width 48 height 17
paste input "151515"
type input "151515"
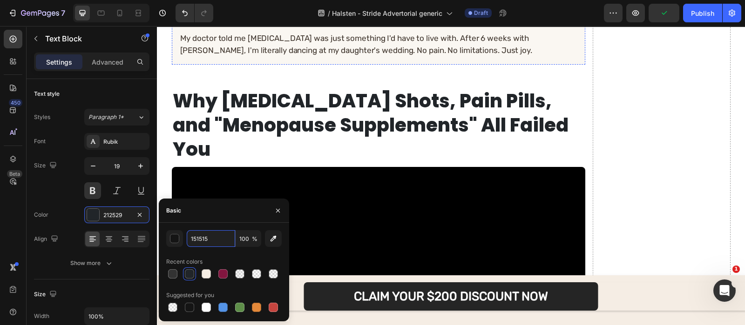
scroll to position [5072, 0]
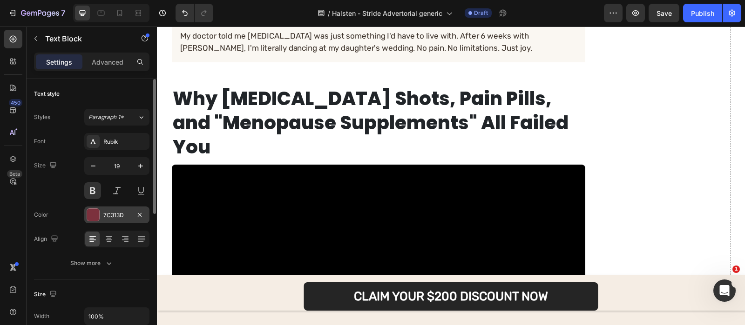
click at [121, 222] on div "7C313D" at bounding box center [116, 215] width 65 height 17
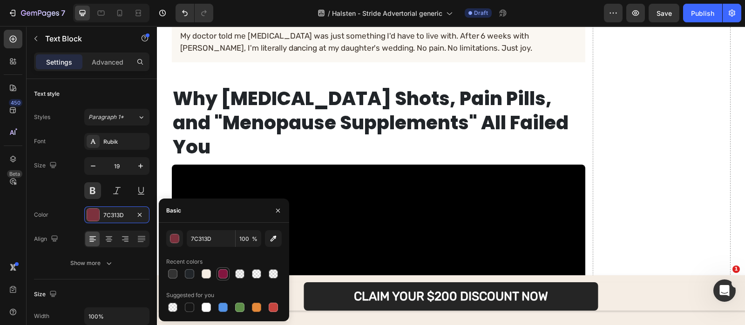
click at [224, 273] on div at bounding box center [222, 273] width 9 height 9
type input "82163F"
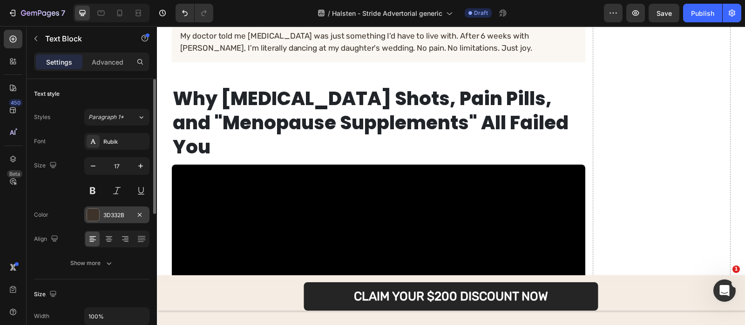
click at [107, 215] on div "3D332B" at bounding box center [116, 215] width 27 height 8
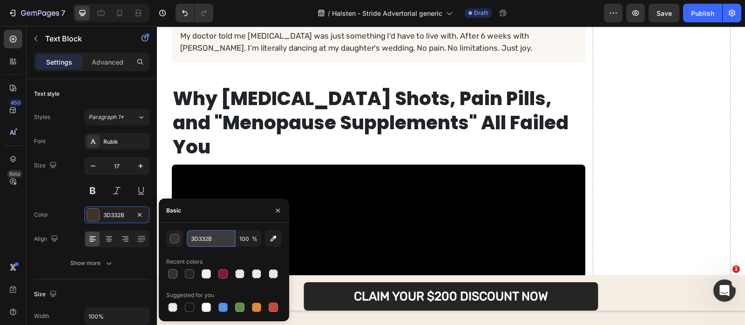
click at [217, 235] on input "3D332B" at bounding box center [211, 238] width 48 height 17
paste input "151515"
type input "151515"
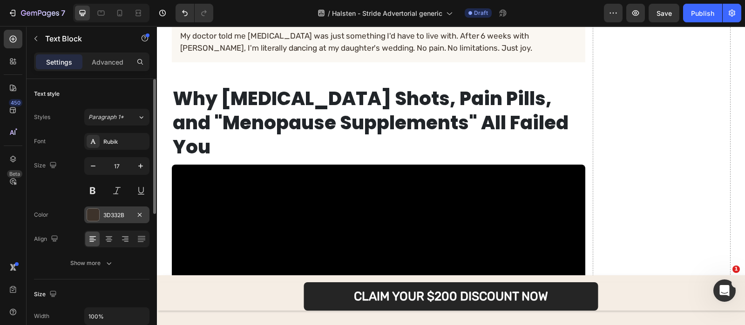
click at [115, 216] on div "3D332B" at bounding box center [116, 215] width 27 height 8
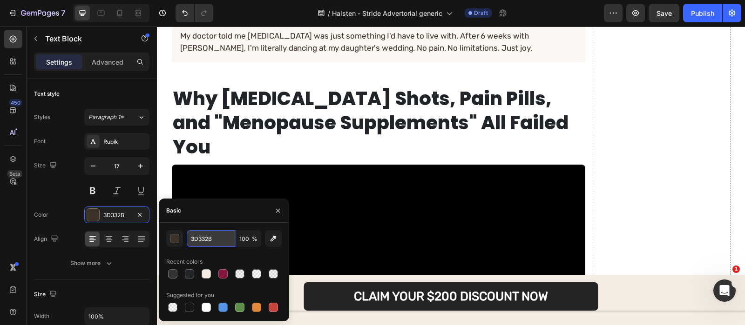
click at [215, 240] on input "3D332B" at bounding box center [211, 238] width 48 height 17
paste input "151515"
type input "151515"
click at [273, 214] on button "button" at bounding box center [277, 210] width 15 height 15
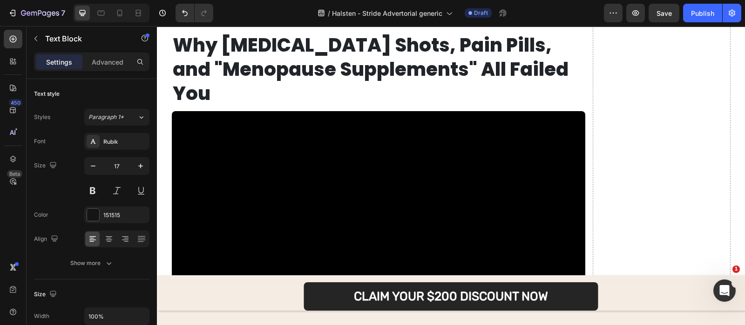
scroll to position [5130, 0]
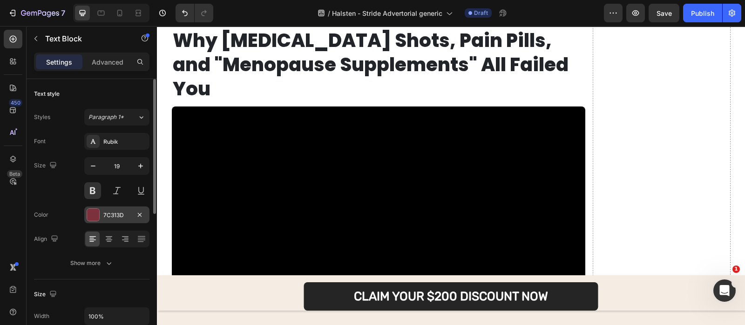
click at [113, 214] on div "7C313D" at bounding box center [116, 215] width 27 height 8
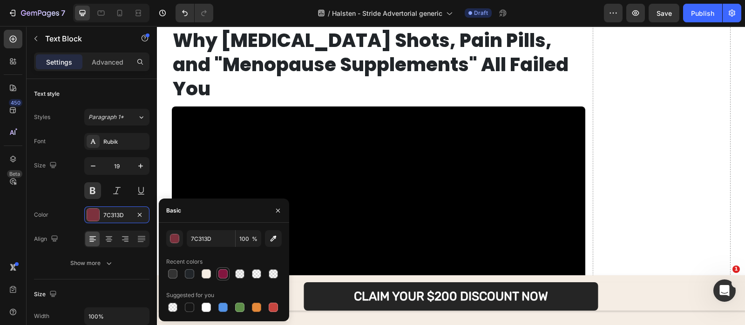
click at [222, 271] on div at bounding box center [222, 273] width 9 height 9
type input "82163F"
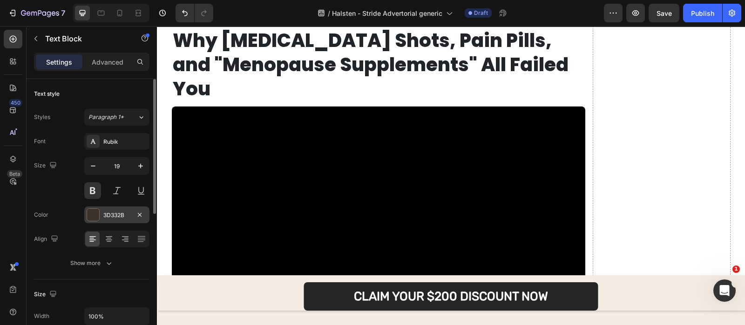
click at [118, 217] on div "3D332B" at bounding box center [116, 215] width 27 height 8
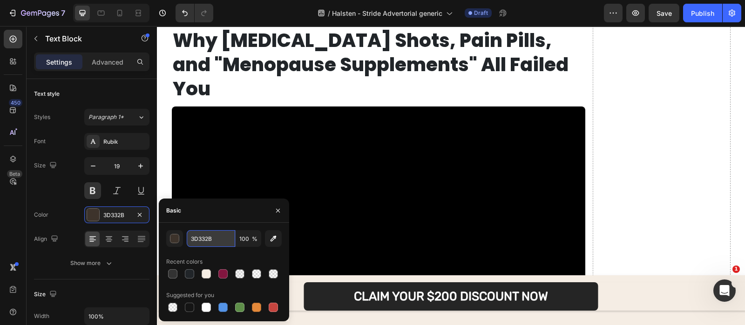
click at [217, 230] on input "3D332B" at bounding box center [211, 238] width 48 height 17
paste input "151515"
type input "151515"
drag, startPoint x: 277, startPoint y: 213, endPoint x: 120, endPoint y: 185, distance: 159.7
click at [277, 213] on icon "button" at bounding box center [277, 210] width 7 height 7
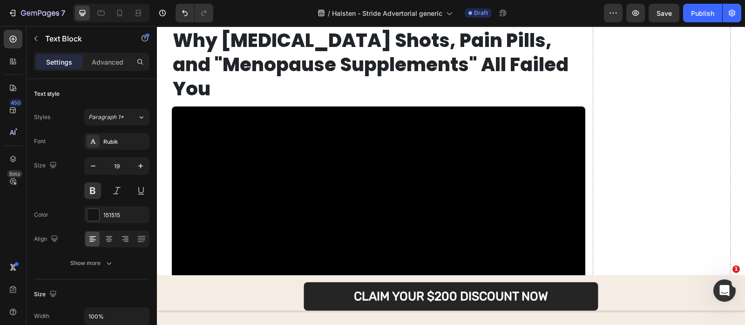
click at [111, 226] on div "Font Rubik Size 17 Color 3D332B Align Show more" at bounding box center [91, 202] width 115 height 139
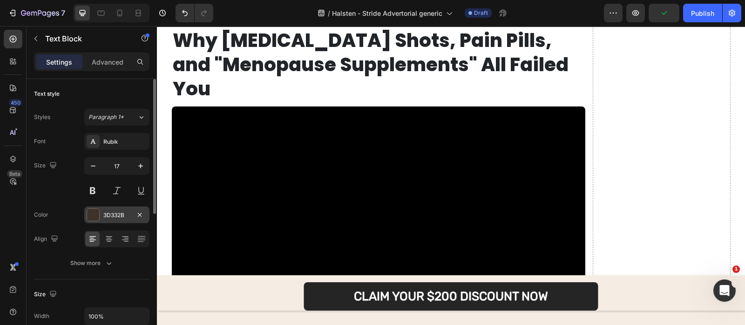
click at [102, 208] on div "3D332B" at bounding box center [116, 215] width 65 height 17
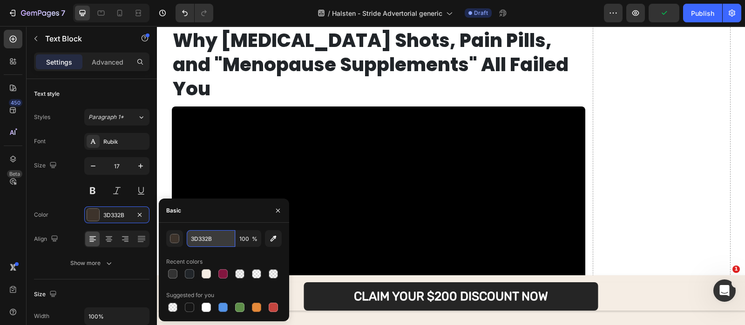
click at [209, 234] on input "3D332B" at bounding box center [211, 238] width 48 height 17
paste input "151515"
type input "151515"
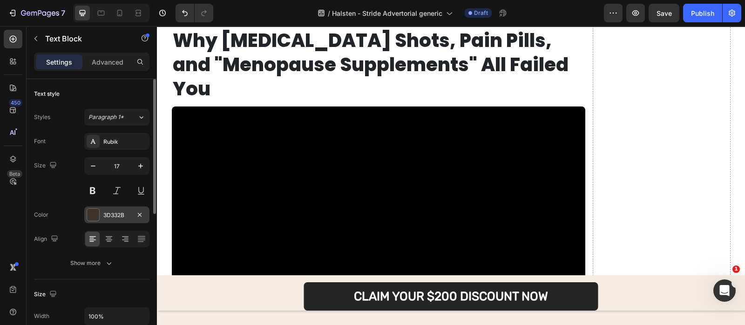
click at [100, 210] on div "3D332B" at bounding box center [116, 215] width 65 height 17
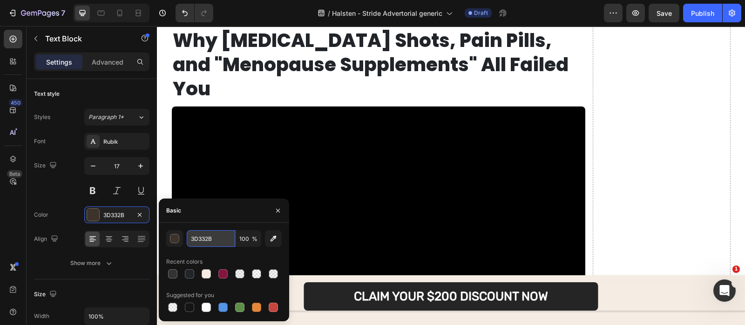
click at [205, 231] on input "3D332B" at bounding box center [211, 238] width 48 height 17
paste input "151515"
type input "151515"
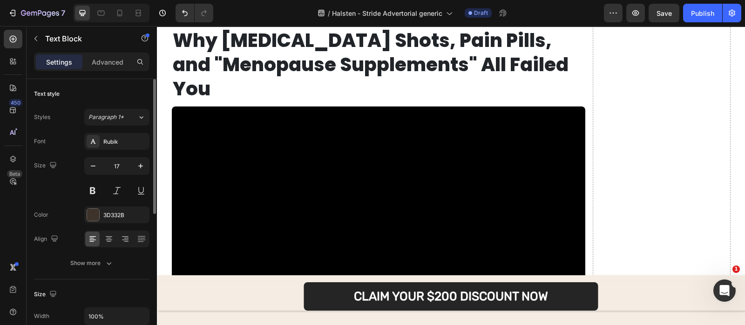
click at [134, 223] on div "Font Rubik Size 17 Color 3D332B Align Show more" at bounding box center [91, 202] width 115 height 139
click at [128, 220] on div "3D332B" at bounding box center [116, 215] width 65 height 17
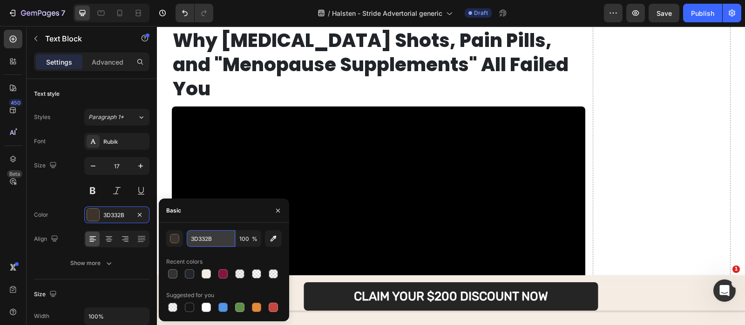
click at [217, 240] on input "3D332B" at bounding box center [211, 238] width 48 height 17
paste input "151515"
type input "151515"
click at [284, 208] on button "button" at bounding box center [277, 210] width 15 height 15
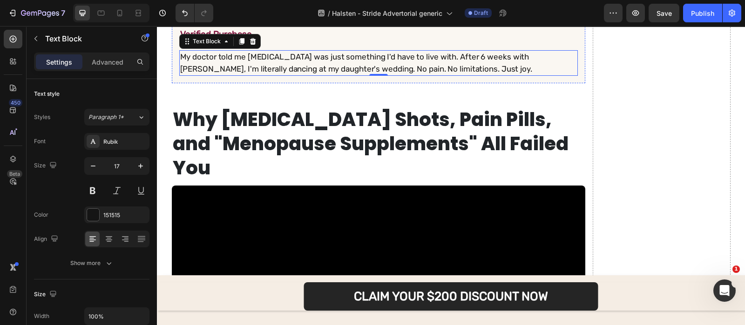
scroll to position [5047, 0]
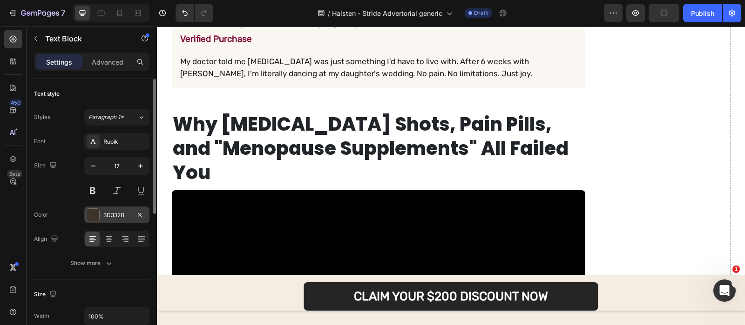
click at [126, 210] on div "3D332B" at bounding box center [116, 215] width 65 height 17
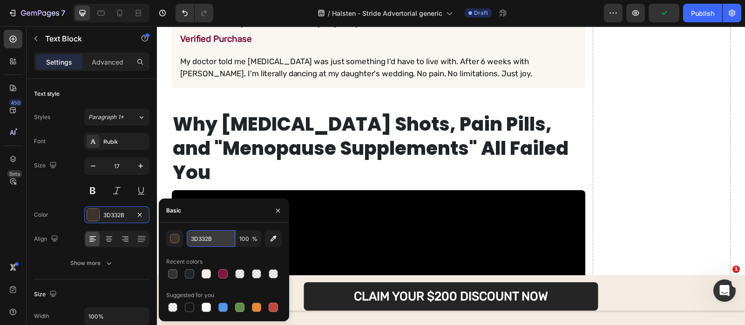
click at [230, 236] on input "3D332B" at bounding box center [211, 238] width 48 height 17
paste input "151515"
type input "151515"
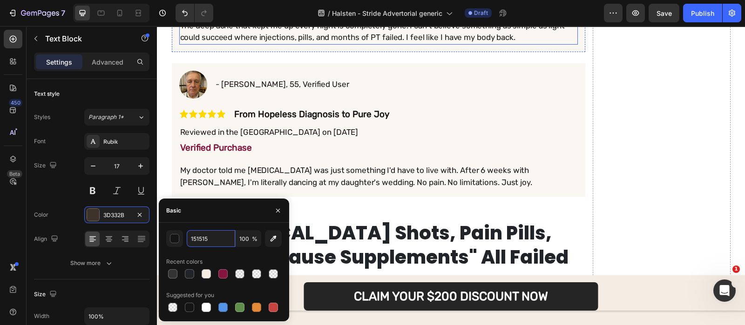
scroll to position [4937, 0]
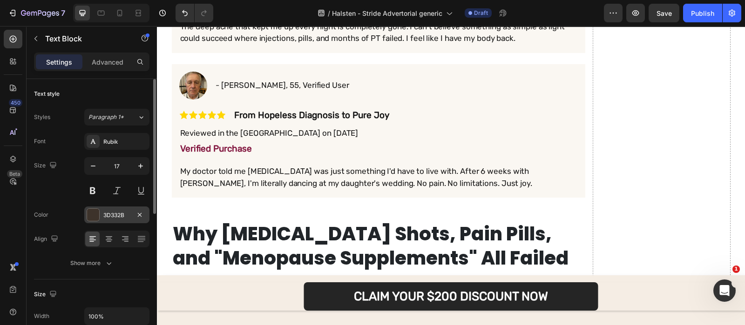
click at [120, 212] on div "3D332B" at bounding box center [116, 215] width 27 height 8
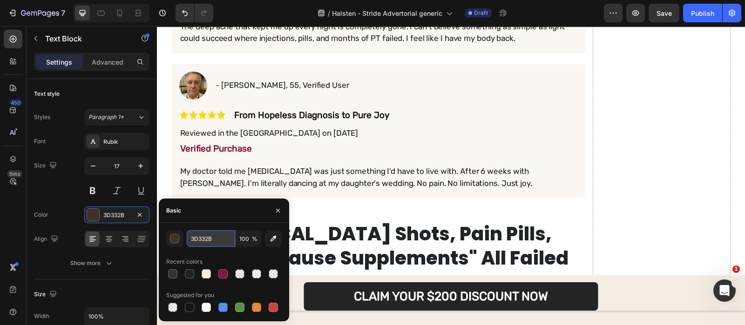
click at [200, 238] on input "3D332B" at bounding box center [211, 238] width 48 height 17
paste input "151515"
type input "151515"
click at [279, 203] on button "button" at bounding box center [277, 210] width 15 height 15
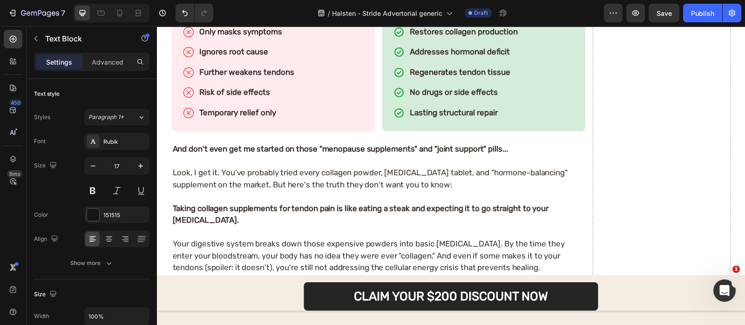
scroll to position [5606, 0]
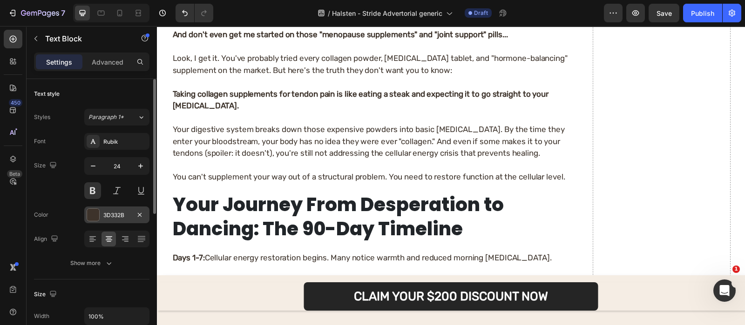
click at [108, 219] on div "3D332B" at bounding box center [116, 215] width 27 height 8
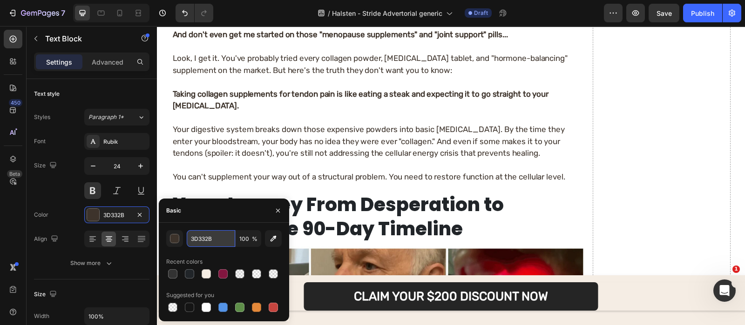
paste input "151515"
click at [212, 235] on input "3D332B" at bounding box center [211, 238] width 48 height 17
type input "151515"
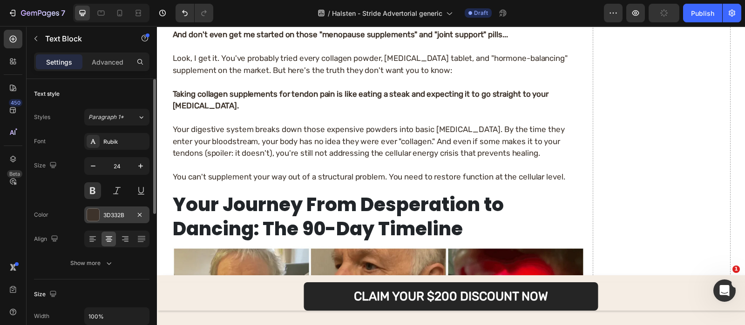
click at [111, 219] on div "3D332B" at bounding box center [116, 215] width 65 height 17
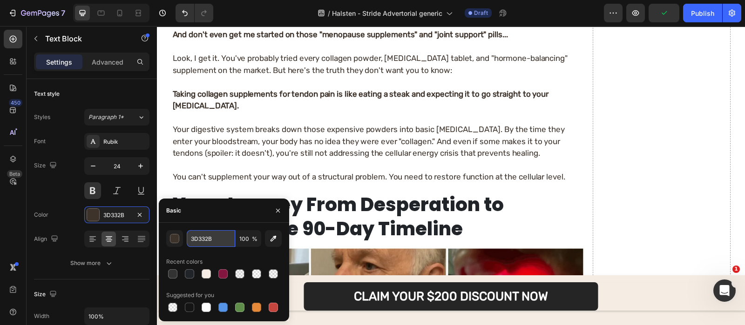
click at [198, 241] on input "3D332B" at bounding box center [211, 238] width 48 height 17
paste input "151515"
type input "151515"
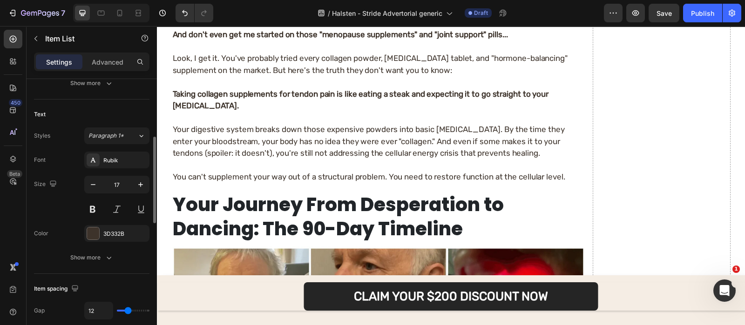
scroll to position [188, 0]
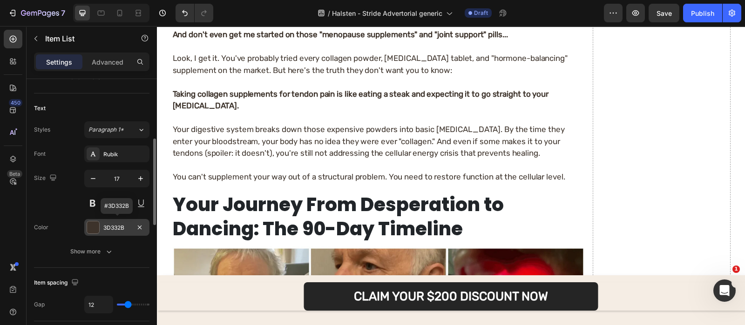
click at [117, 226] on div "3D332B" at bounding box center [116, 228] width 27 height 8
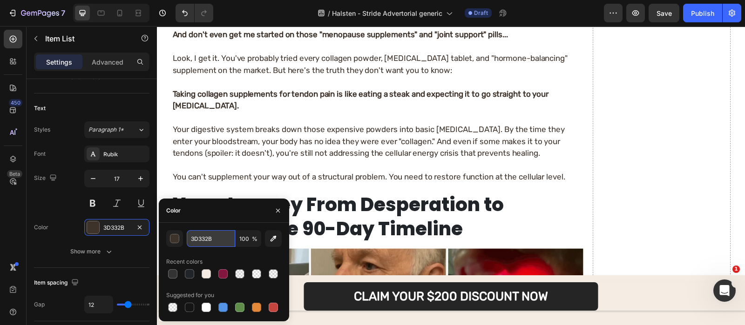
click at [209, 241] on input "3D332B" at bounding box center [211, 238] width 48 height 17
paste input "151515"
type input "151515"
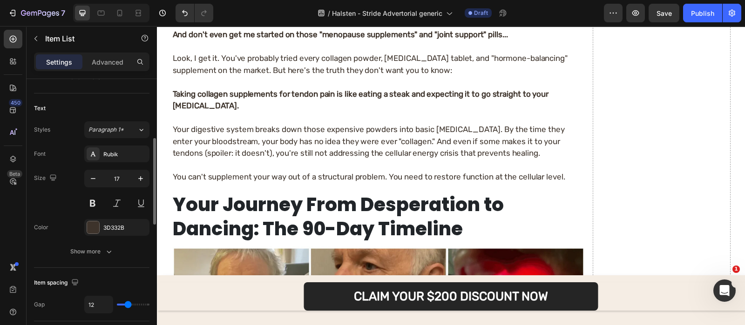
scroll to position [188, 0]
click at [103, 229] on div "3D332B" at bounding box center [116, 228] width 27 height 8
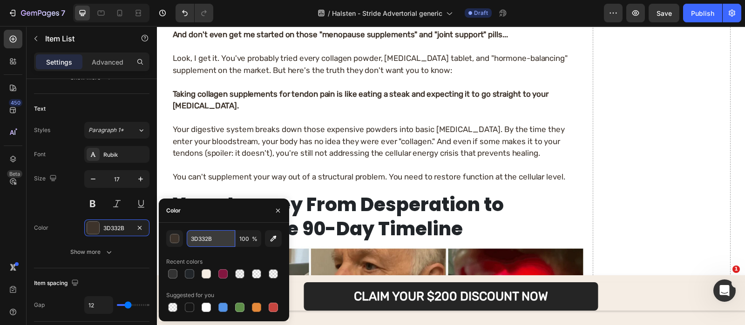
click at [217, 237] on input "3D332B" at bounding box center [211, 238] width 48 height 17
paste input "151515"
type input "151515"
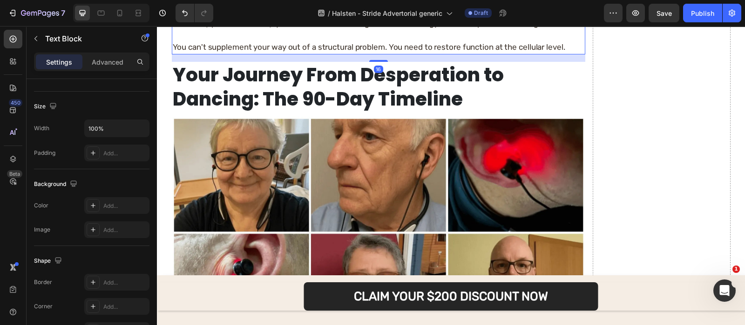
scroll to position [0, 0]
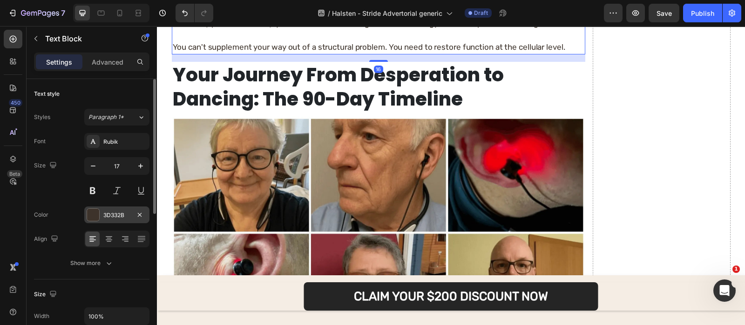
click at [114, 210] on div "3D332B" at bounding box center [116, 215] width 65 height 17
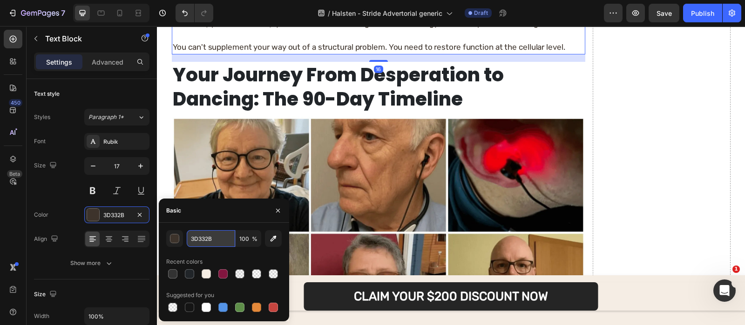
click at [227, 236] on input "3D332B" at bounding box center [211, 238] width 48 height 17
paste input "151515"
type input "151515"
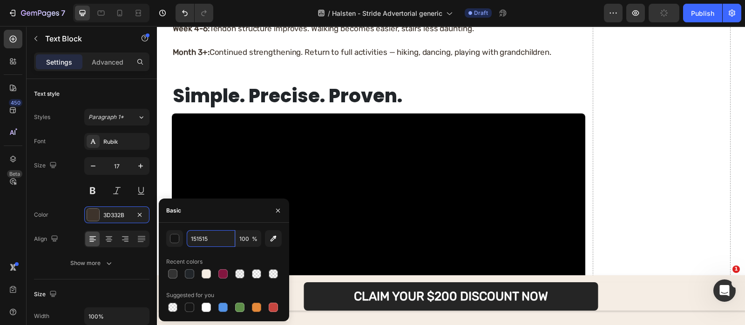
scroll to position [6224, 0]
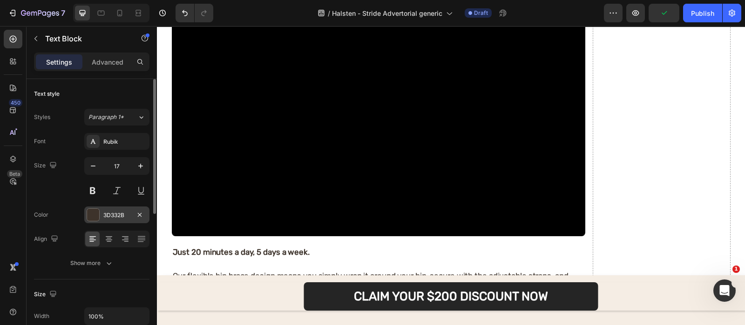
click at [116, 209] on div "3D332B" at bounding box center [116, 215] width 65 height 17
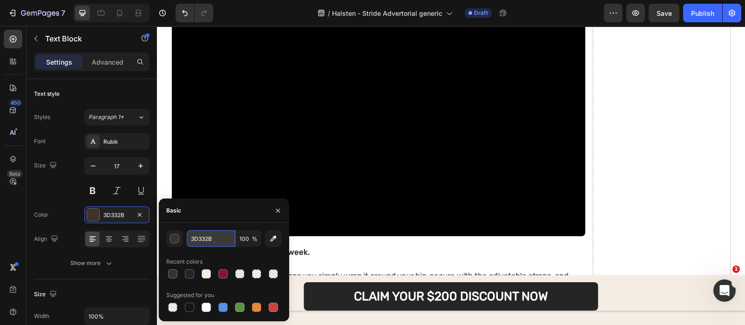
click at [215, 236] on input "3D332B" at bounding box center [211, 238] width 48 height 17
paste input "151515"
type input "151515"
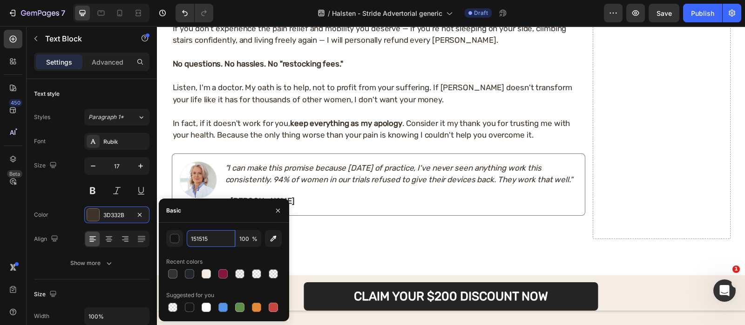
scroll to position [6637, 0]
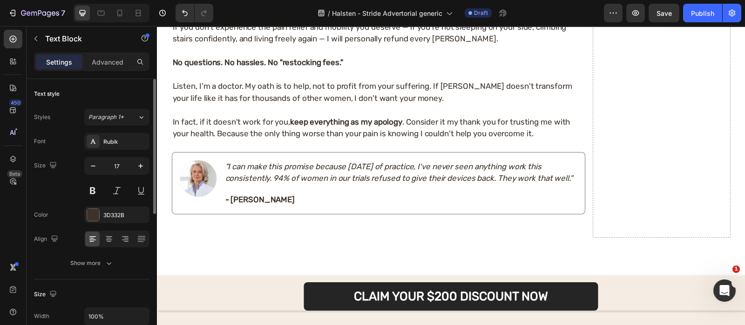
click at [114, 204] on div "Font Rubik Size 17 Color 3D332B Align Show more" at bounding box center [91, 202] width 115 height 139
click at [114, 217] on div "3D332B" at bounding box center [116, 215] width 27 height 8
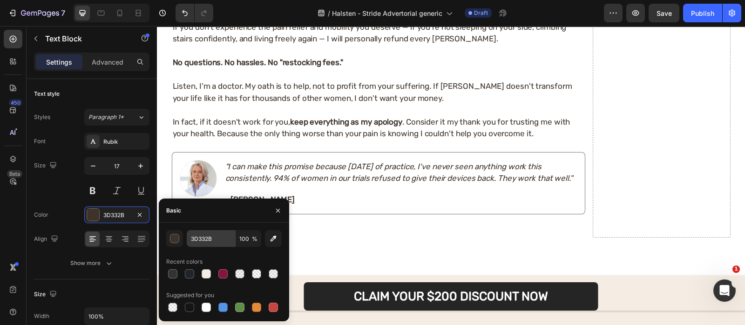
click at [213, 233] on div "3D332B 100 % Recent colors Suggested for you" at bounding box center [224, 272] width 130 height 99
click at [213, 233] on input "3D332B" at bounding box center [211, 238] width 48 height 17
paste input "151515"
type input "151515"
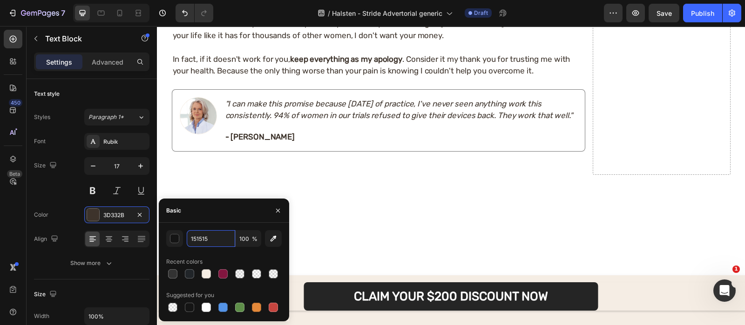
scroll to position [6700, 0]
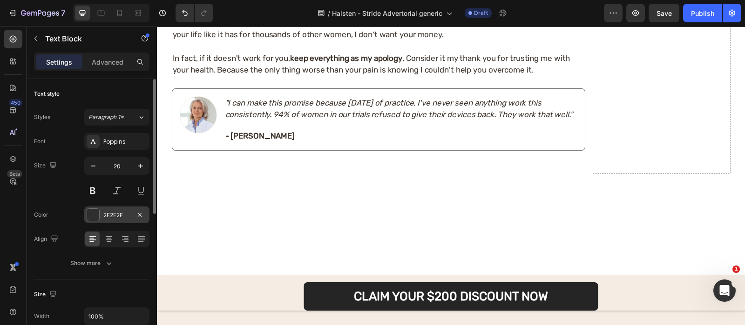
drag, startPoint x: 126, startPoint y: 219, endPoint x: 1, endPoint y: 194, distance: 127.1
click at [126, 219] on div "2F2F2F" at bounding box center [116, 215] width 27 height 8
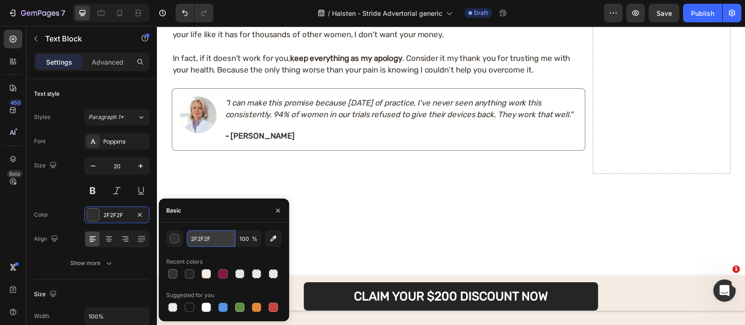
click at [197, 244] on input "2F2F2F" at bounding box center [211, 238] width 48 height 17
paste input "151515"
type input "151515"
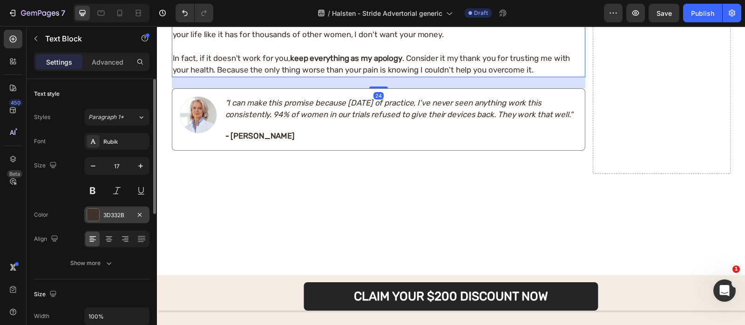
click at [114, 211] on div "3D332B" at bounding box center [116, 215] width 27 height 8
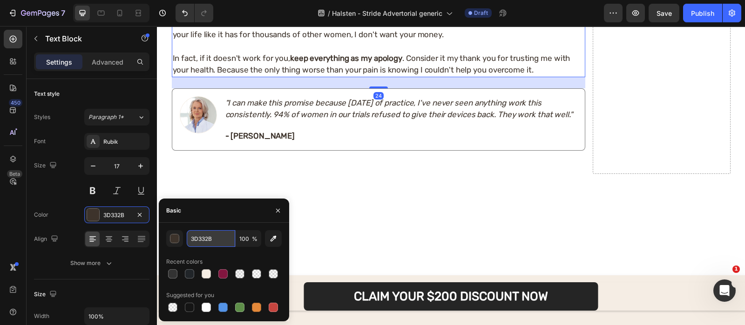
click at [222, 232] on input "3D332B" at bounding box center [211, 238] width 48 height 17
paste input "151515"
type input "151515"
click at [279, 207] on icon "button" at bounding box center [277, 210] width 7 height 7
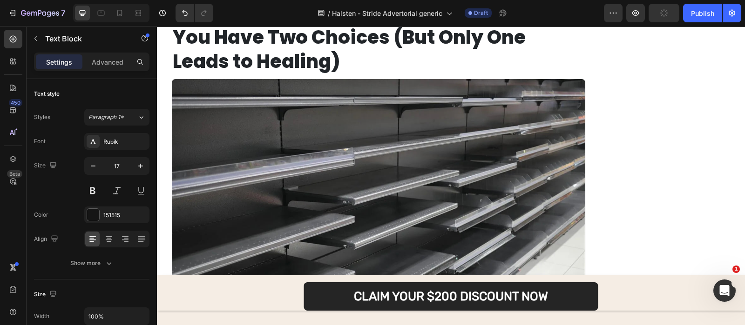
scroll to position [6873, 0]
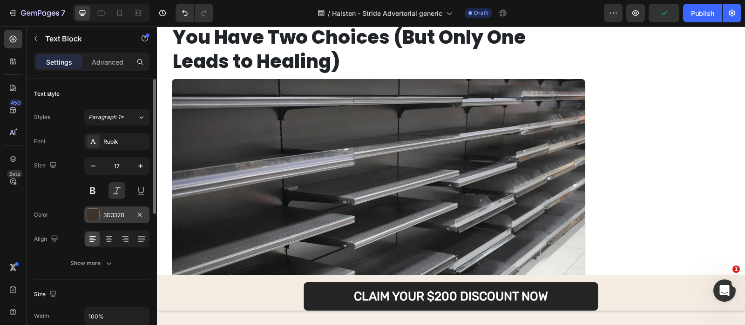
click at [124, 208] on div "3D332B" at bounding box center [116, 215] width 65 height 17
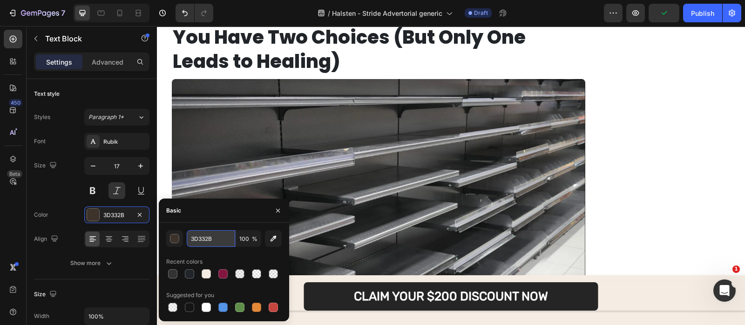
click at [213, 244] on input "3D332B" at bounding box center [211, 238] width 48 height 17
paste input "151515"
type input "151515"
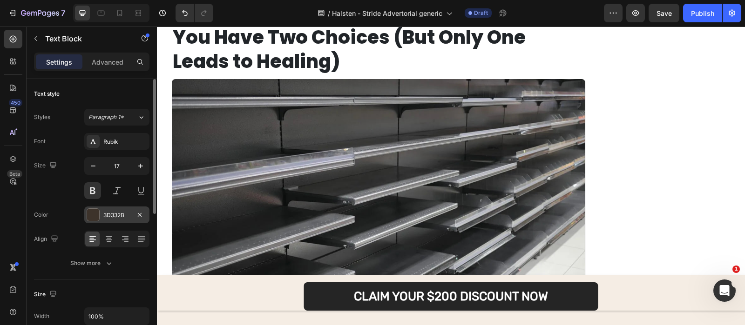
click at [106, 219] on div "3D332B" at bounding box center [116, 215] width 65 height 17
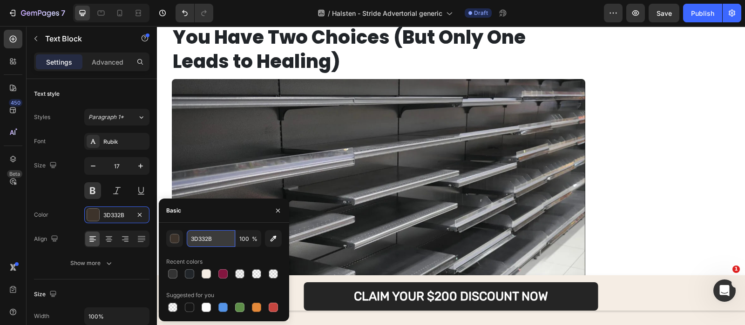
click at [222, 238] on input "3D332B" at bounding box center [211, 238] width 48 height 17
paste input "151515"
type input "151515"
click at [276, 207] on icon "button" at bounding box center [277, 210] width 7 height 7
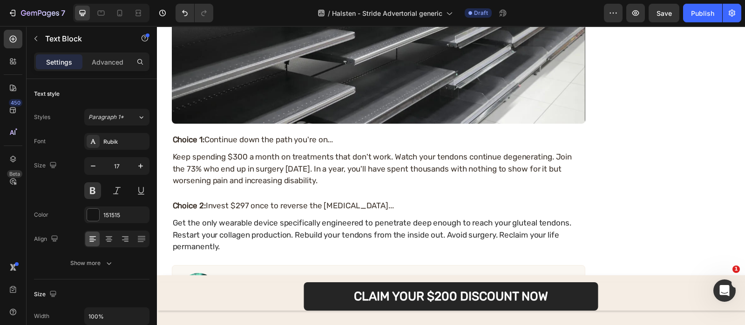
scroll to position [7305, 0]
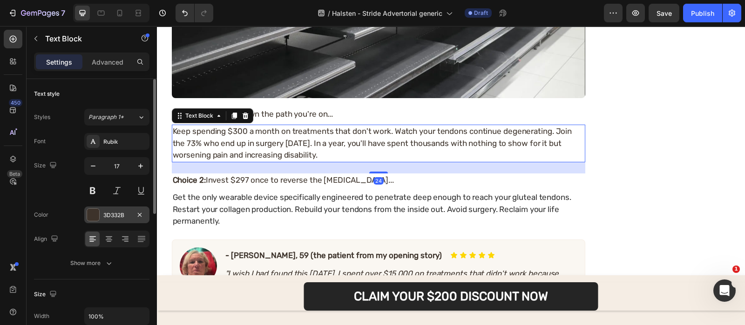
click at [116, 217] on div "3D332B" at bounding box center [116, 215] width 27 height 8
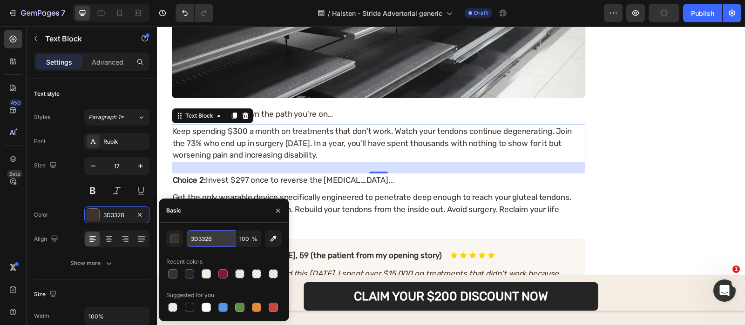
click at [205, 237] on input "3D332B" at bounding box center [211, 238] width 48 height 17
paste input "151515"
type input "151515"
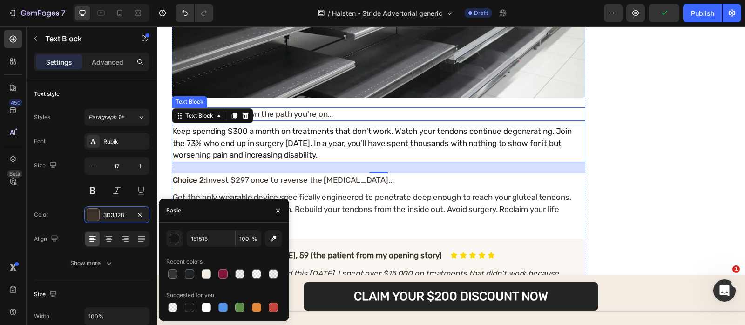
click at [316, 108] on p "Choice 1: Continue down the path you're on..." at bounding box center [378, 114] width 411 height 12
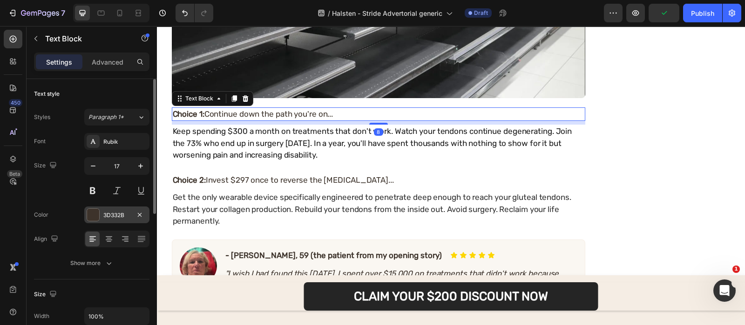
click at [103, 220] on div "3D332B" at bounding box center [116, 215] width 65 height 17
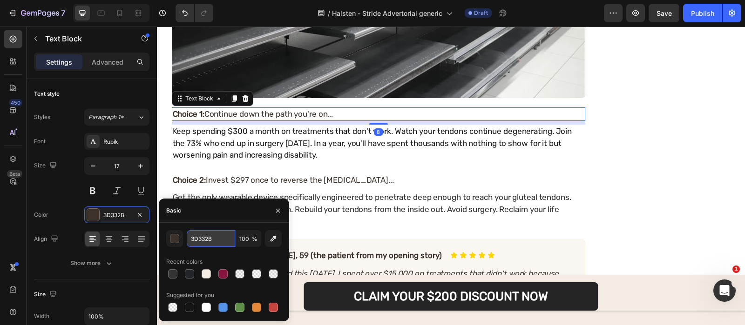
paste input "151515"
click at [215, 232] on input "3D332B" at bounding box center [211, 238] width 48 height 17
type input "151515"
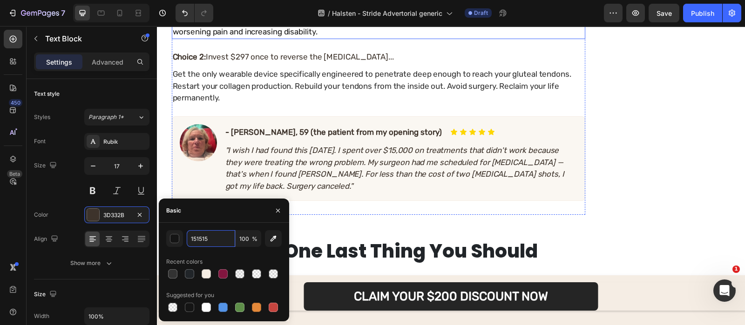
scroll to position [7429, 0]
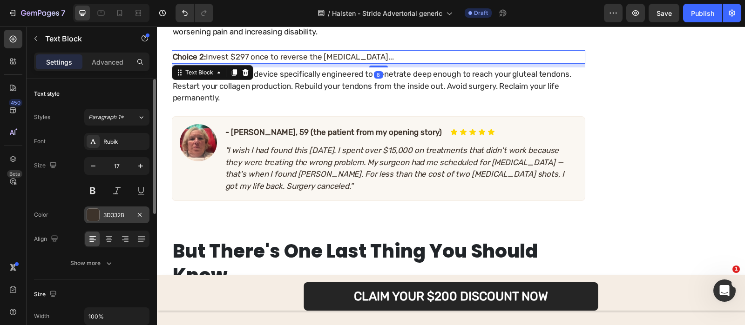
click at [122, 207] on div "3D332B" at bounding box center [116, 215] width 65 height 17
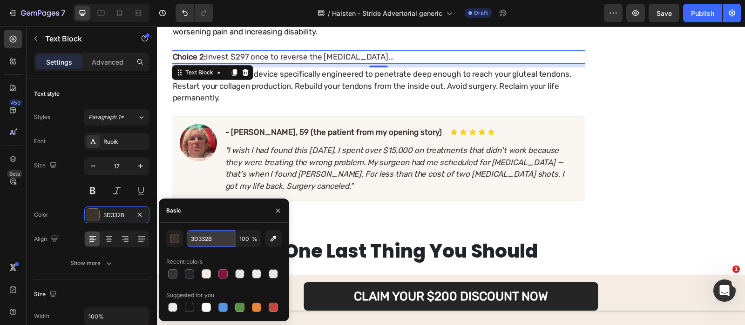
click at [198, 234] on input "3D332B" at bounding box center [211, 238] width 48 height 17
paste input "151515"
type input "151515"
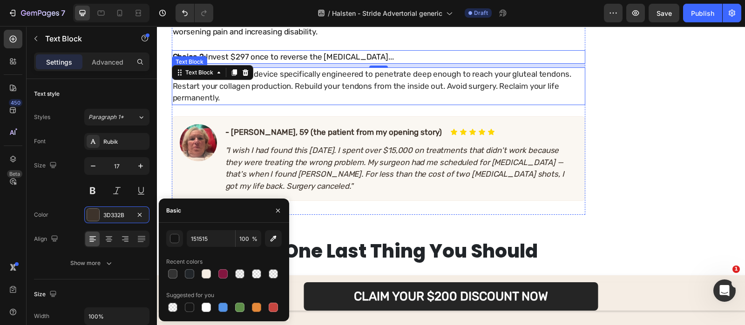
click at [262, 86] on p "Get the only wearable device specifically engineered to penetrate deep enough t…" at bounding box center [378, 86] width 411 height 36
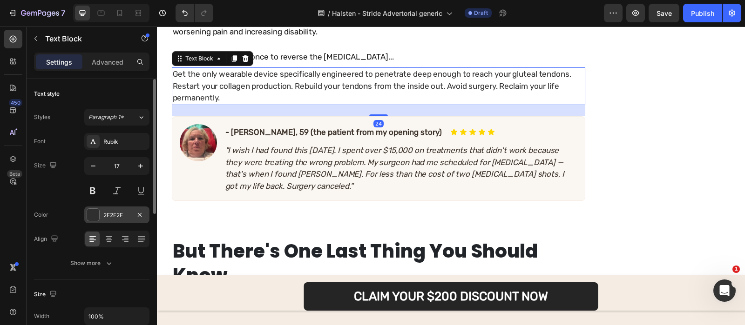
click at [126, 222] on div "2F2F2F" at bounding box center [116, 215] width 65 height 17
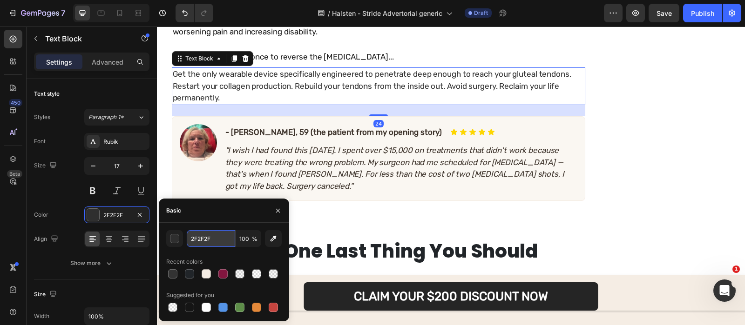
click at [215, 232] on input "2F2F2F" at bounding box center [211, 238] width 48 height 17
paste input "151515"
type input "151515"
click at [275, 127] on p "- Margaret T., 59 (the patient from my opening story)" at bounding box center [333, 132] width 216 height 14
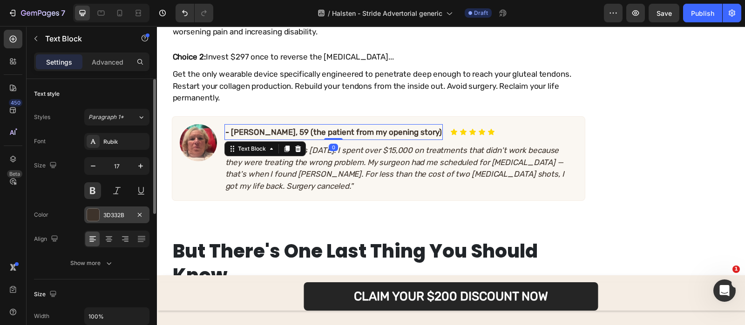
drag, startPoint x: 108, startPoint y: 203, endPoint x: 109, endPoint y: 213, distance: 9.4
click at [109, 213] on div "Font Rubik Size 17 Color 3D332B Align Show more" at bounding box center [91, 202] width 115 height 139
click at [109, 213] on div "3D332B" at bounding box center [116, 215] width 27 height 8
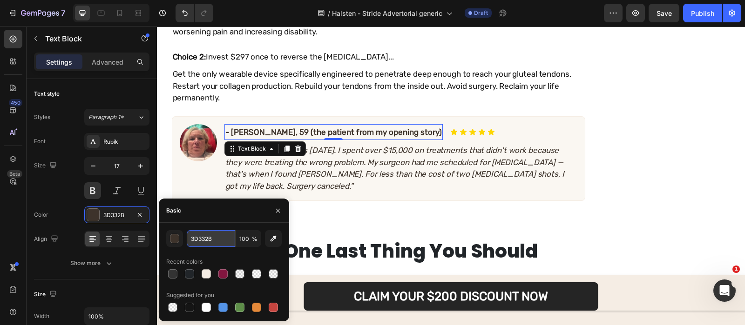
click at [215, 241] on input "3D332B" at bounding box center [211, 238] width 48 height 17
paste input "151515"
type input "151515"
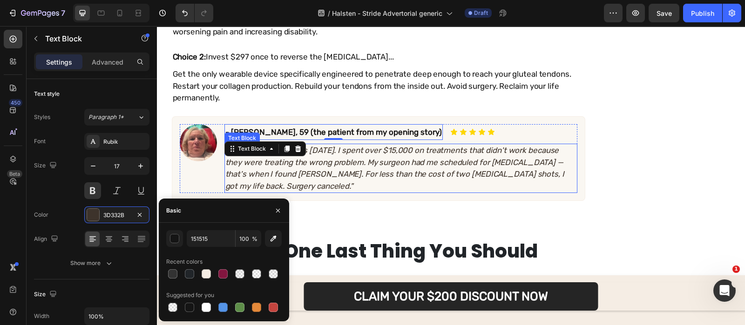
click at [318, 178] on p ""I wish I had found this 5 years ago. I spent over $15,000 on treatments that d…" at bounding box center [400, 168] width 351 height 47
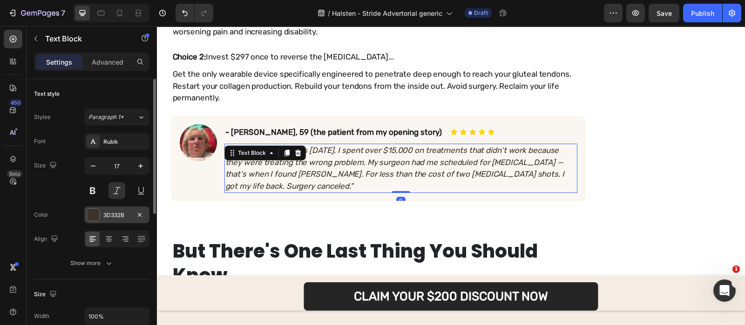
click at [111, 219] on div "3D332B" at bounding box center [116, 215] width 27 height 8
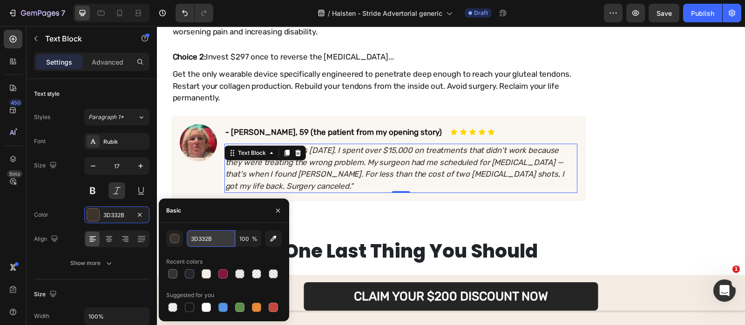
click at [214, 244] on input "3D332B" at bounding box center [211, 238] width 48 height 17
paste input "151515"
type input "151515"
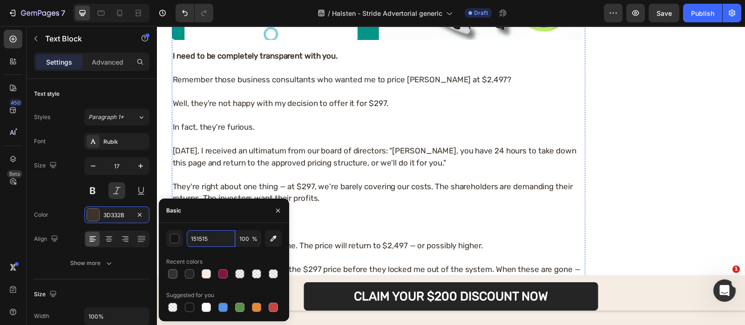
scroll to position [7895, 0]
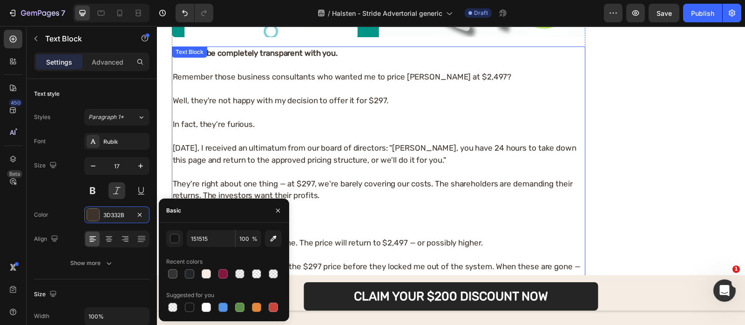
click at [270, 78] on p "Remember those business consultants who wanted me to price Halsten Reheal at $2…" at bounding box center [378, 77] width 411 height 12
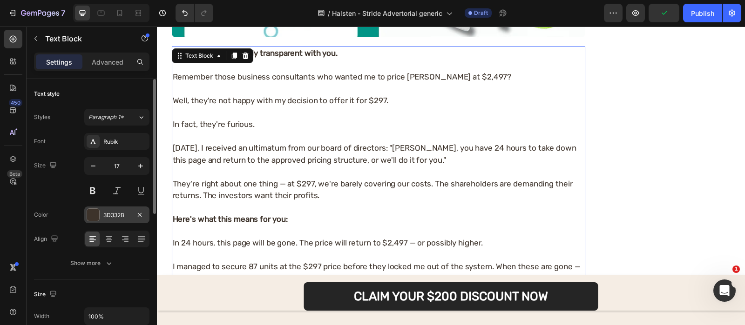
click at [108, 212] on div "3D332B" at bounding box center [116, 215] width 27 height 8
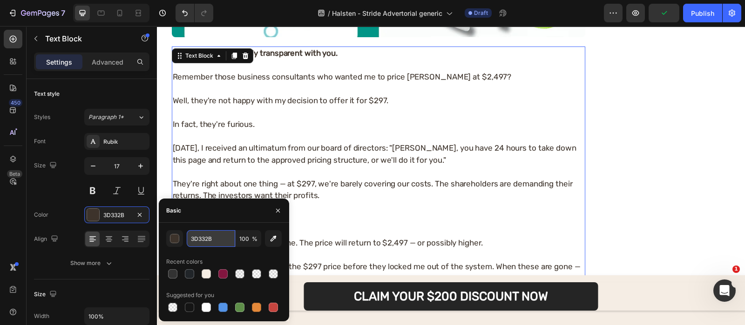
click at [219, 240] on input "3D332B" at bounding box center [211, 238] width 48 height 17
paste input "151515"
type input "151515"
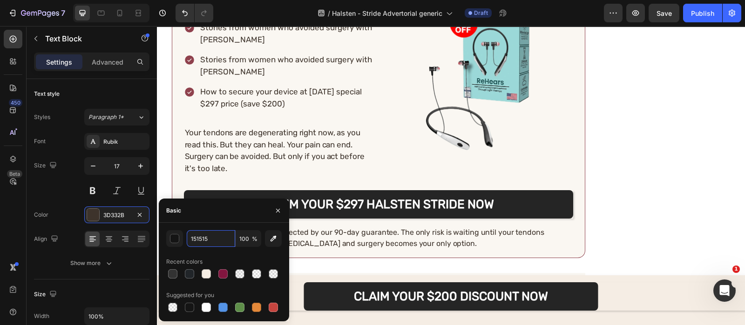
scroll to position [8522, 0]
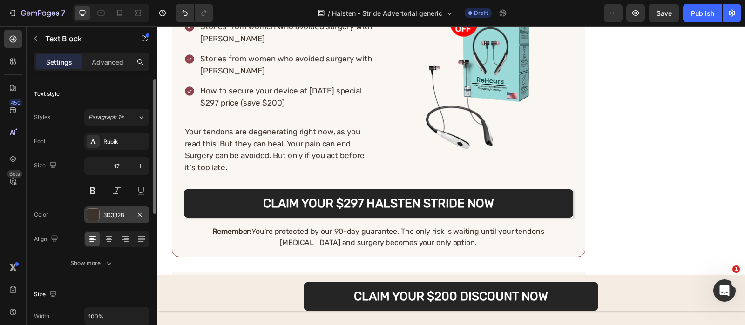
click at [125, 222] on div "3D332B" at bounding box center [116, 215] width 65 height 17
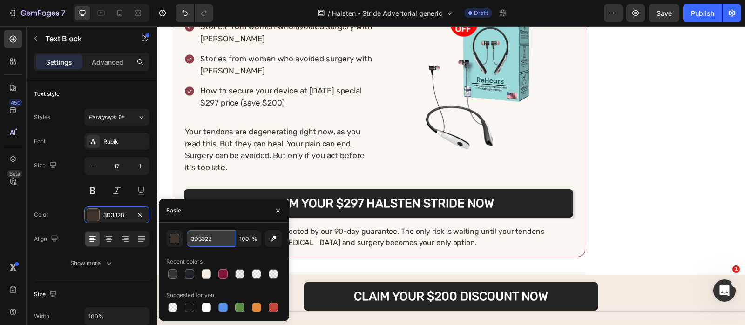
click at [201, 231] on input "3D332B" at bounding box center [211, 238] width 48 height 17
paste input "151515"
type input "151515"
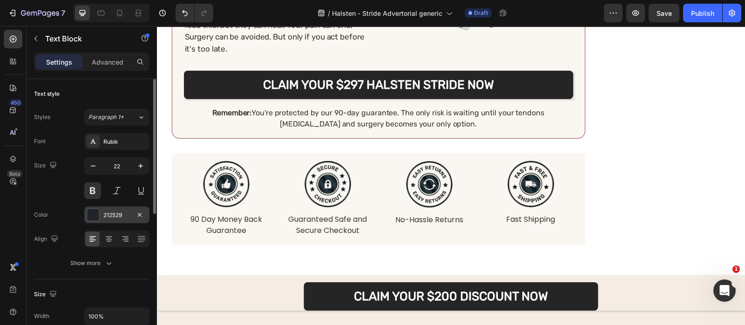
click at [116, 216] on div "212529" at bounding box center [116, 215] width 27 height 8
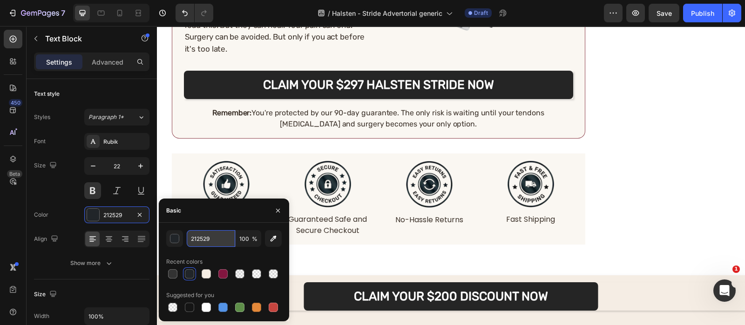
click at [204, 233] on input "212529" at bounding box center [211, 238] width 48 height 17
paste input "151515"
type input "151515"
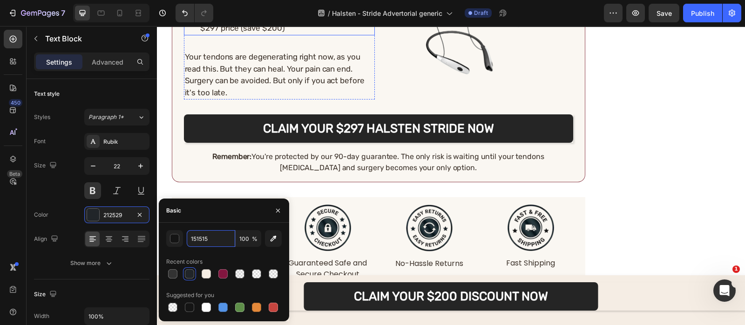
scroll to position [8594, 0]
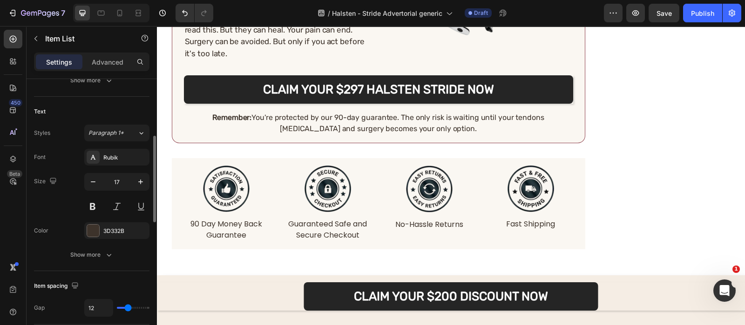
scroll to position [186, 0]
click at [108, 227] on div "3D332B" at bounding box center [116, 231] width 27 height 8
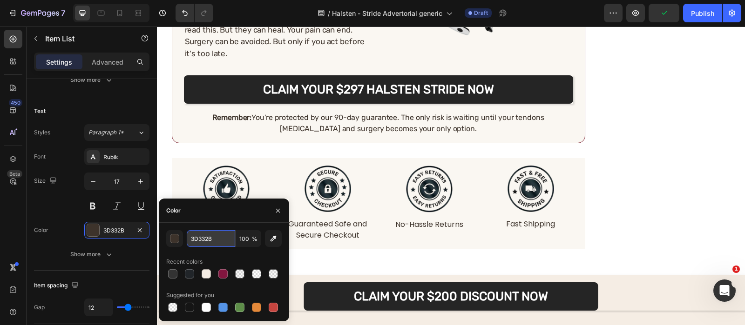
click at [210, 242] on input "3D332B" at bounding box center [211, 238] width 48 height 17
paste input "151515"
type input "151515"
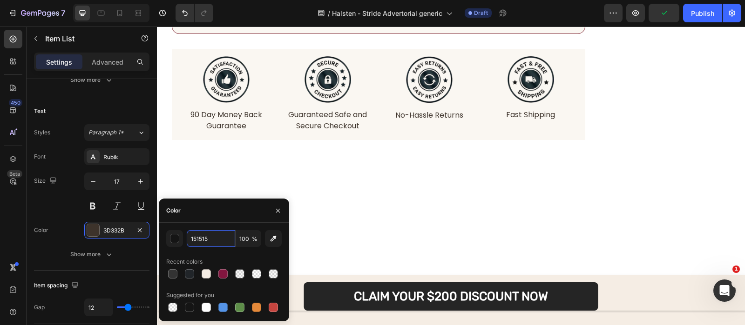
scroll to position [8747, 0]
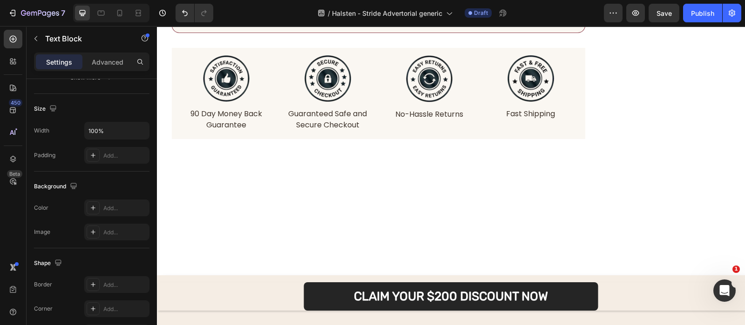
scroll to position [0, 0]
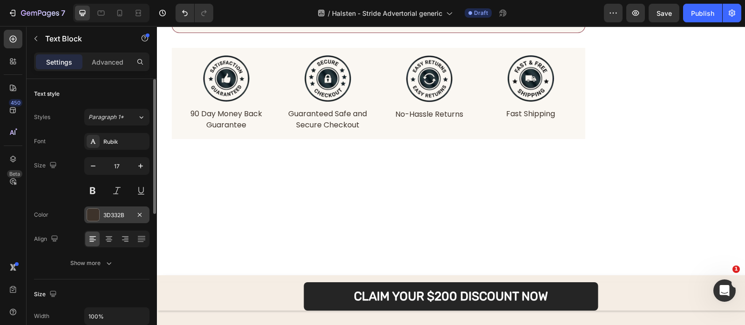
click at [121, 214] on div "3D332B" at bounding box center [116, 215] width 27 height 8
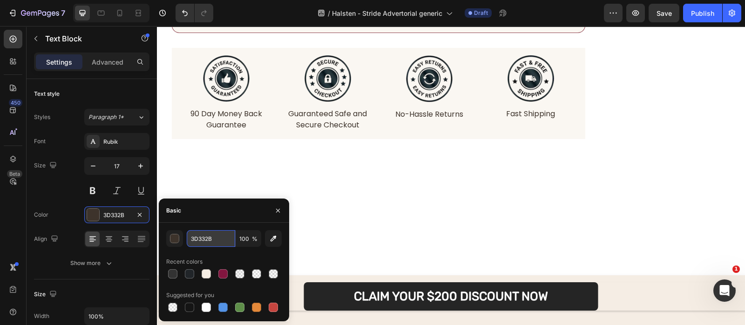
click at [214, 244] on input "3D332B" at bounding box center [211, 238] width 48 height 17
paste input "151515"
type input "151515"
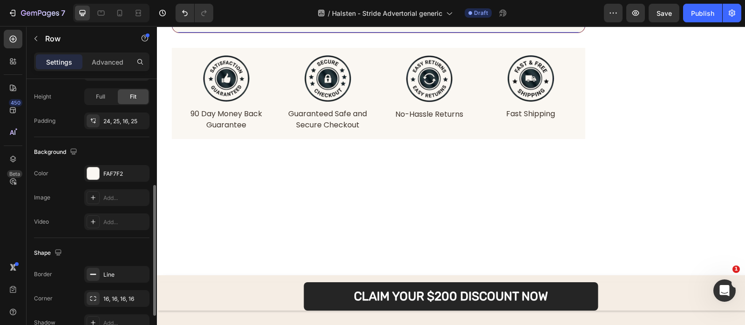
scroll to position [294, 0]
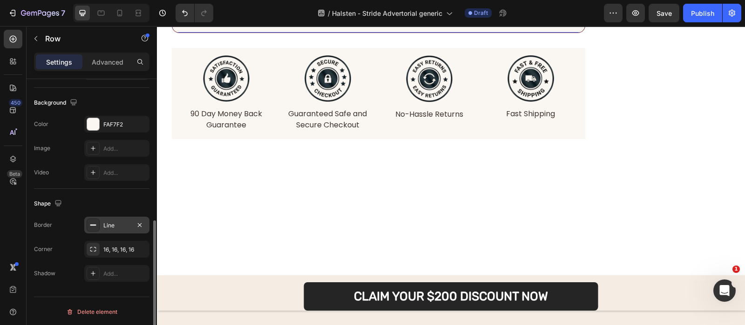
click at [117, 222] on div "Line" at bounding box center [116, 226] width 27 height 8
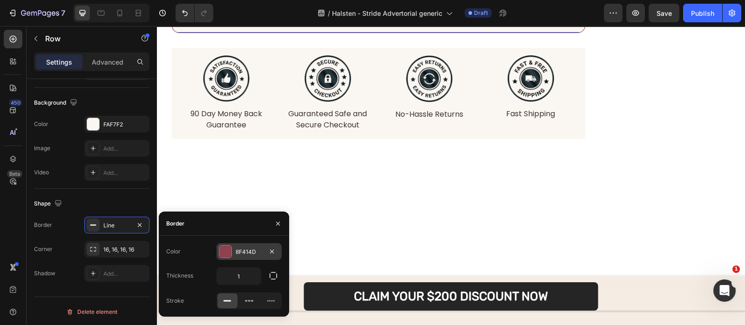
click at [233, 255] on div "8F414D" at bounding box center [248, 251] width 65 height 17
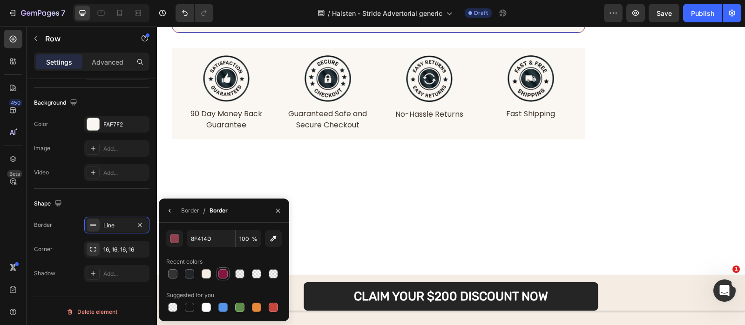
click at [227, 269] on div at bounding box center [222, 274] width 11 height 11
type input "82163F"
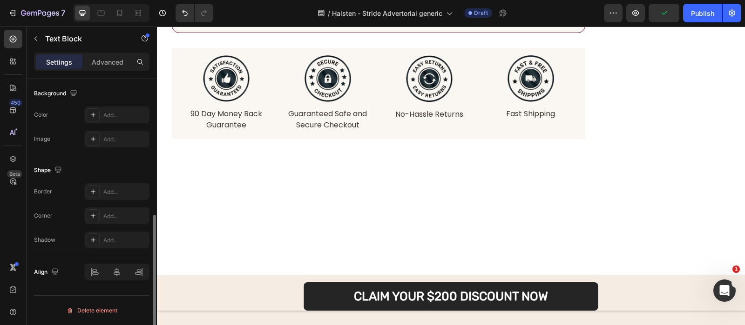
scroll to position [0, 0]
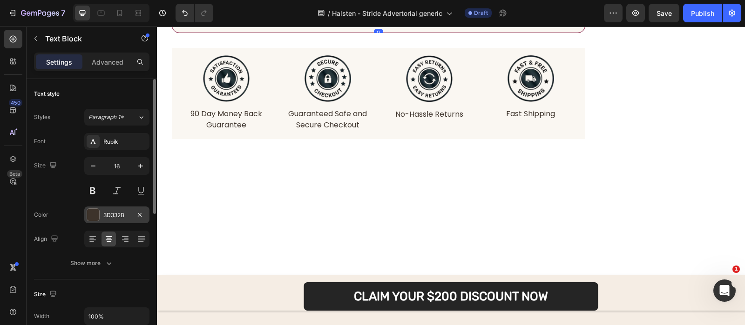
click at [133, 213] on div "3D332B" at bounding box center [116, 215] width 65 height 17
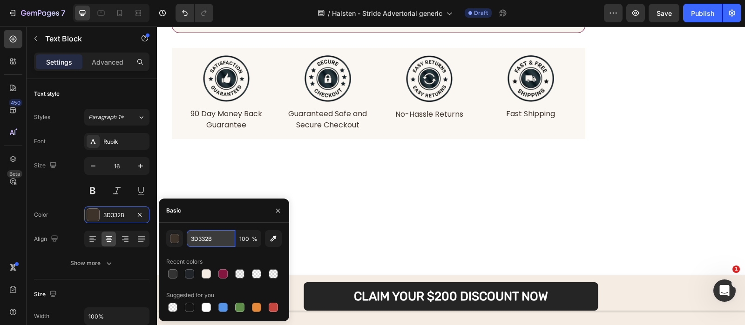
click at [233, 236] on input "3D332B" at bounding box center [211, 238] width 48 height 17
paste input "151515"
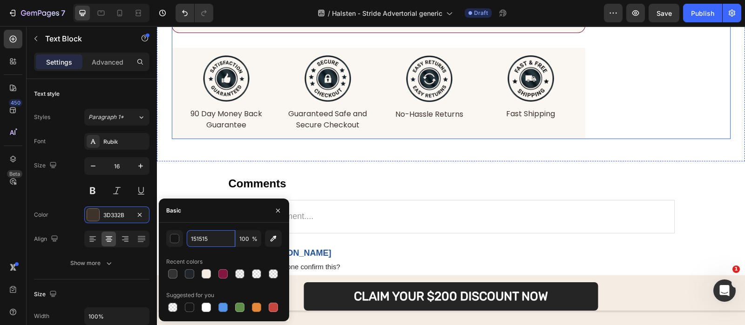
scroll to position [8830, 0]
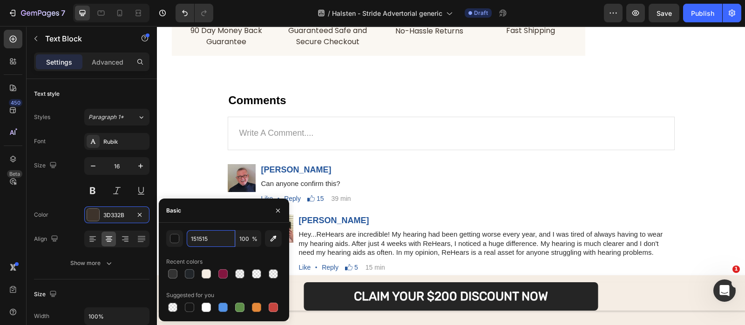
type input "151515"
click at [282, 202] on div at bounding box center [278, 211] width 22 height 24
click at [276, 212] on icon "button" at bounding box center [278, 211] width 4 height 4
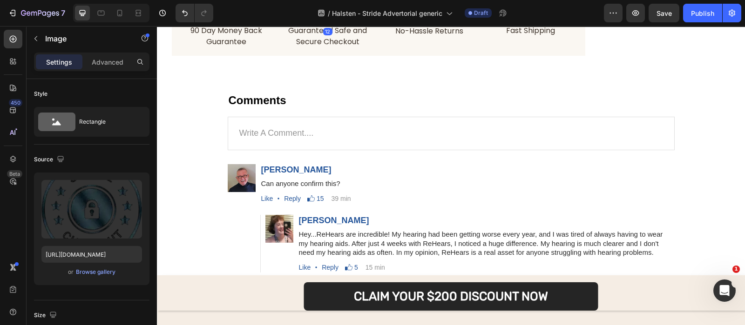
scroll to position [8854, 0]
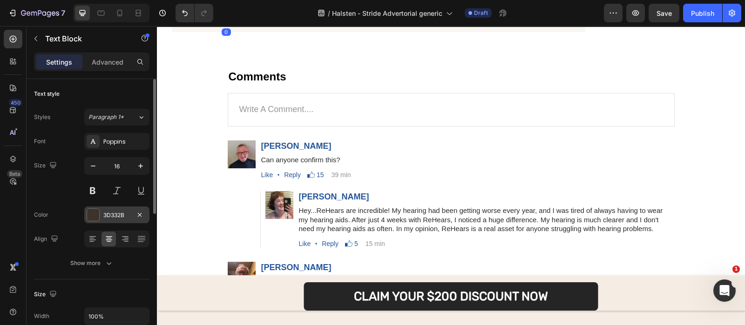
click at [114, 215] on div "3D332B" at bounding box center [116, 215] width 27 height 8
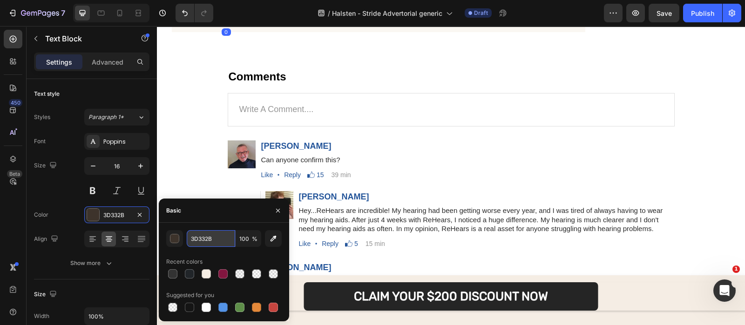
click at [217, 230] on input "3D332B" at bounding box center [211, 238] width 48 height 17
paste input "151515"
type input "151515"
click at [320, 24] on p "Guaranteed Safe and Secure Checkout" at bounding box center [328, 12] width 92 height 22
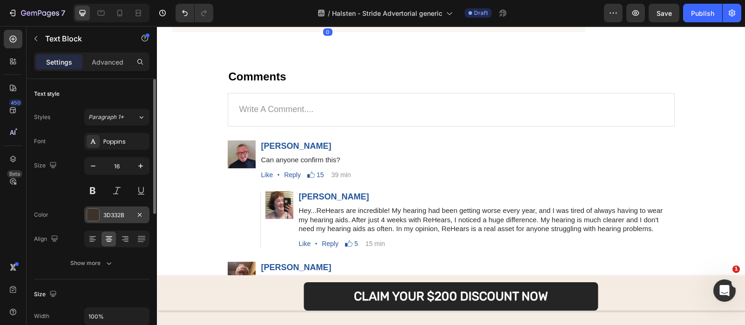
click at [103, 211] on div "3D332B" at bounding box center [116, 215] width 27 height 8
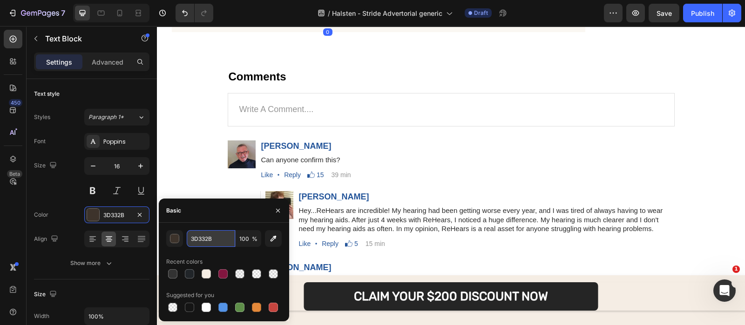
click at [211, 234] on input "3D332B" at bounding box center [211, 238] width 48 height 17
paste input "151515"
type input "151515"
click at [419, 13] on p "No-Hassle Returns" at bounding box center [429, 7] width 92 height 11
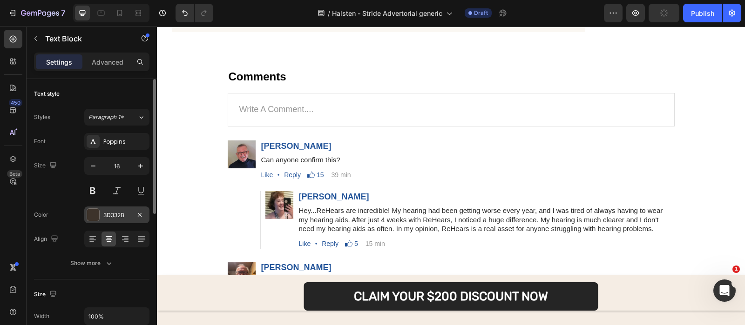
click at [125, 209] on div "3D332B" at bounding box center [116, 215] width 65 height 17
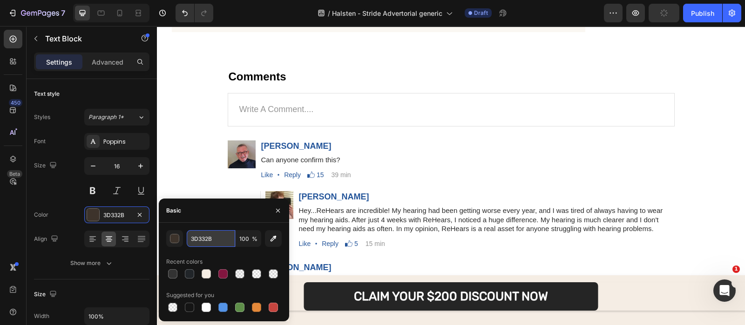
click at [201, 237] on input "3D332B" at bounding box center [211, 238] width 48 height 17
paste input "151515"
type input "151515"
click at [508, 13] on p "Fast Shipping" at bounding box center [530, 6] width 92 height 11
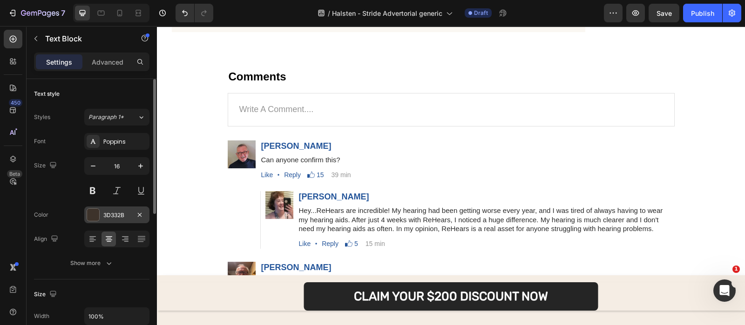
click at [100, 221] on div "3D332B" at bounding box center [116, 215] width 65 height 17
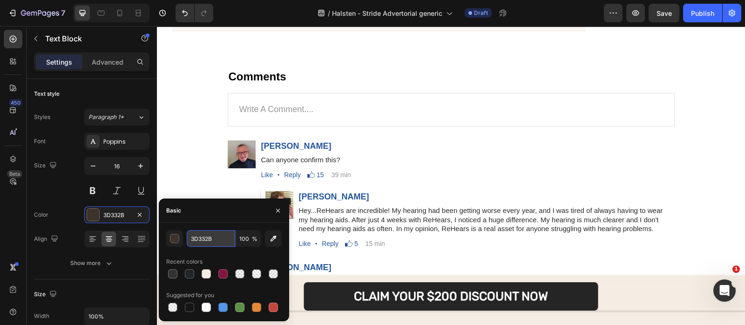
click at [202, 232] on input "3D332B" at bounding box center [211, 238] width 48 height 17
paste input "151515"
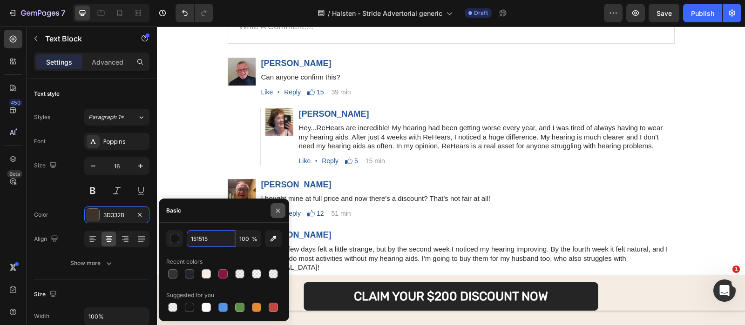
type input "151515"
click at [276, 215] on button "button" at bounding box center [277, 210] width 15 height 15
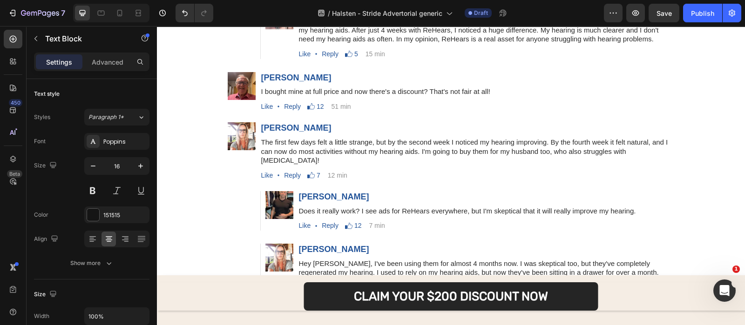
scroll to position [9044, 0]
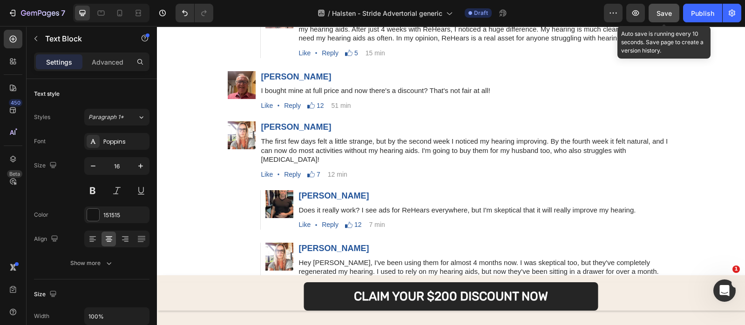
click at [659, 6] on button "Save" at bounding box center [663, 13] width 31 height 19
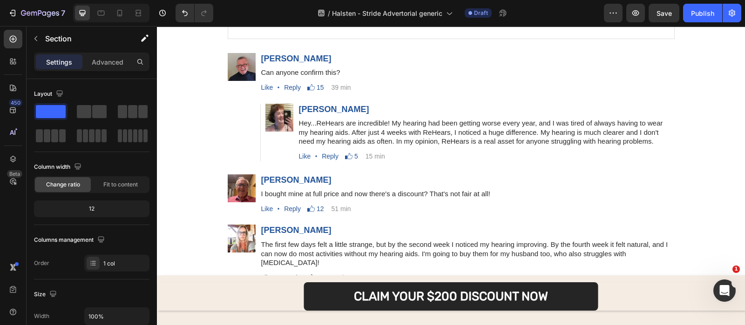
scroll to position [8777, 0]
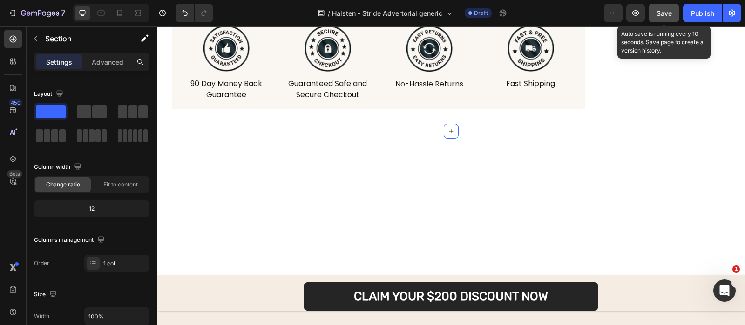
click at [658, 10] on span "Save" at bounding box center [663, 13] width 15 height 8
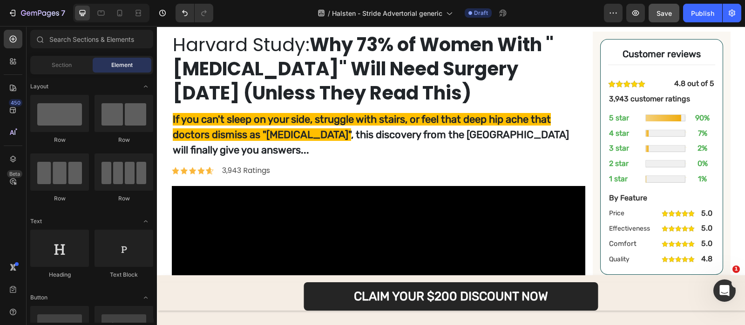
scroll to position [110, 0]
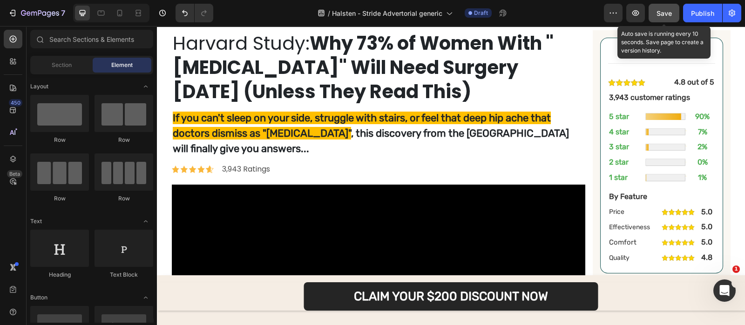
click at [656, 16] on button "Save" at bounding box center [663, 13] width 31 height 19
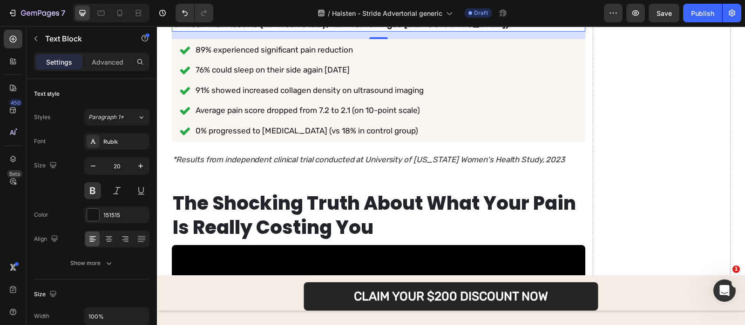
scroll to position [3444, 0]
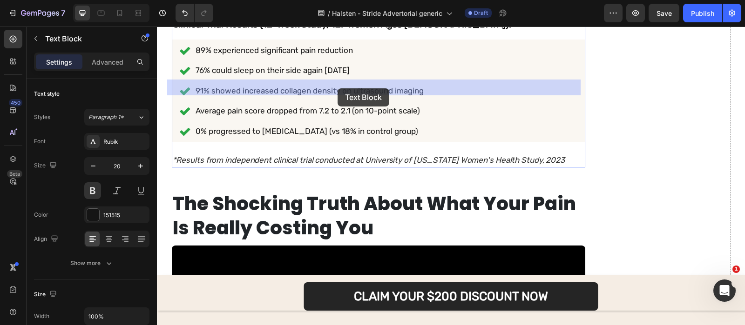
drag, startPoint x: 283, startPoint y: 87, endPoint x: 337, endPoint y: 88, distance: 54.5
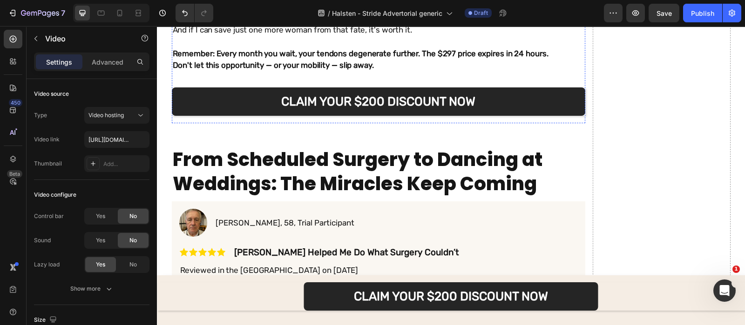
scroll to position [4523, 0]
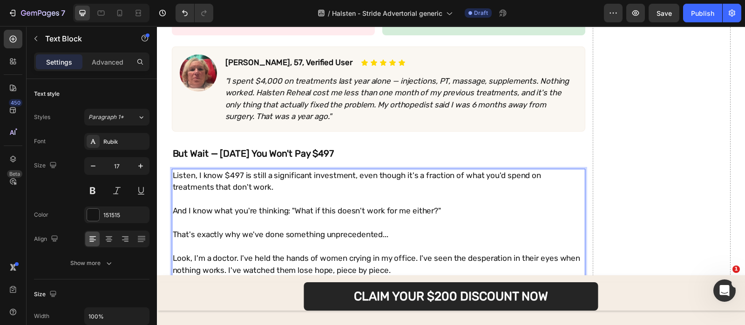
scroll to position [4115, 0]
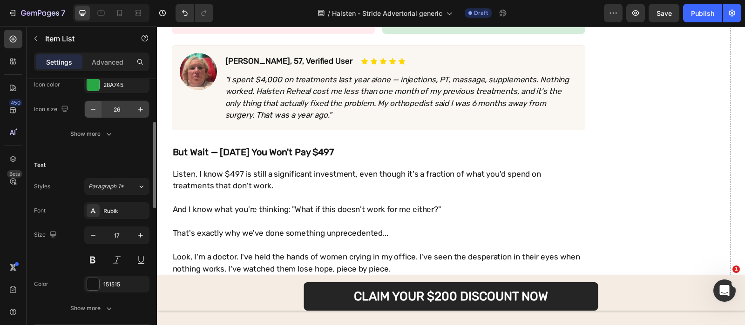
scroll to position [133, 0]
click at [94, 252] on button at bounding box center [92, 259] width 17 height 17
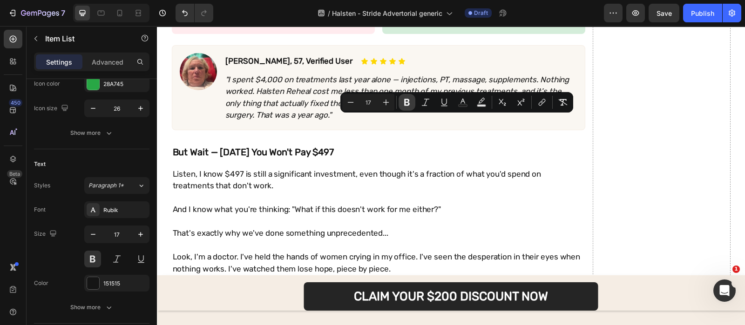
click at [407, 101] on icon "Editor contextual toolbar" at bounding box center [406, 102] width 9 height 9
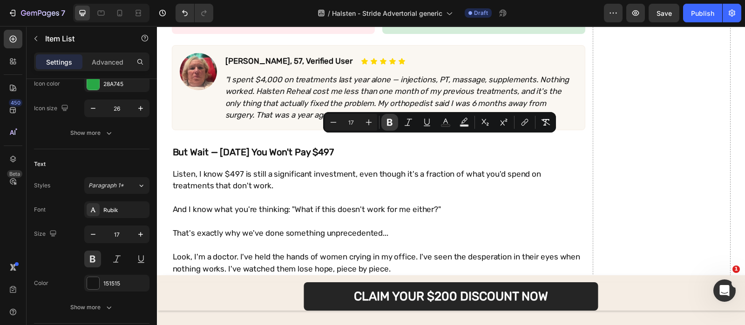
click at [390, 124] on icon "Editor contextual toolbar" at bounding box center [390, 122] width 6 height 7
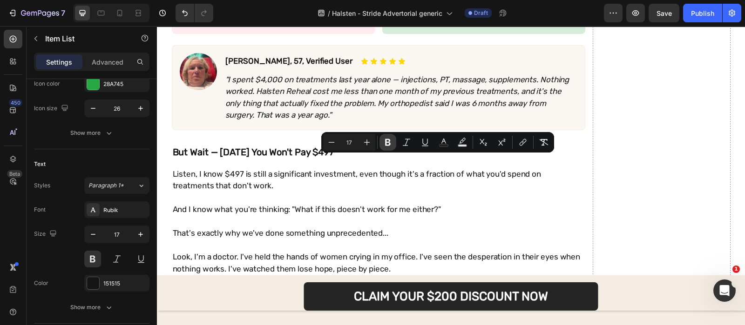
click at [392, 140] on button "Bold" at bounding box center [387, 142] width 17 height 17
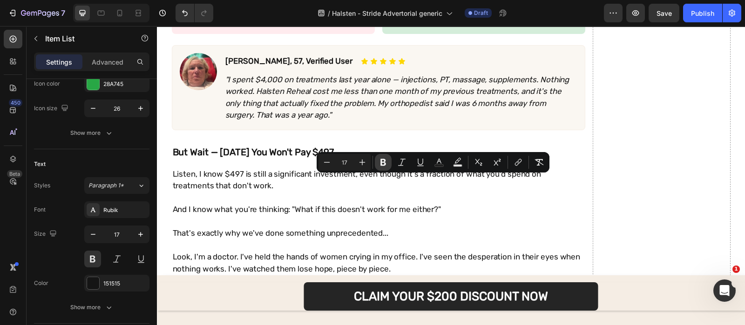
click at [386, 165] on icon "Editor contextual toolbar" at bounding box center [382, 162] width 9 height 9
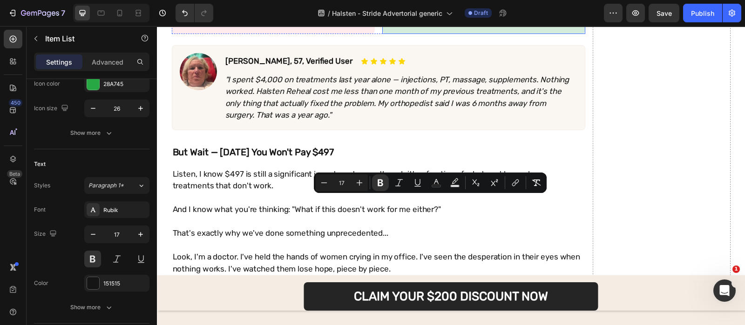
drag, startPoint x: 434, startPoint y: 201, endPoint x: 380, endPoint y: 180, distance: 58.1
click at [380, 180] on icon "Editor contextual toolbar" at bounding box center [380, 183] width 6 height 7
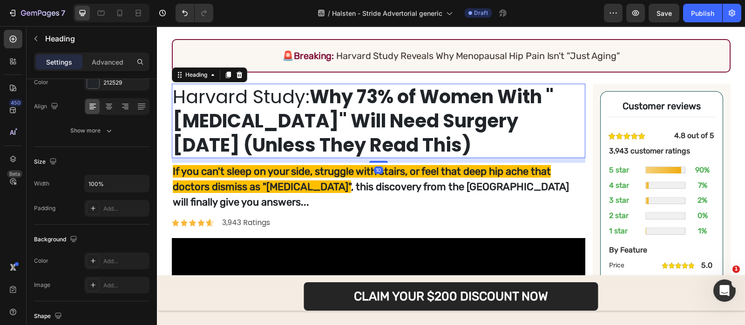
scroll to position [0, 0]
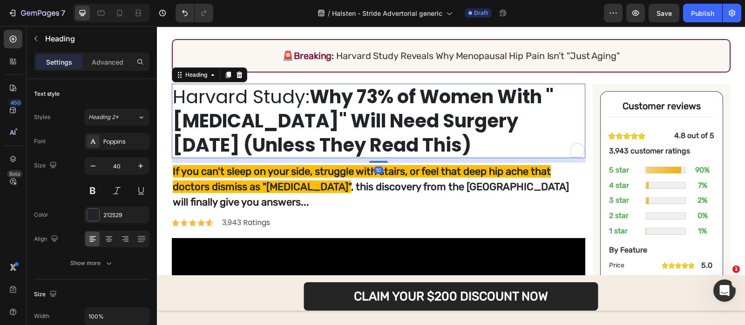
click at [289, 124] on strong "Why 73% of Women With "Hip Arthritis" Will Need Surgery Within 5 Years (Unless …" at bounding box center [363, 121] width 381 height 74
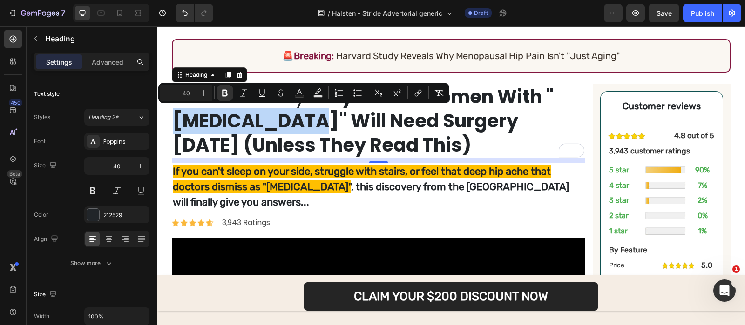
drag, startPoint x: 289, startPoint y: 124, endPoint x: 178, endPoint y: 118, distance: 110.9
click at [178, 118] on strong "Why 73% of Women With "Hip Arthritis" Will Need Surgery Within 5 Years (Unless …" at bounding box center [363, 121] width 381 height 74
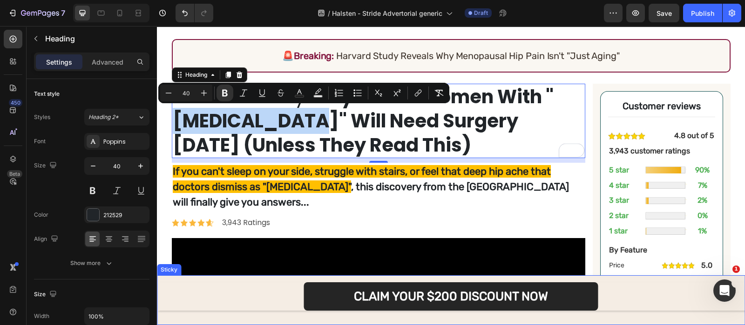
copy strong "Hip Arthritis"
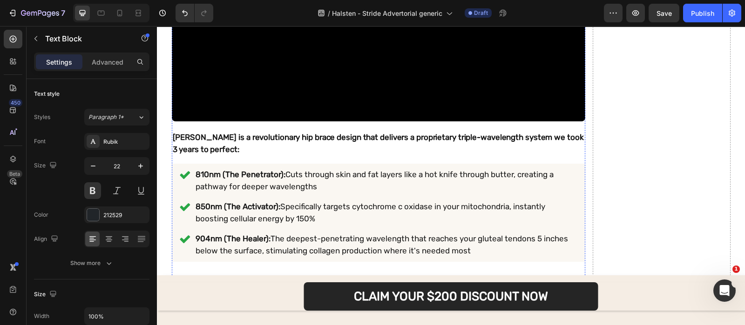
scroll to position [2546, 0]
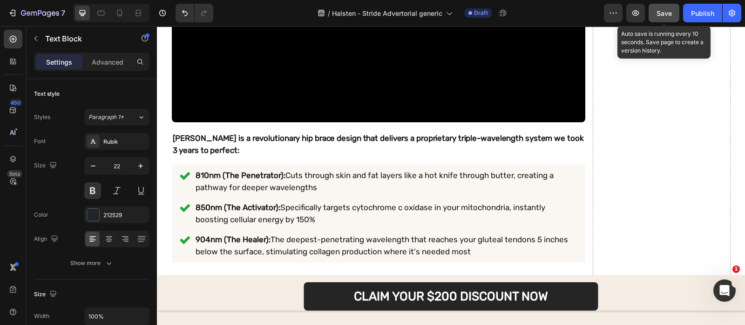
click at [668, 19] on button "Save" at bounding box center [663, 13] width 31 height 19
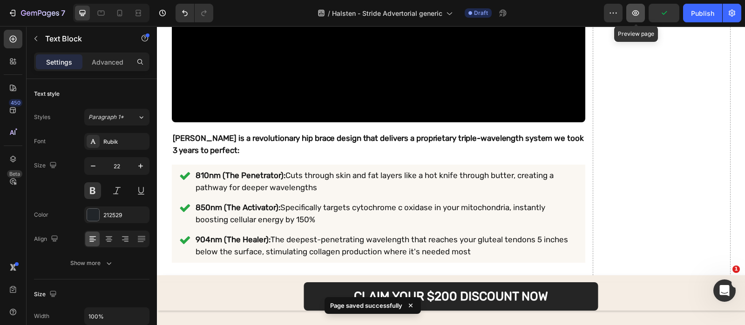
click at [637, 17] on icon "button" at bounding box center [635, 12] width 9 height 9
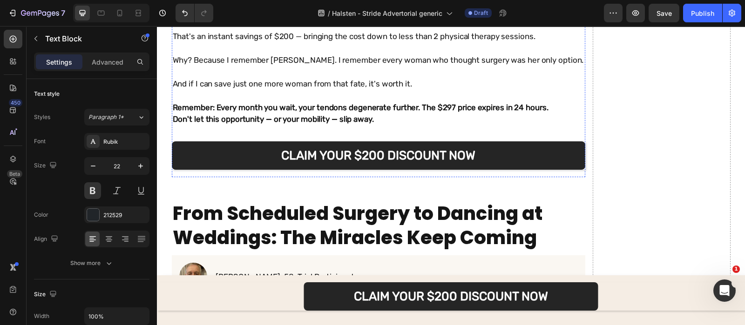
scroll to position [4408, 0]
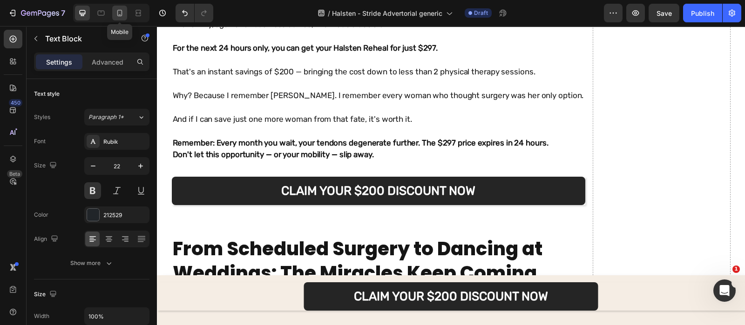
click at [123, 10] on icon at bounding box center [119, 12] width 9 height 9
type input "18"
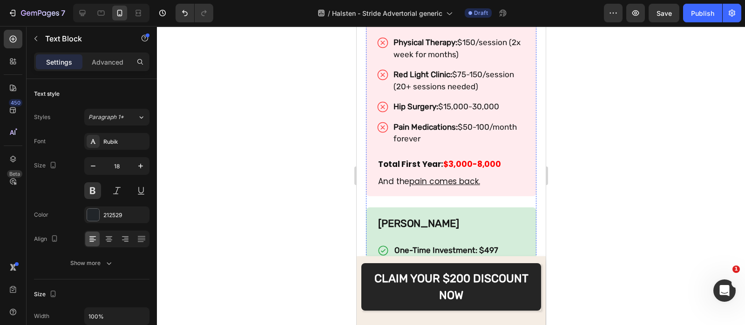
scroll to position [4233, 0]
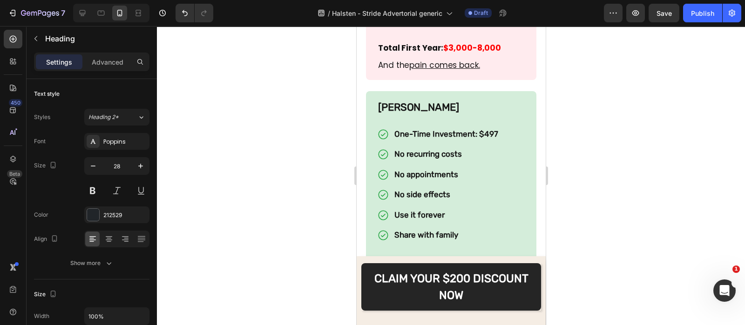
scroll to position [4408, 0]
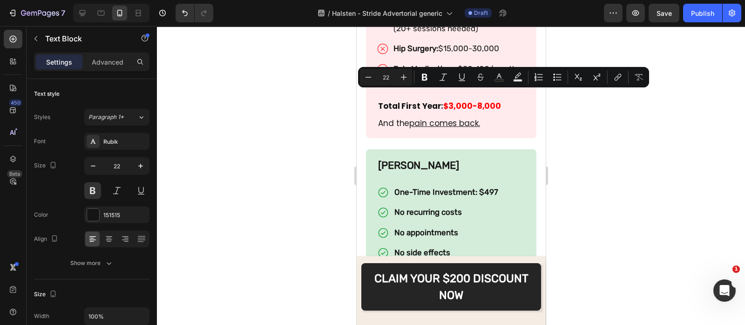
copy p "Traditional Route"
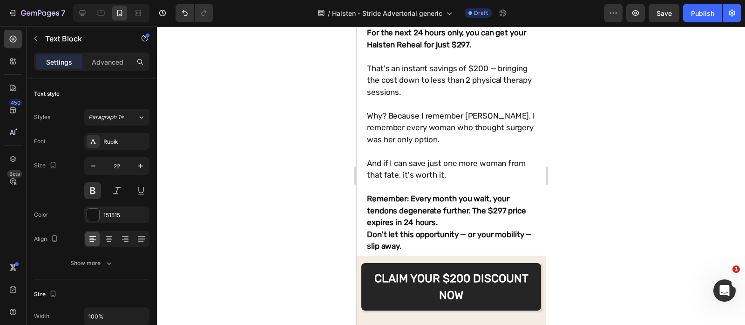
scroll to position [5222, 0]
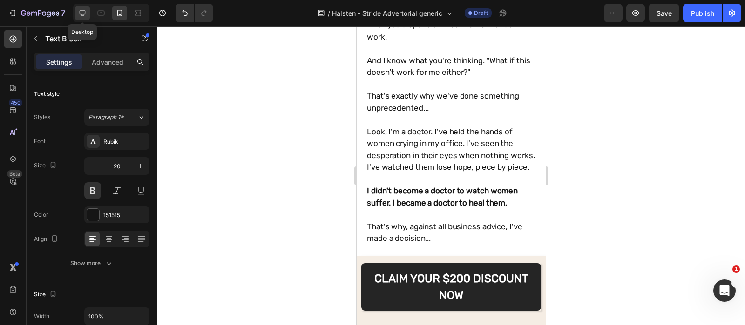
click at [83, 13] on icon at bounding box center [82, 12] width 9 height 9
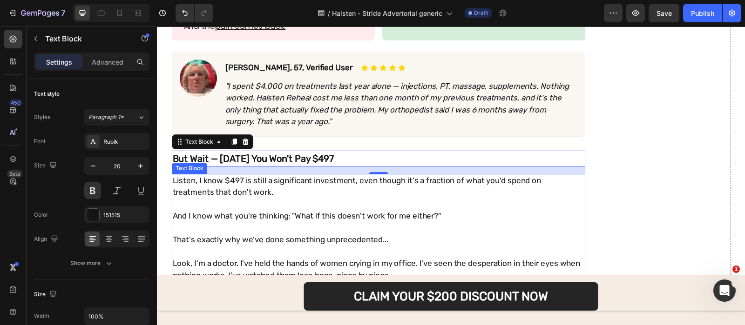
scroll to position [3951, 0]
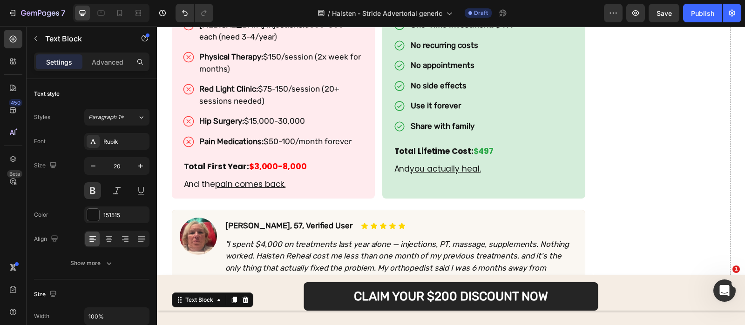
click at [357, 105] on div "The Hormone-Hip Connection Most Doctors Miss (And Why It's Destroying Your Futu…" at bounding box center [378, 16] width 413 height 5351
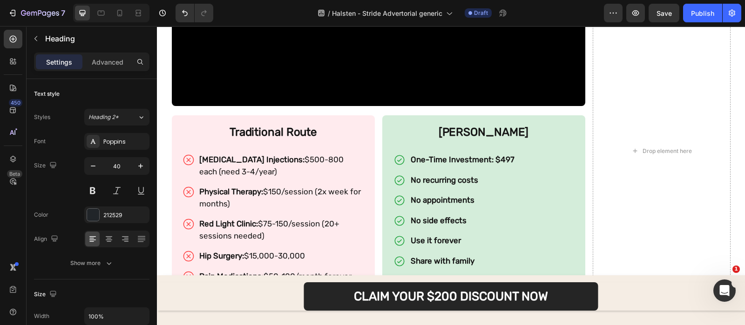
scroll to position [3815, 0]
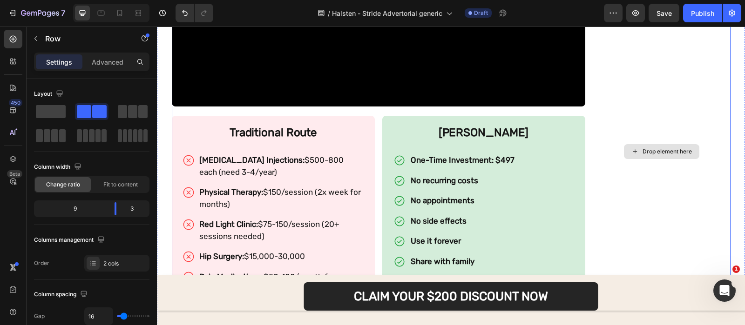
click at [584, 82] on div "The Hormone-Hip Connection Most Doctors Miss (And Why It's Destroying Your Futu…" at bounding box center [451, 151] width 558 height 5351
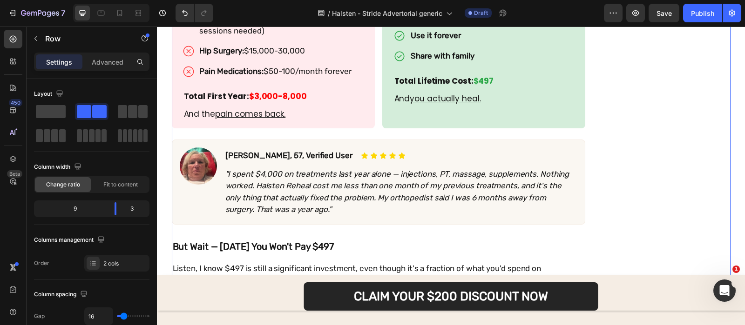
scroll to position [3926, 0]
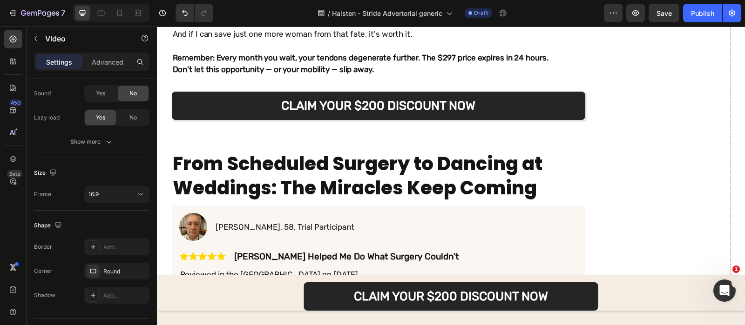
scroll to position [4781, 0]
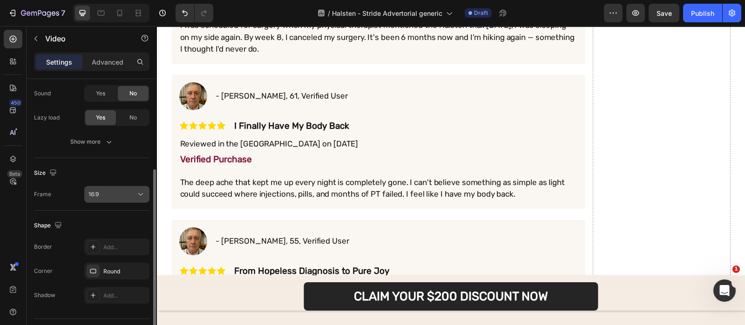
click at [118, 194] on div "16:9" at bounding box center [111, 194] width 47 height 8
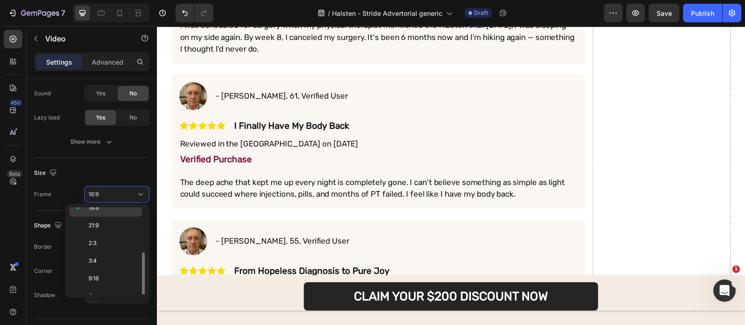
scroll to position [88, 0]
